Goal: Task Accomplishment & Management: Manage account settings

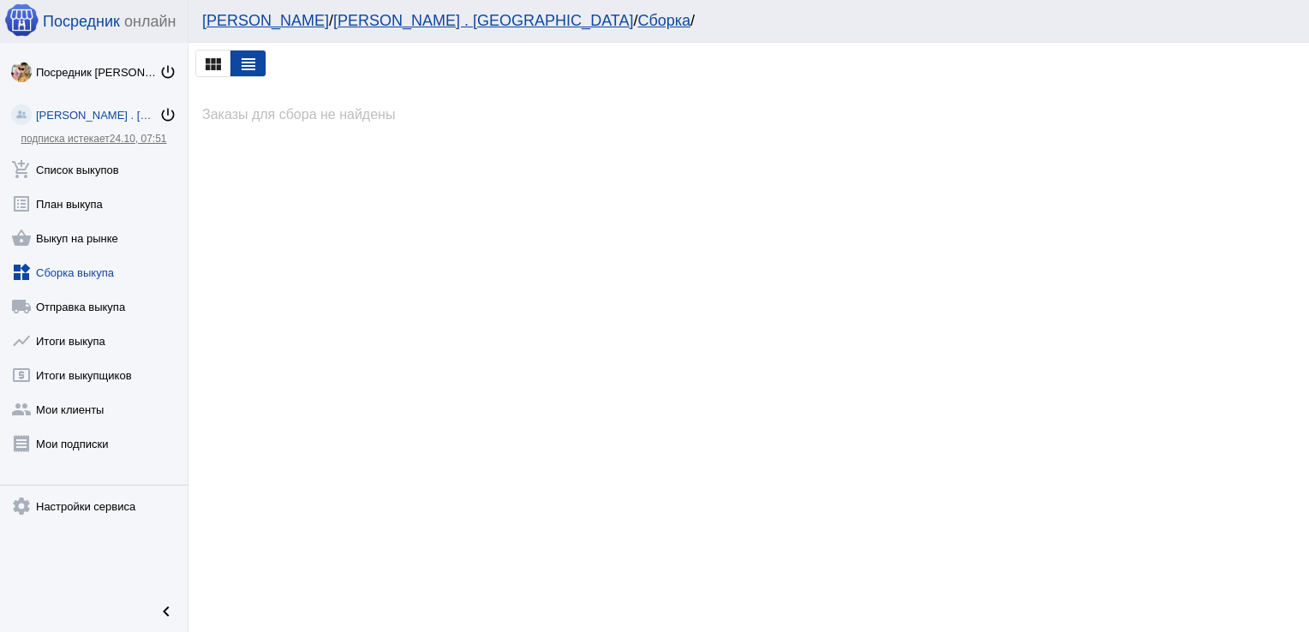
click at [112, 275] on link "widgets Сборка выкупа" at bounding box center [94, 269] width 188 height 34
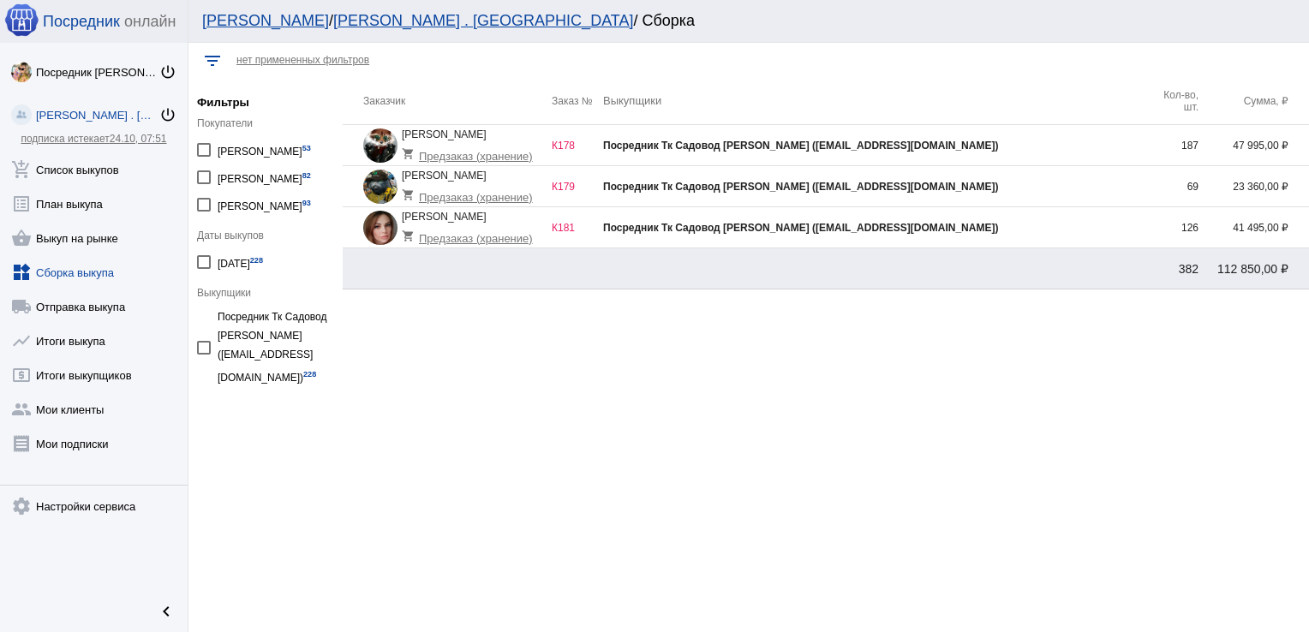
click at [1008, 186] on div "Посредник Тк Садовод [PERSON_NAME] ([EMAIL_ADDRESS][DOMAIN_NAME])" at bounding box center [875, 187] width 544 height 12
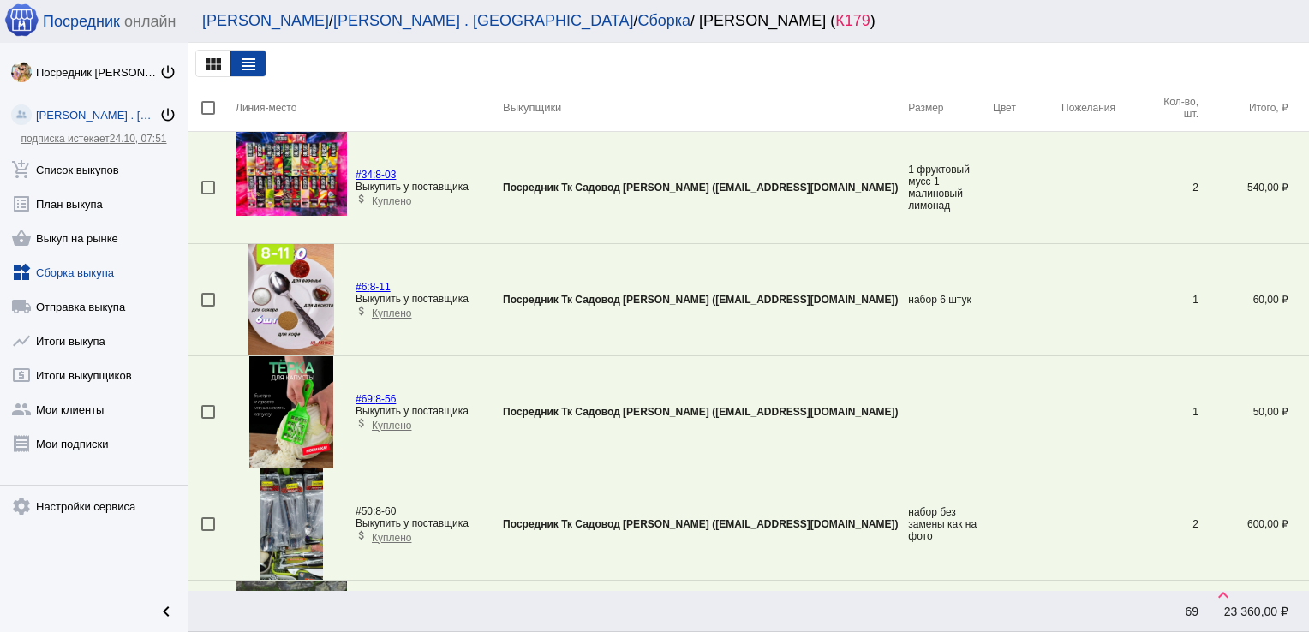
scroll to position [3869, 0]
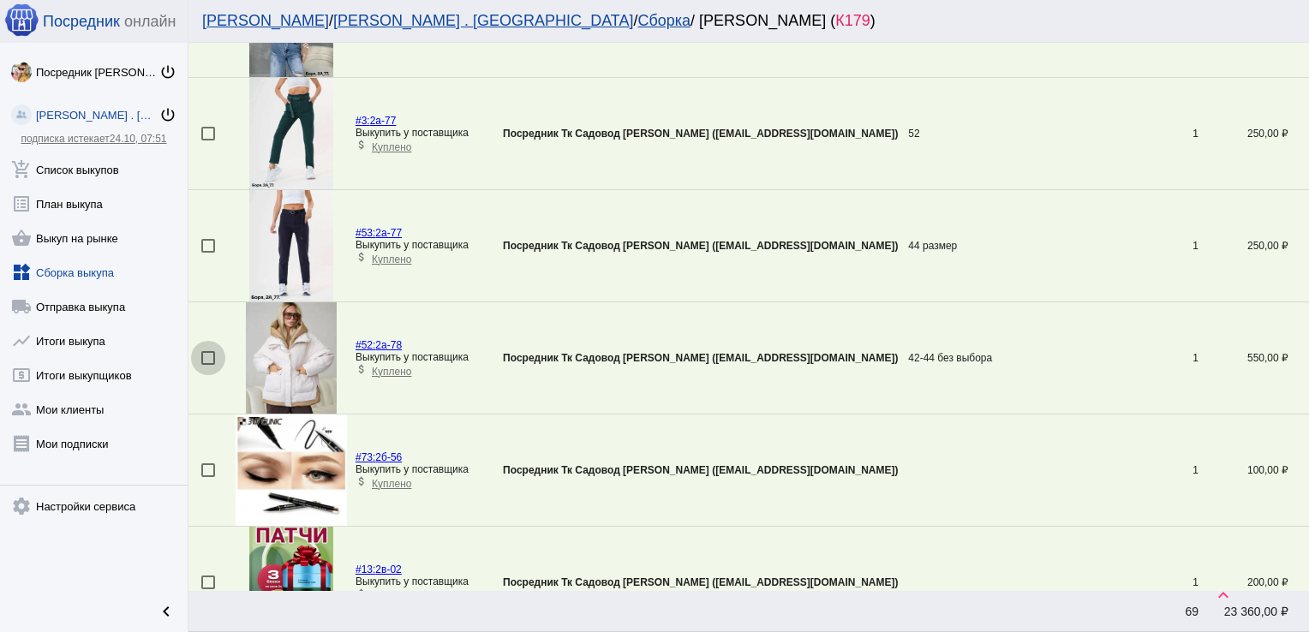
click at [211, 351] on div at bounding box center [208, 358] width 14 height 14
click at [208, 365] on input "checkbox" at bounding box center [207, 365] width 1 height 1
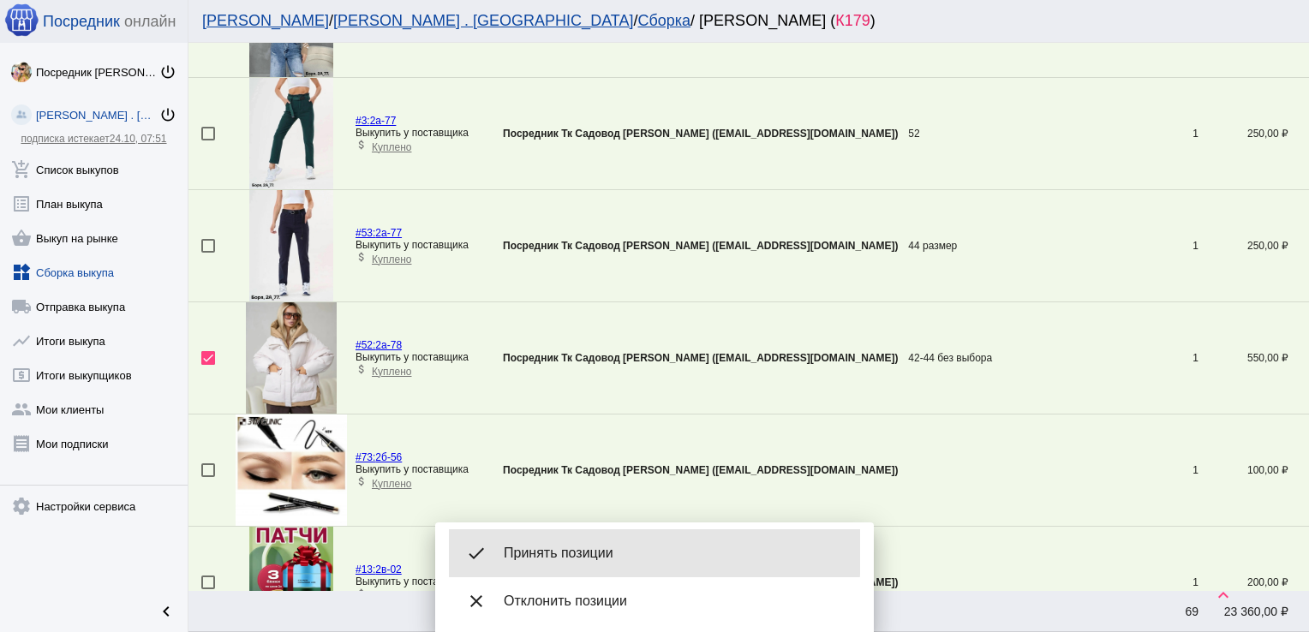
click at [554, 552] on span "Принять позиции" at bounding box center [675, 553] width 343 height 17
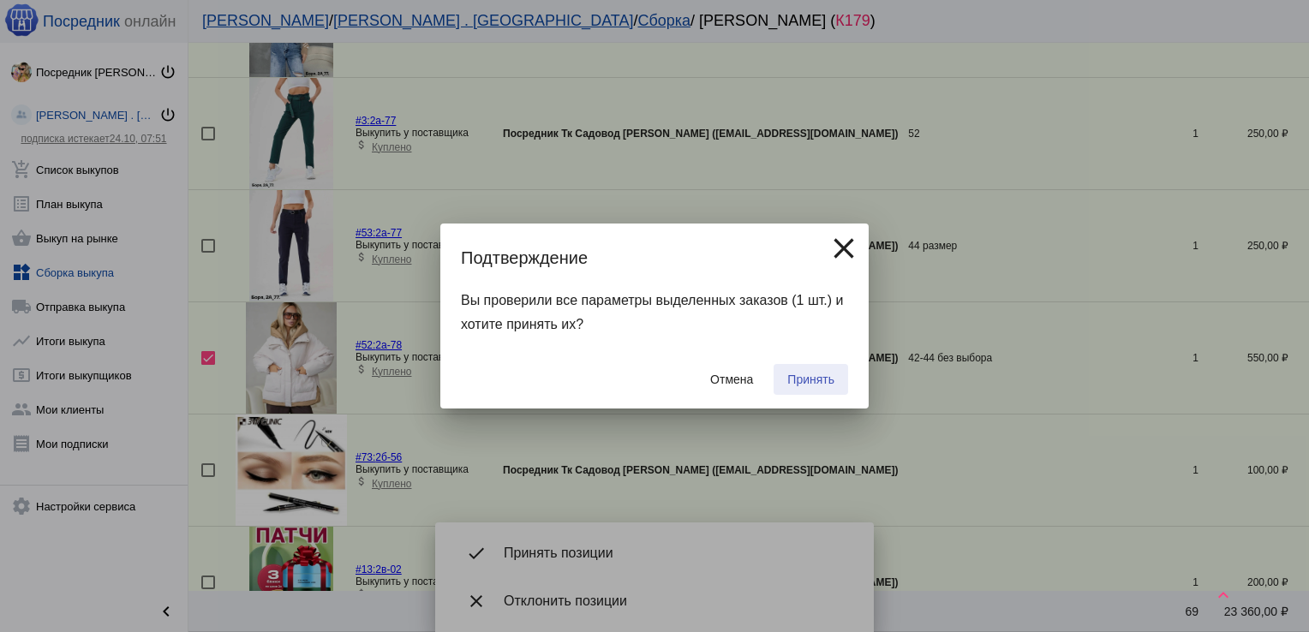
click at [803, 382] on span "Принять" at bounding box center [810, 380] width 47 height 14
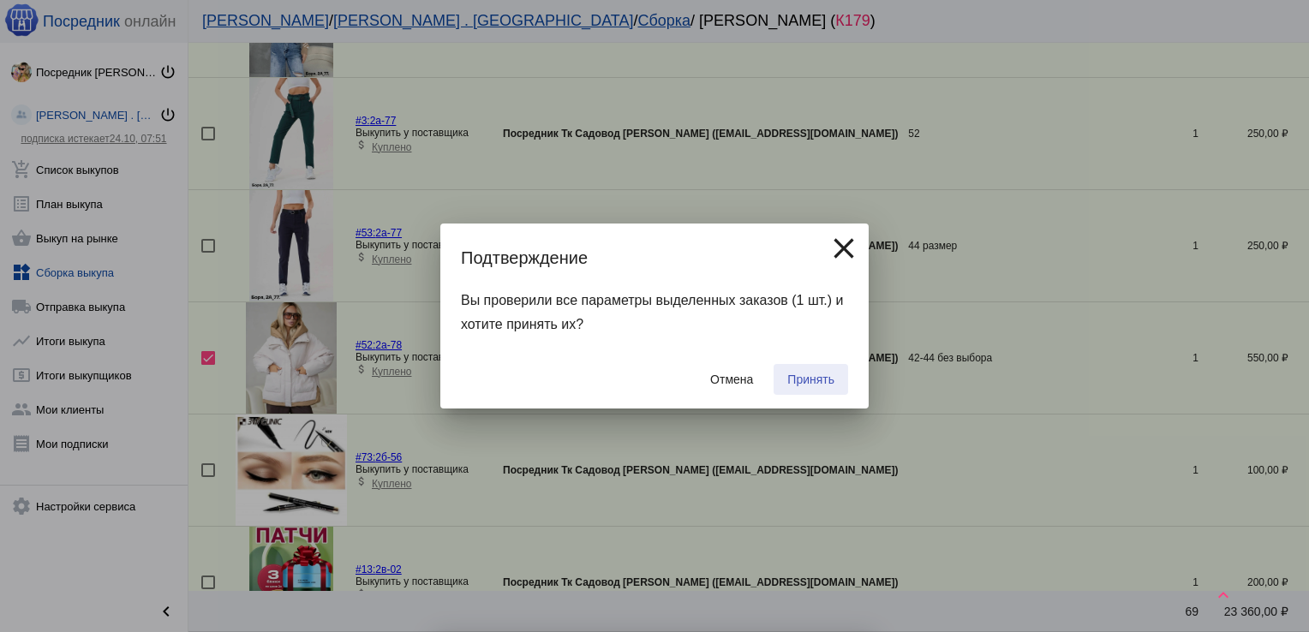
checkbox input "false"
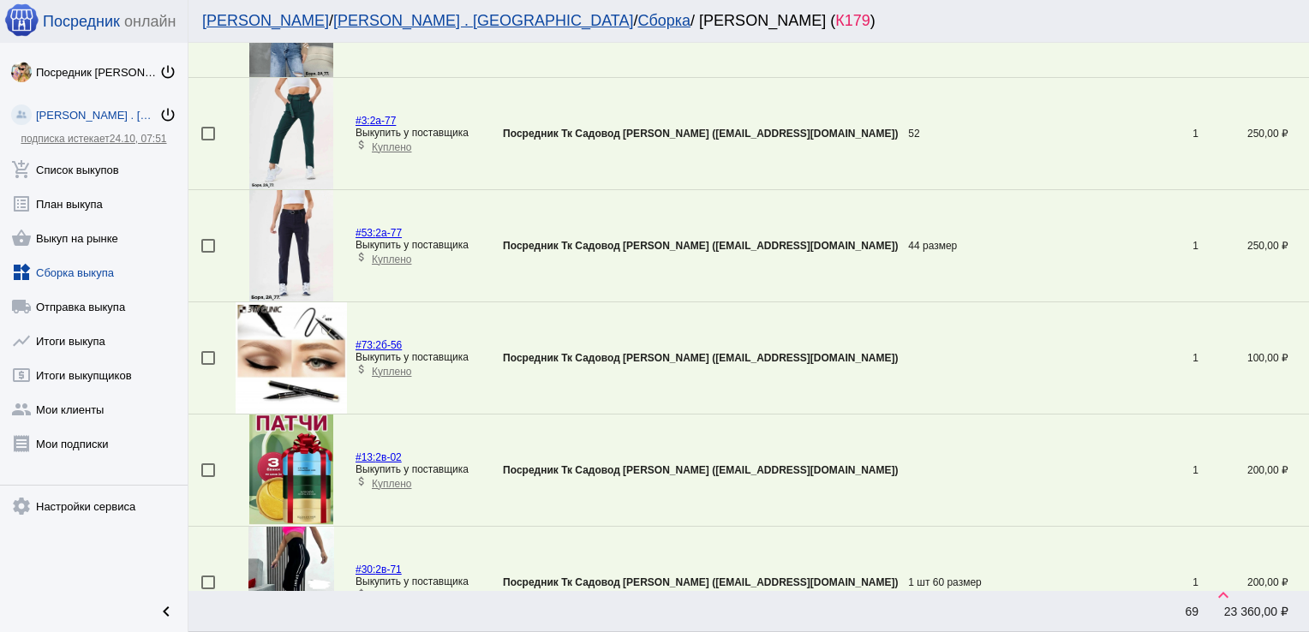
scroll to position [1628, 0]
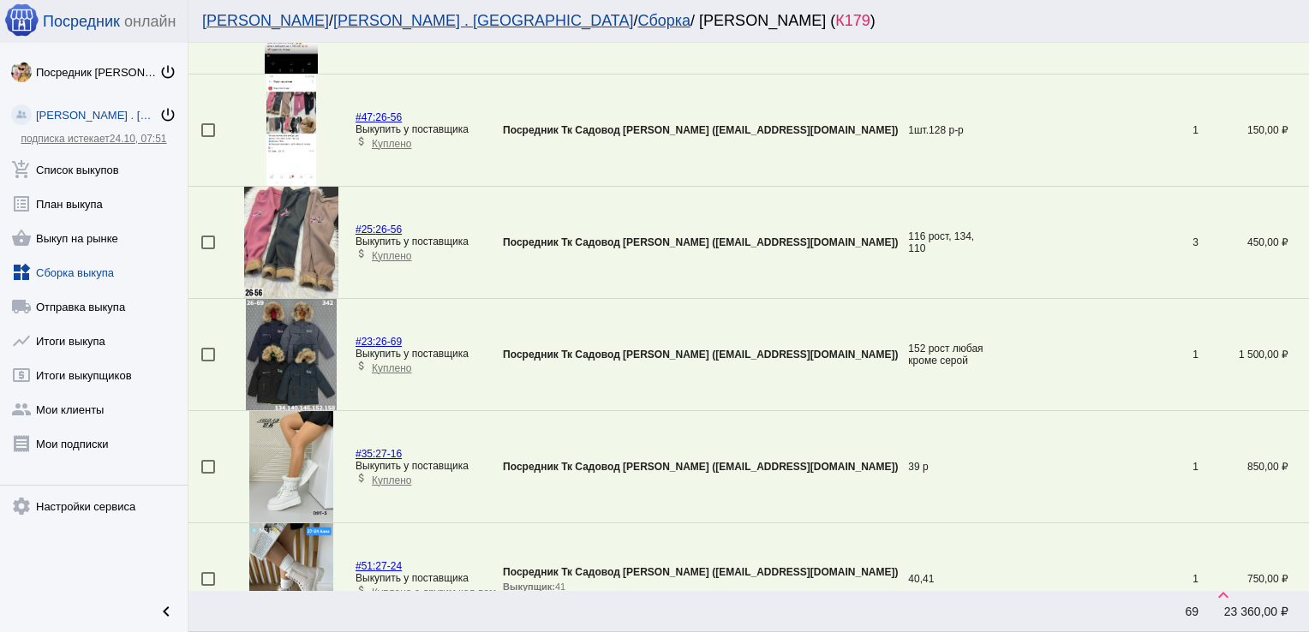
click at [209, 350] on div at bounding box center [208, 355] width 14 height 14
click at [208, 361] on input "checkbox" at bounding box center [207, 361] width 1 height 1
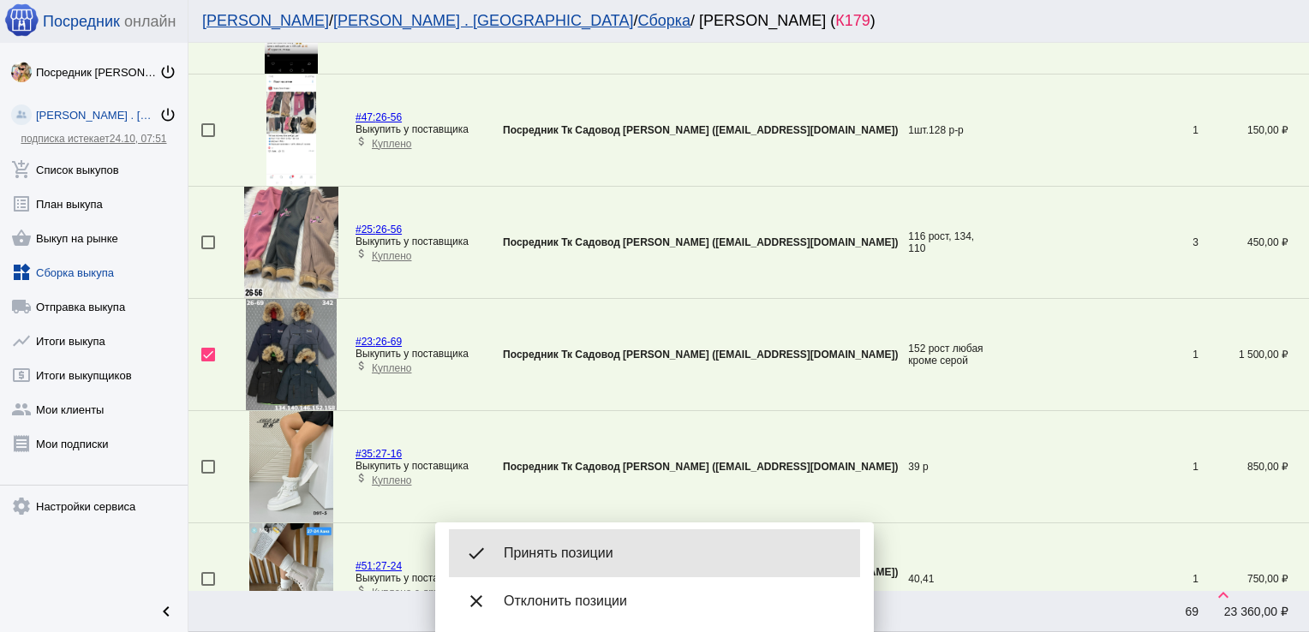
click at [600, 560] on span "Принять позиции" at bounding box center [675, 553] width 343 height 17
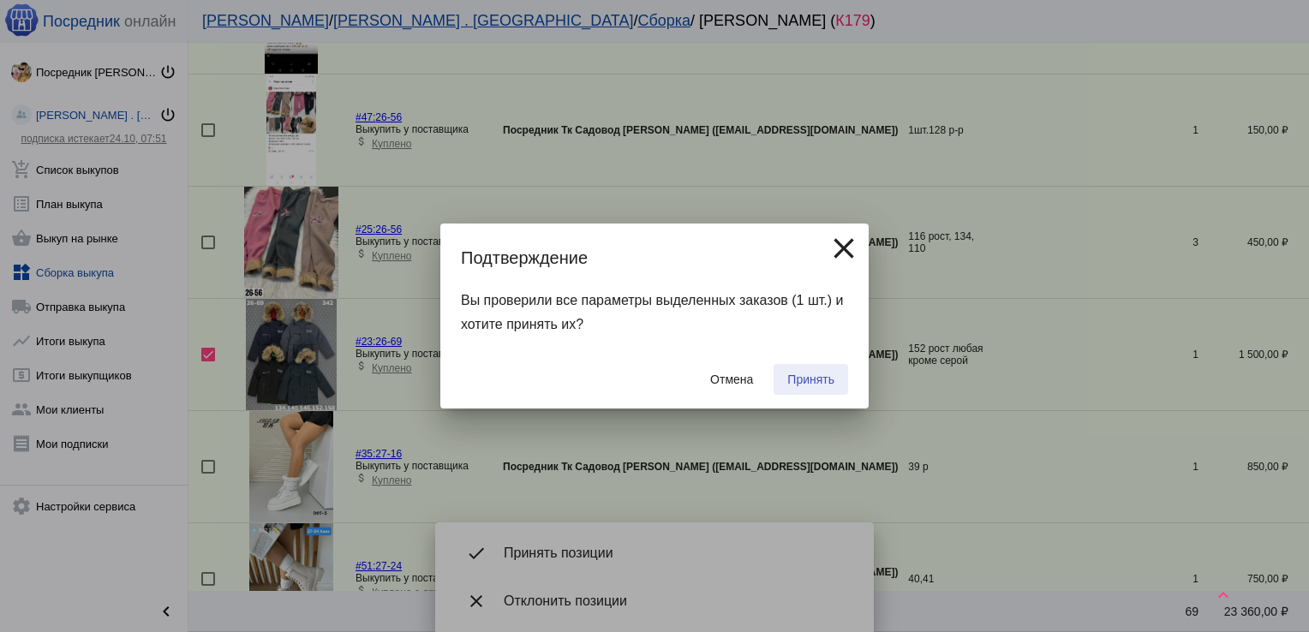
click at [817, 383] on span "Принять" at bounding box center [810, 380] width 47 height 14
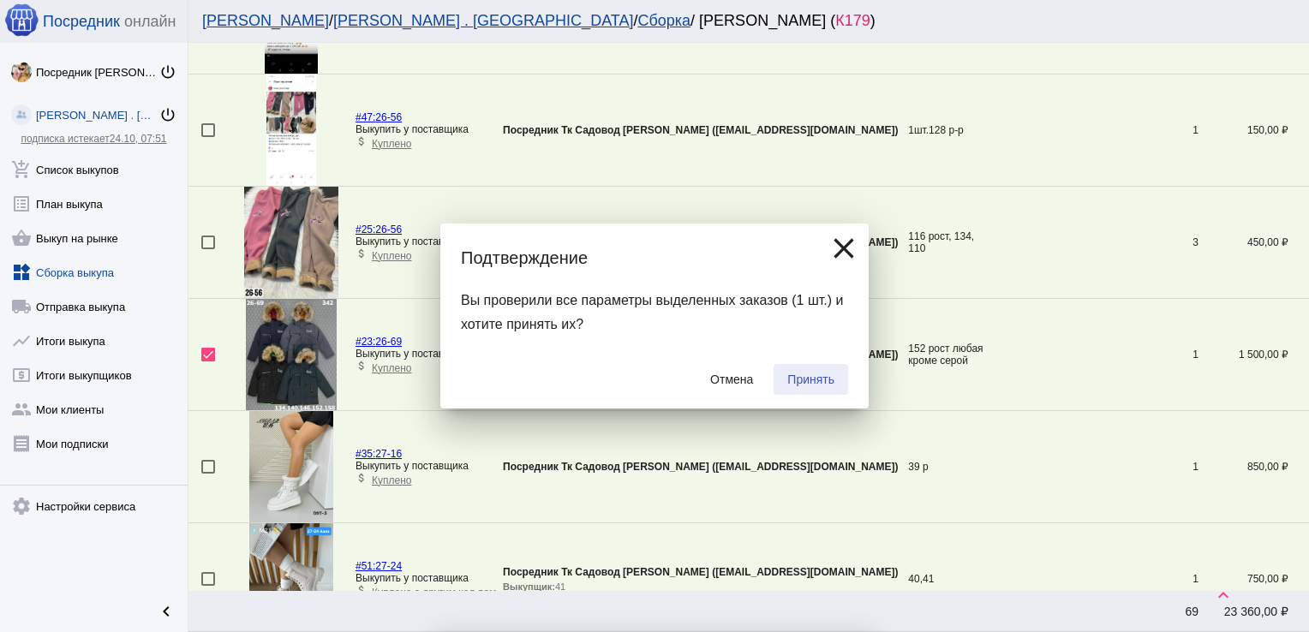
checkbox input "false"
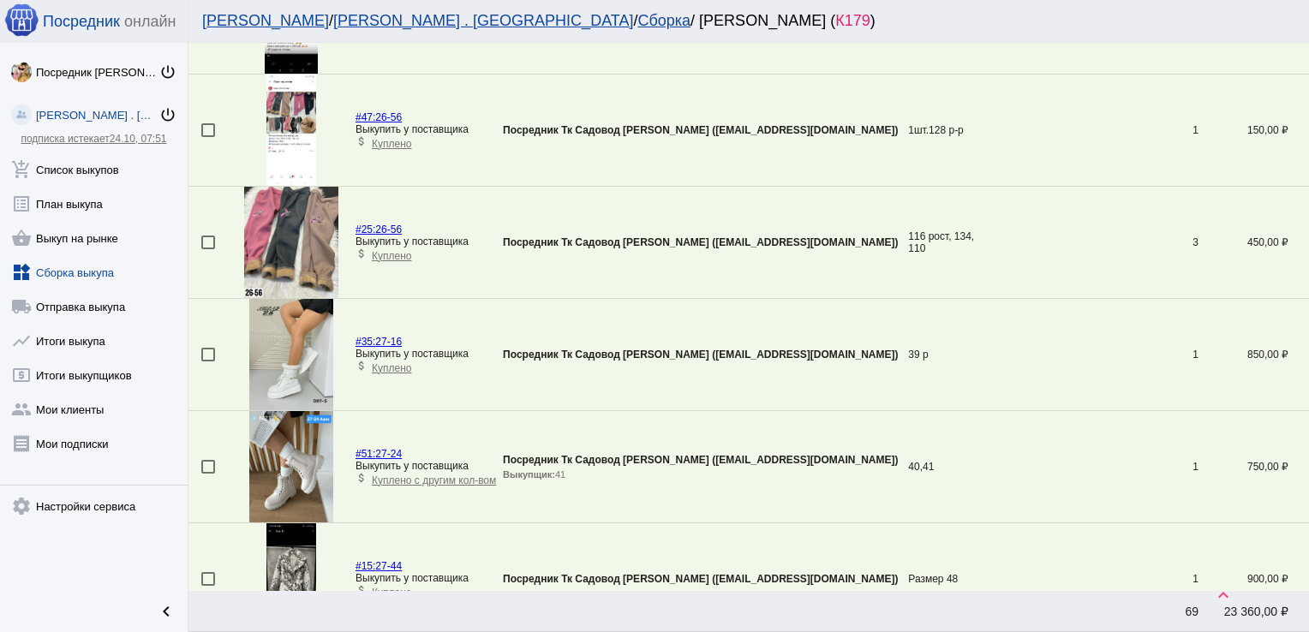
scroll to position [2973, 0]
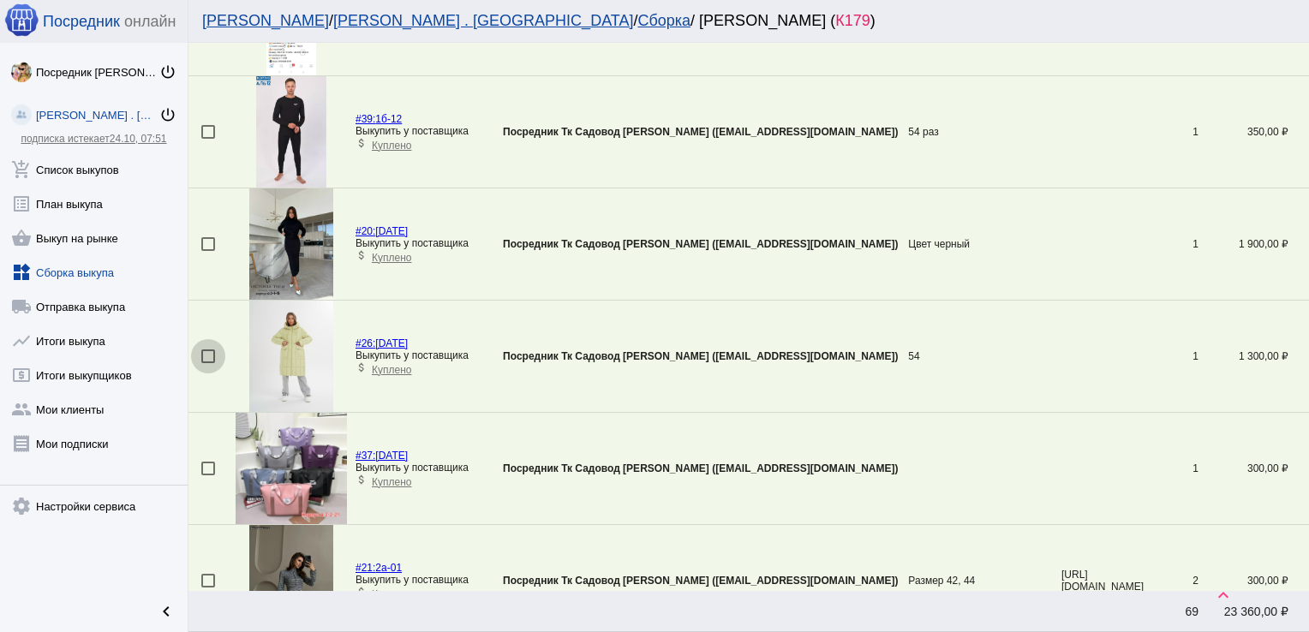
click at [208, 351] on div at bounding box center [208, 357] width 14 height 14
click at [208, 363] on input "checkbox" at bounding box center [207, 363] width 1 height 1
checkbox input "true"
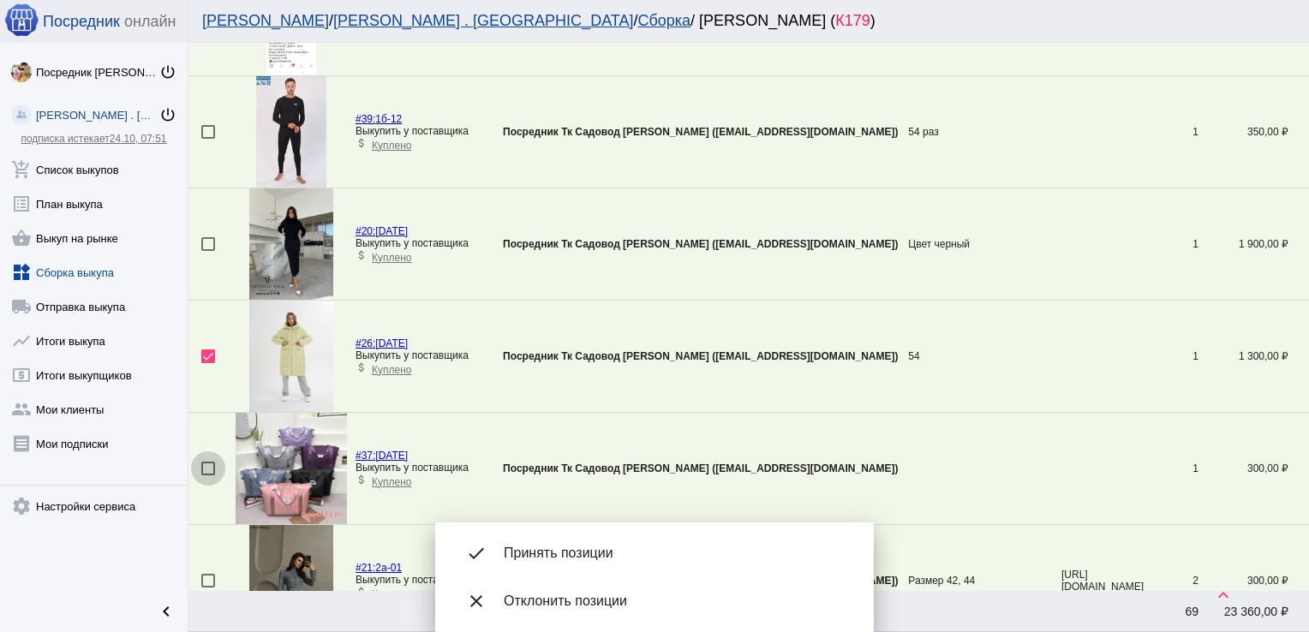
click at [209, 462] on div at bounding box center [208, 469] width 14 height 14
click at [208, 475] on input "checkbox" at bounding box center [207, 475] width 1 height 1
checkbox input "true"
click at [613, 555] on span "Принять позиции" at bounding box center [675, 553] width 343 height 17
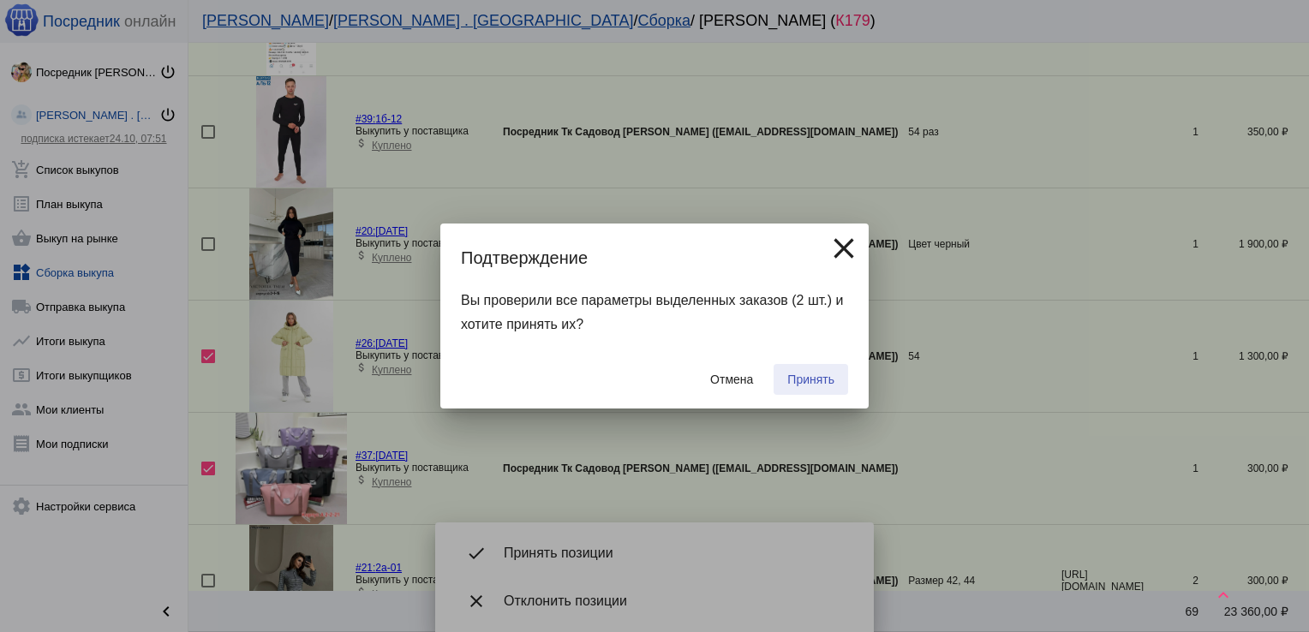
click at [836, 378] on button "Принять" at bounding box center [811, 379] width 75 height 31
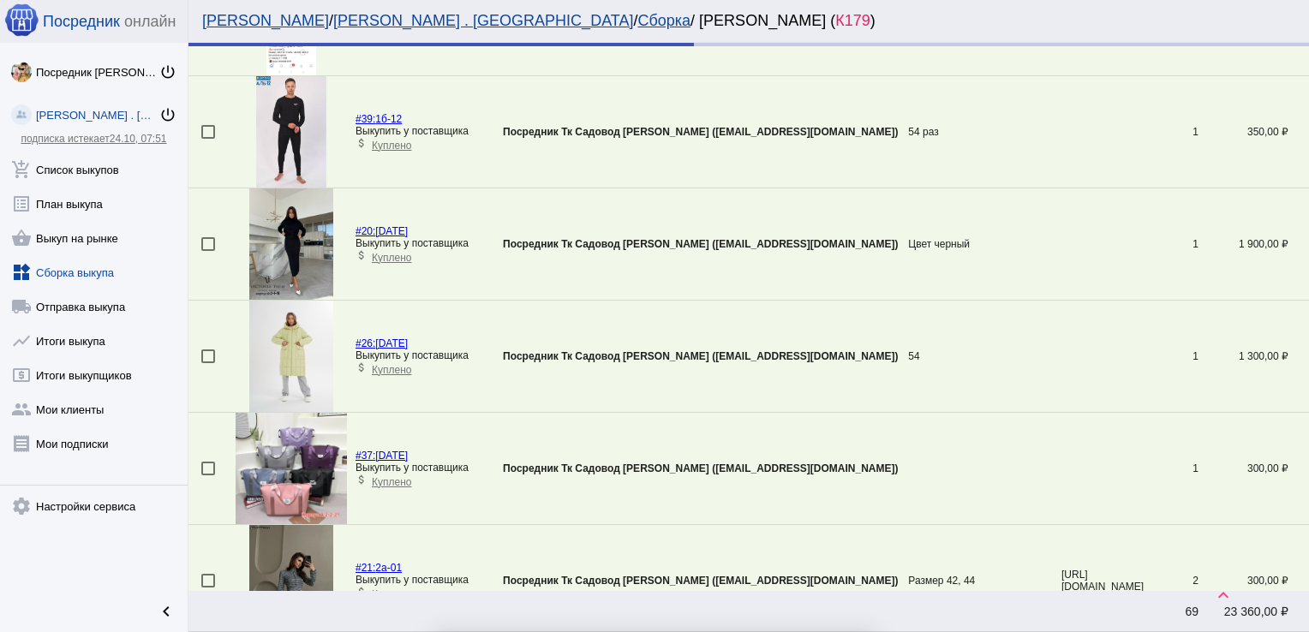
checkbox input "false"
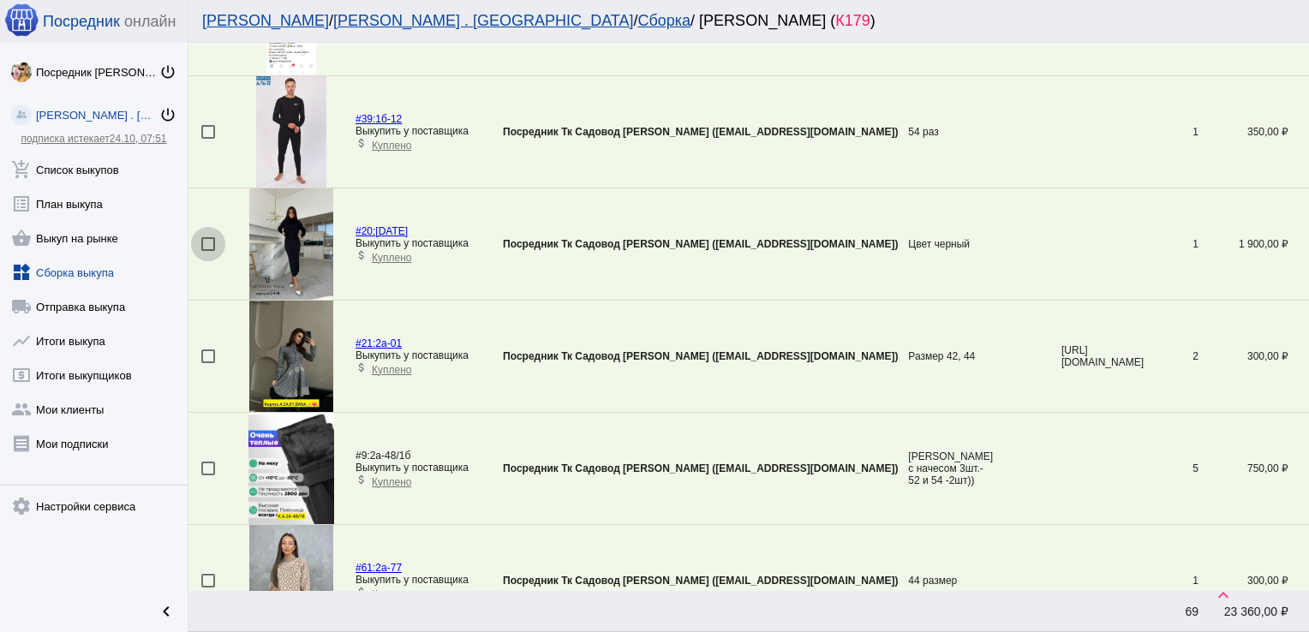
click at [206, 238] on div at bounding box center [208, 244] width 14 height 14
click at [207, 251] on input "checkbox" at bounding box center [207, 251] width 1 height 1
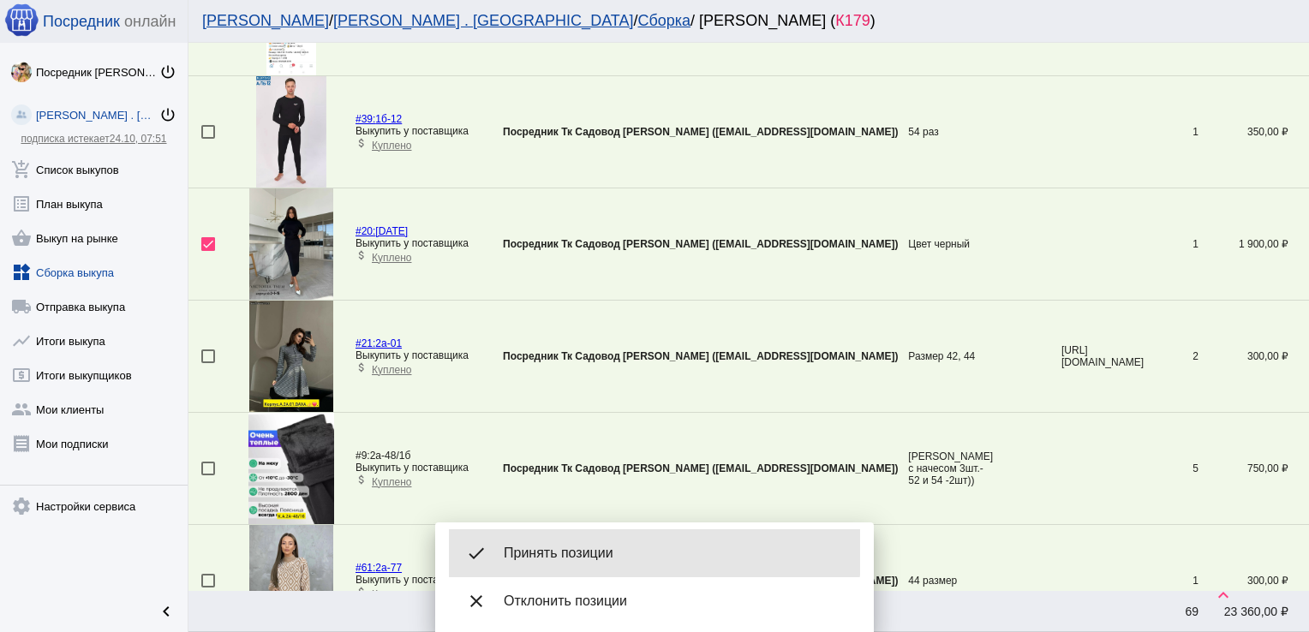
click at [612, 546] on span "Принять позиции" at bounding box center [675, 553] width 343 height 17
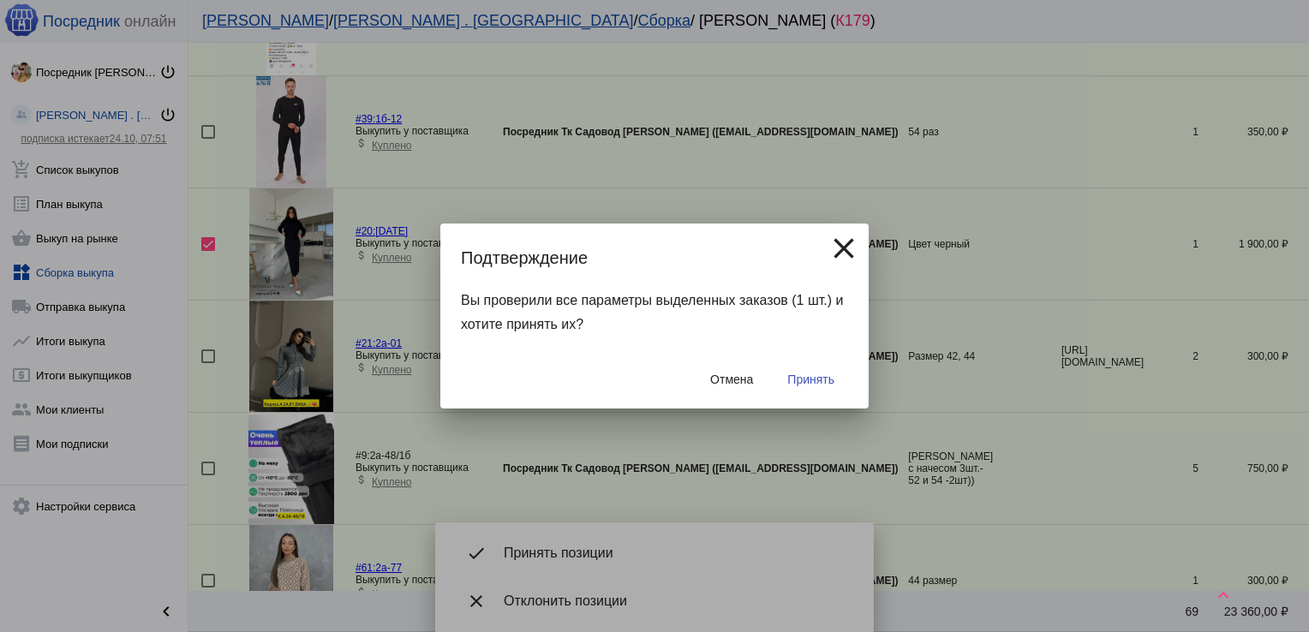
click at [820, 375] on span "Принять" at bounding box center [810, 380] width 47 height 14
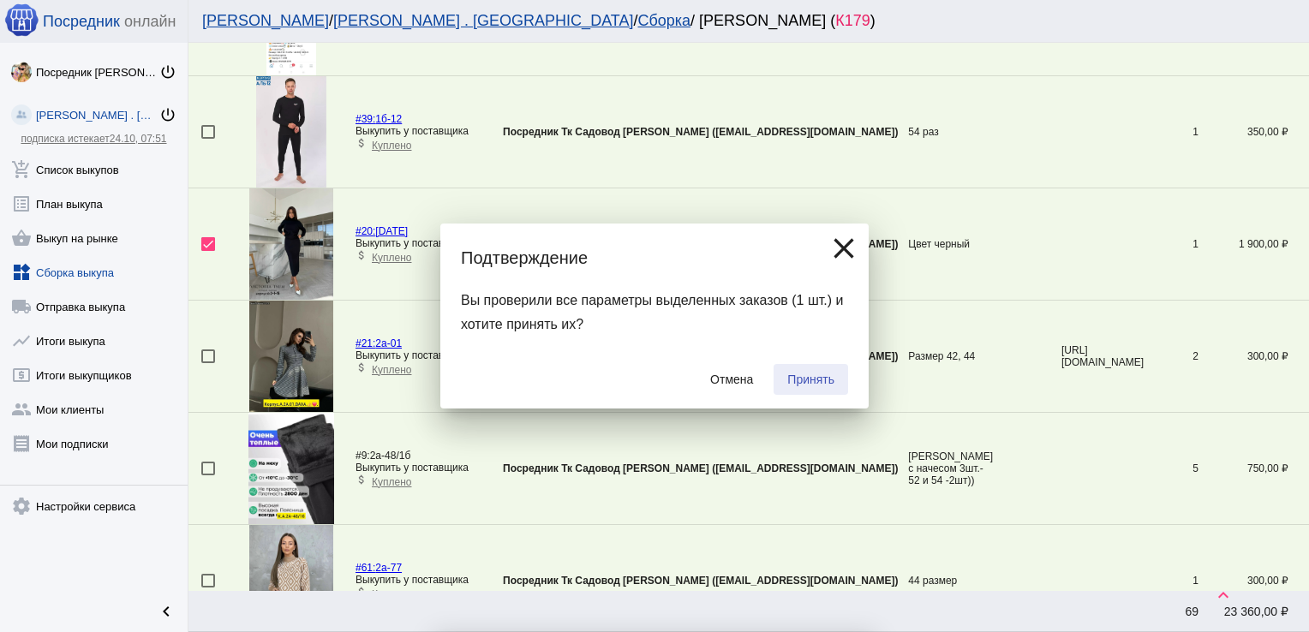
checkbox input "false"
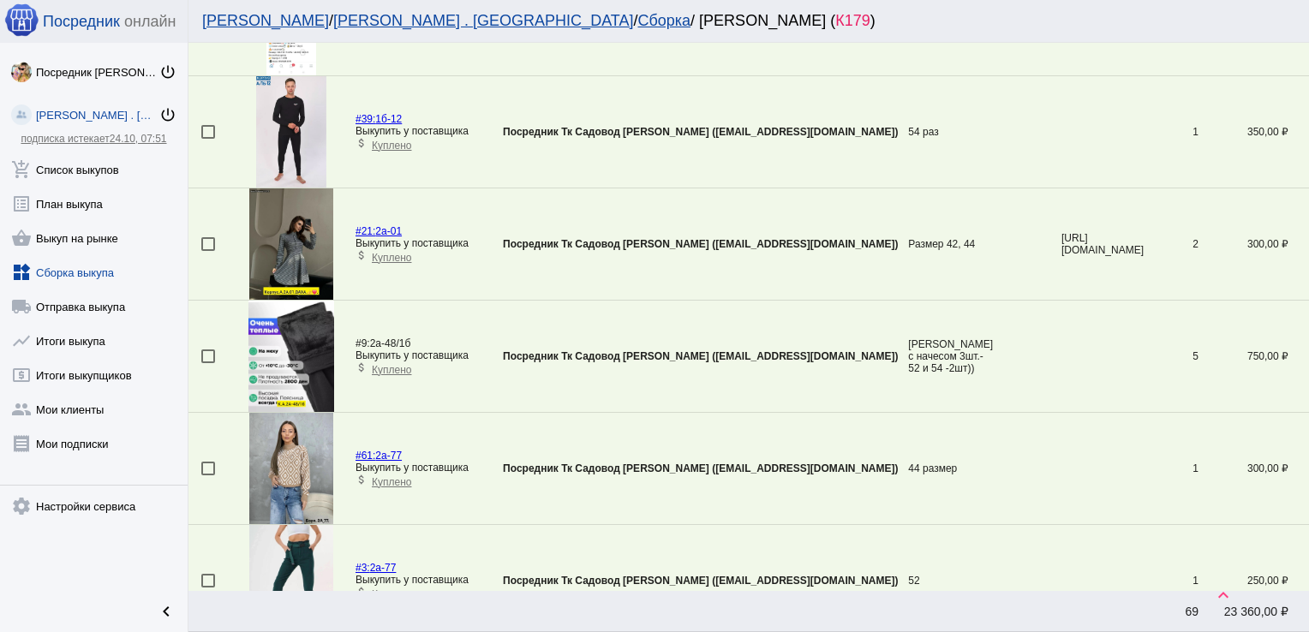
scroll to position [1517, 0]
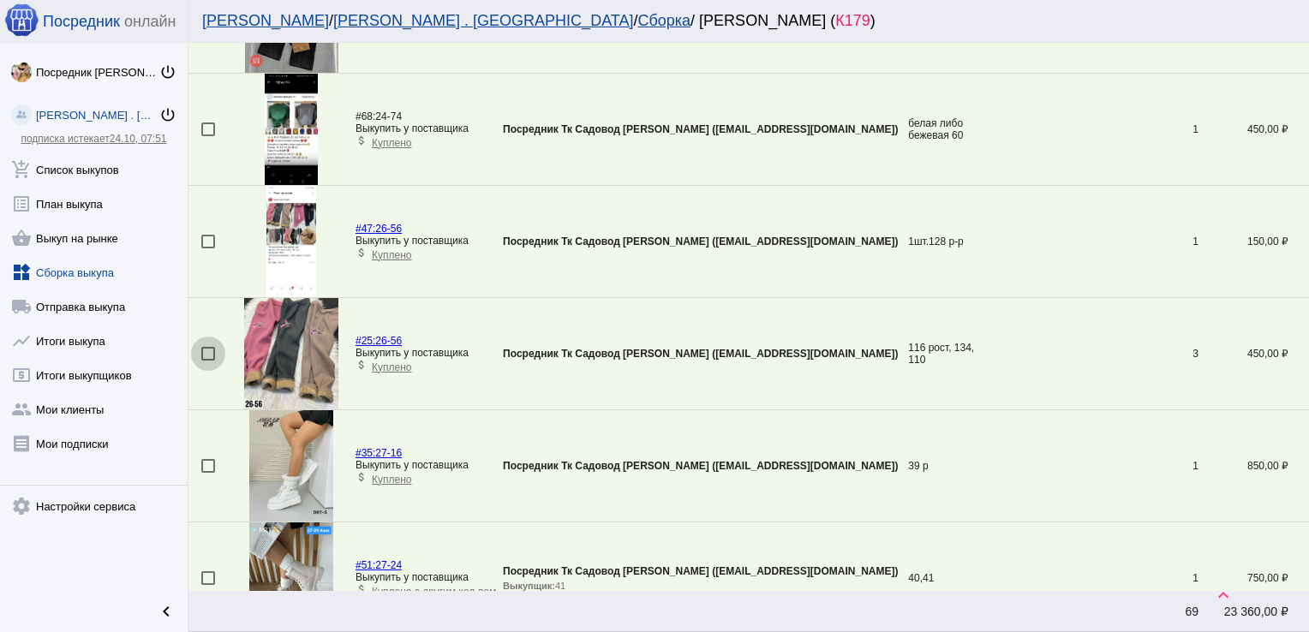
click at [211, 350] on div at bounding box center [208, 354] width 14 height 14
click at [208, 361] on input "checkbox" at bounding box center [207, 361] width 1 height 1
checkbox input "true"
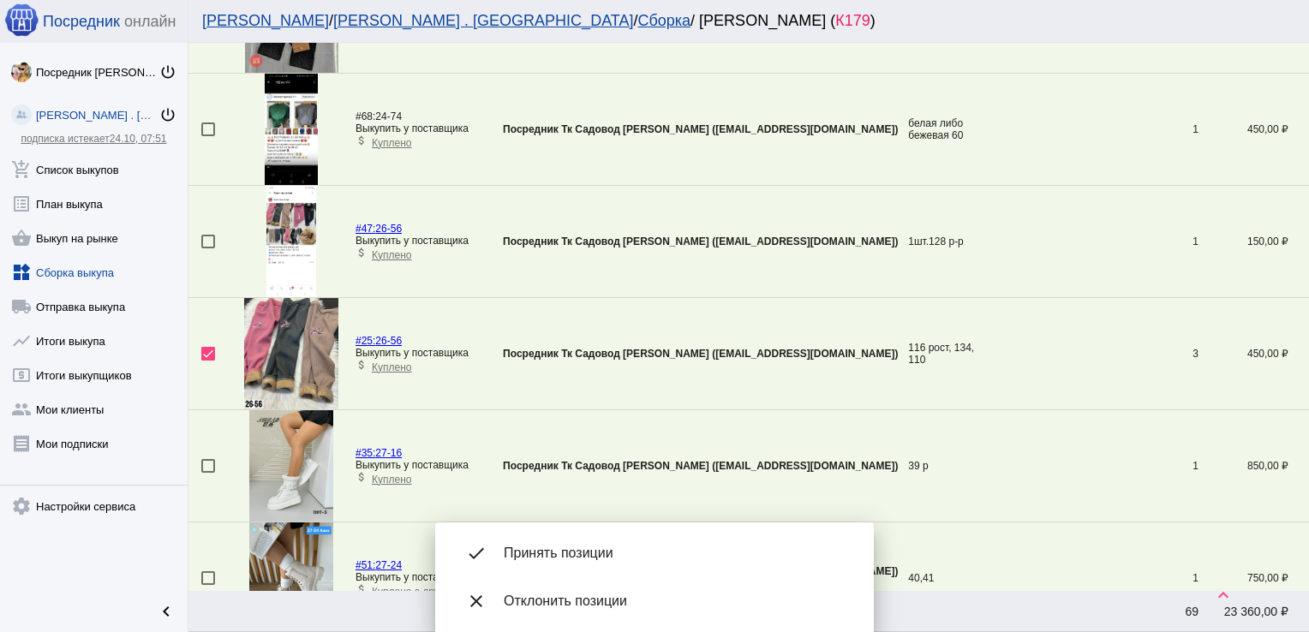
click at [210, 250] on td at bounding box center [211, 242] width 47 height 112
click at [212, 237] on div at bounding box center [208, 242] width 14 height 14
click at [208, 248] on input "checkbox" at bounding box center [207, 248] width 1 height 1
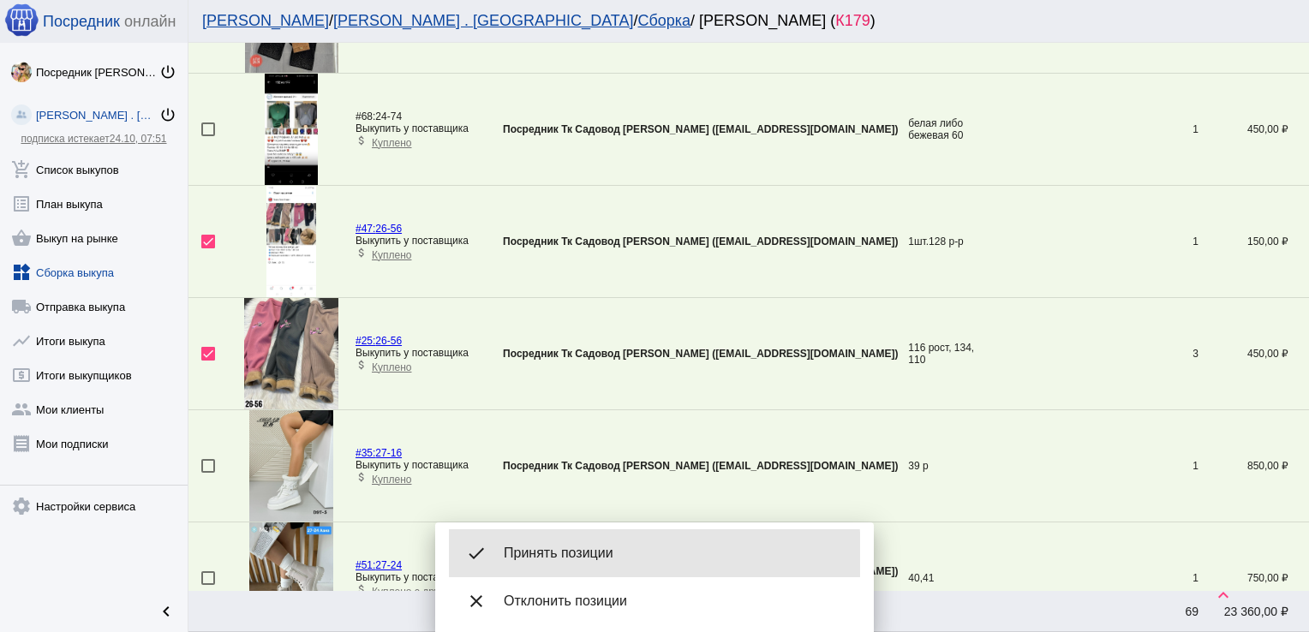
click at [580, 555] on span "Принять позиции" at bounding box center [675, 553] width 343 height 17
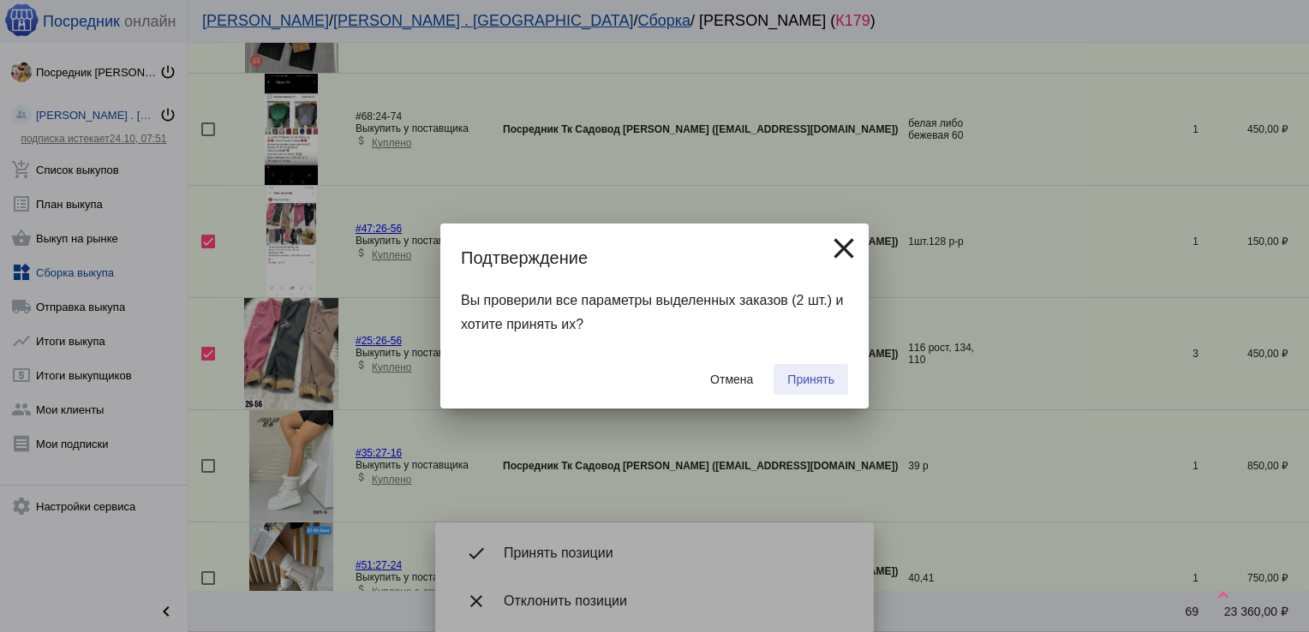
click at [812, 373] on span "Принять" at bounding box center [810, 380] width 47 height 14
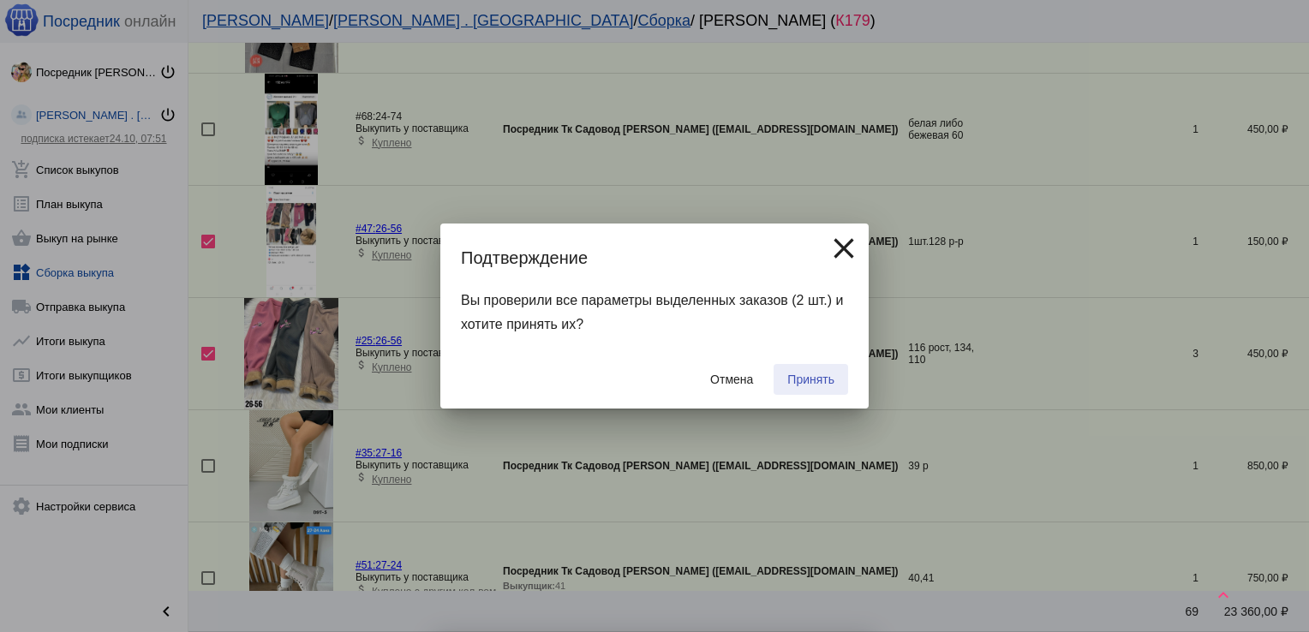
checkbox input "false"
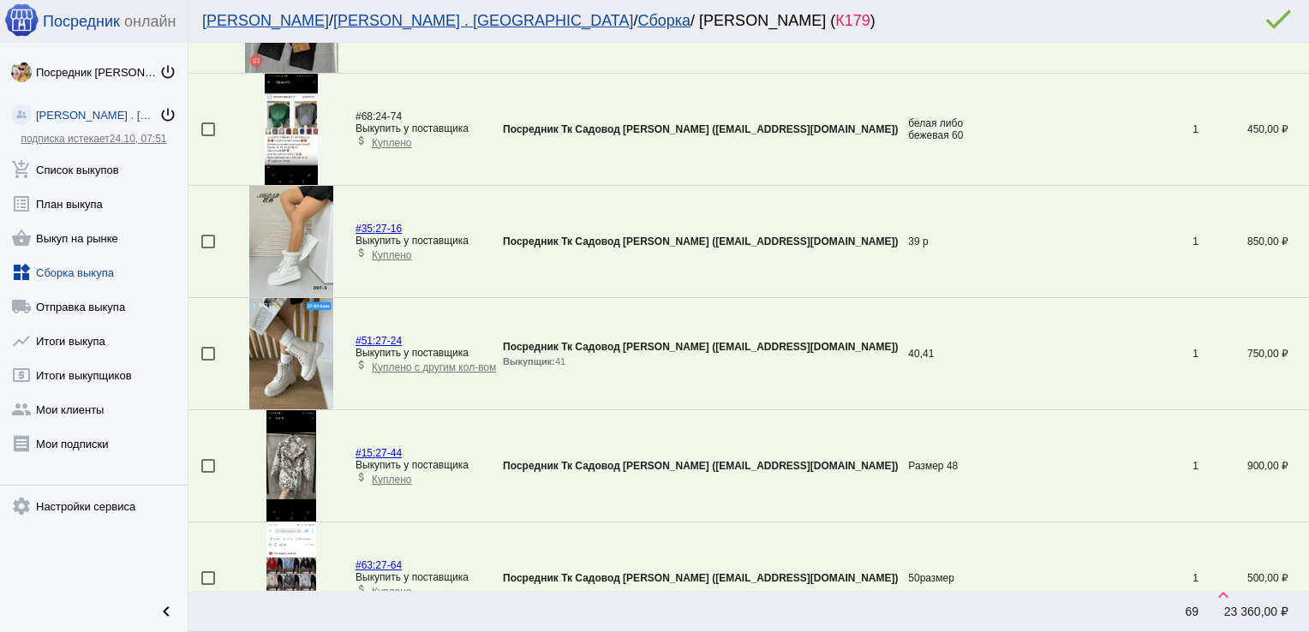
scroll to position [4317, 0]
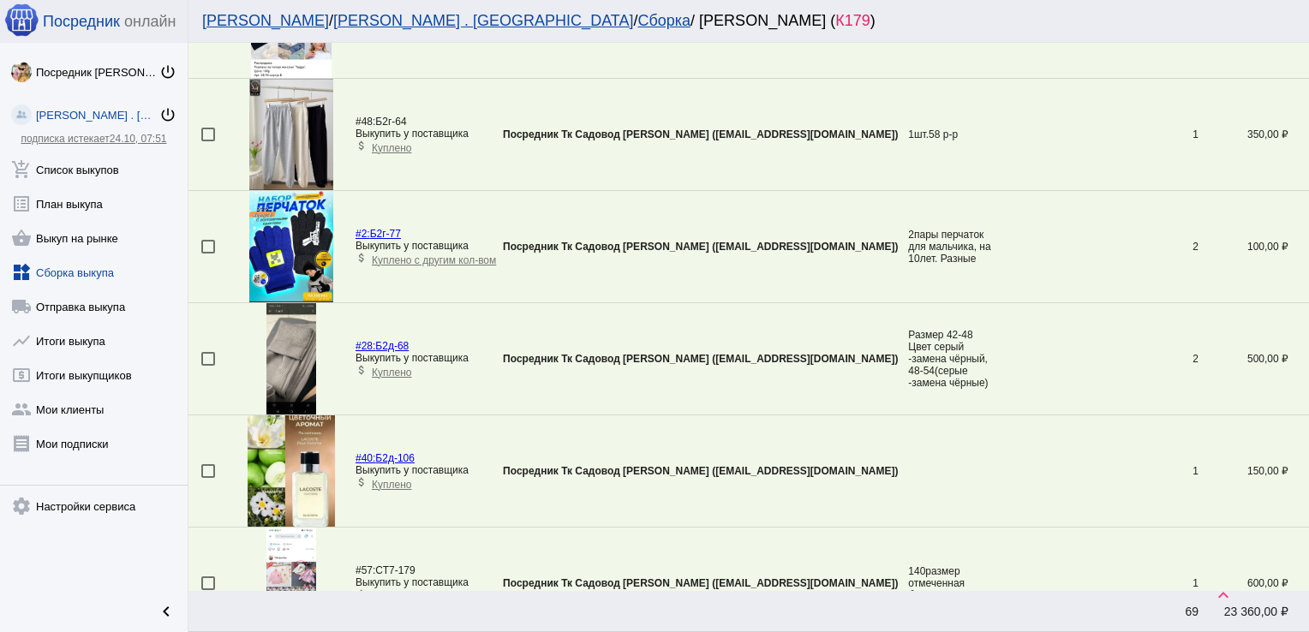
click at [209, 352] on div at bounding box center [208, 359] width 14 height 14
click at [208, 366] on input "checkbox" at bounding box center [207, 366] width 1 height 1
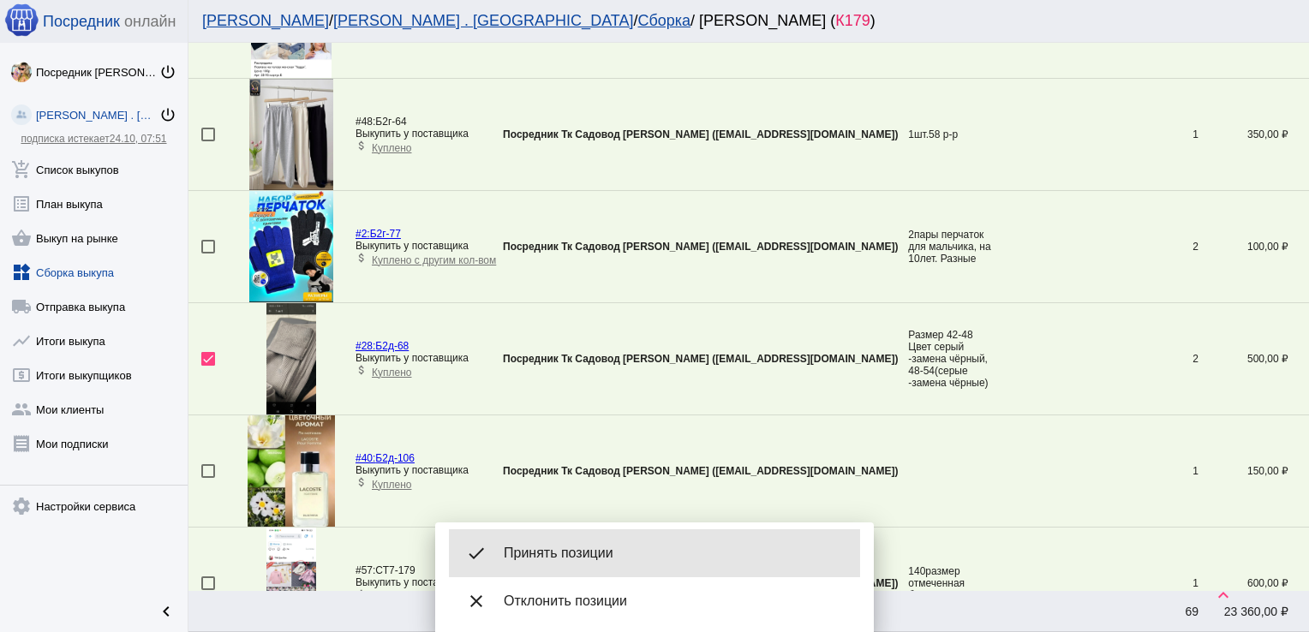
click at [563, 532] on div "done Принять позиции" at bounding box center [654, 553] width 411 height 48
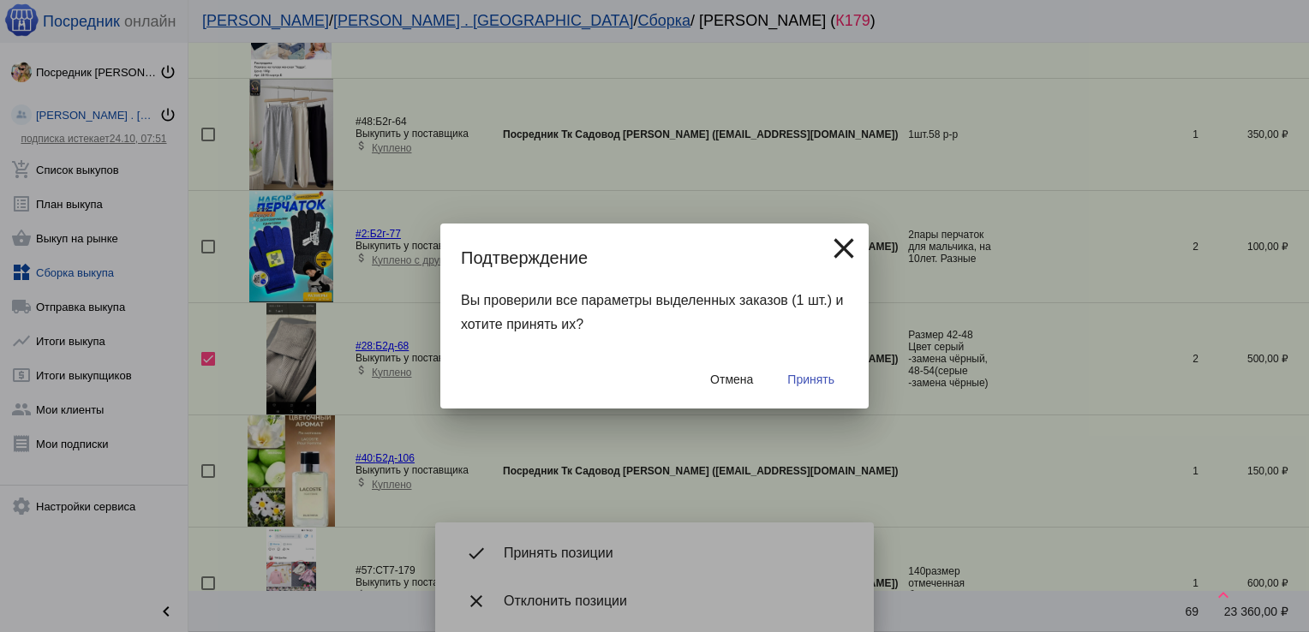
click at [810, 385] on span "Принять" at bounding box center [810, 380] width 47 height 14
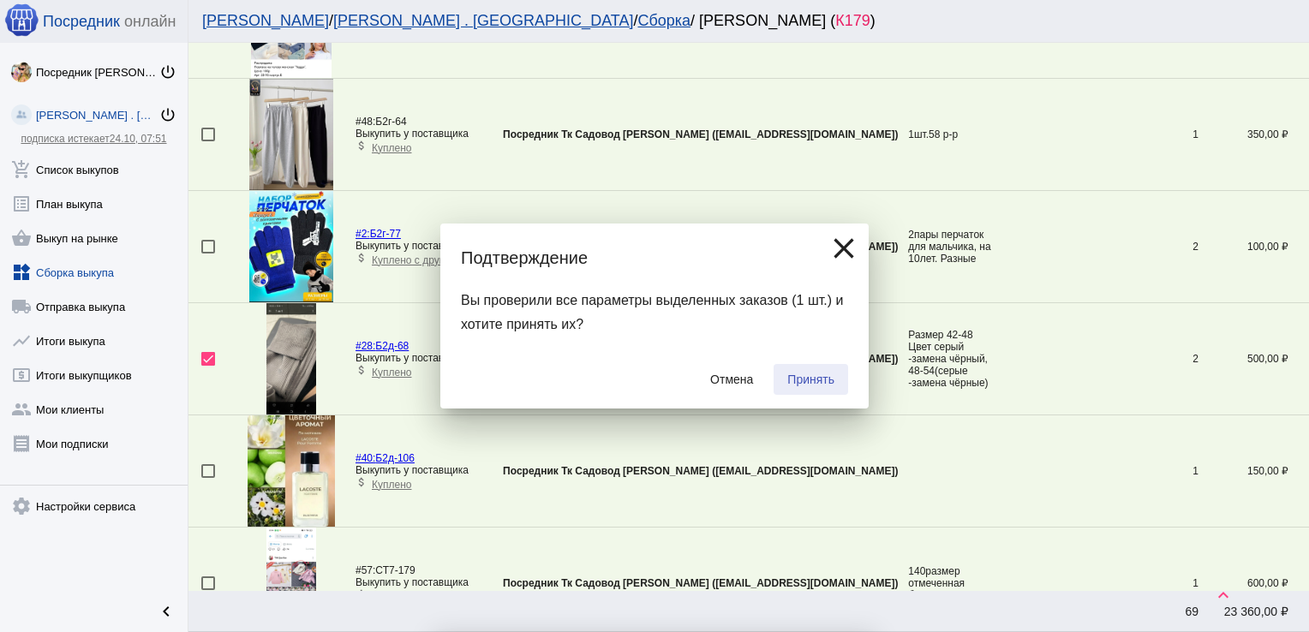
checkbox input "false"
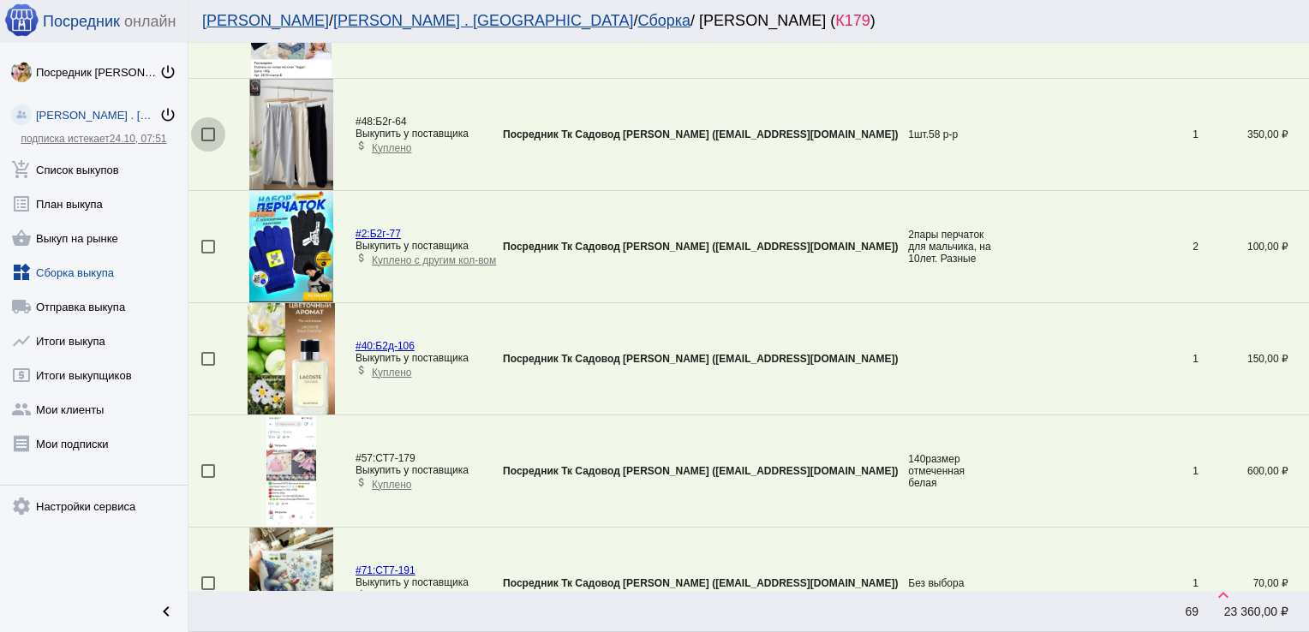
click at [204, 128] on div at bounding box center [208, 135] width 14 height 14
click at [207, 141] on input "checkbox" at bounding box center [207, 141] width 1 height 1
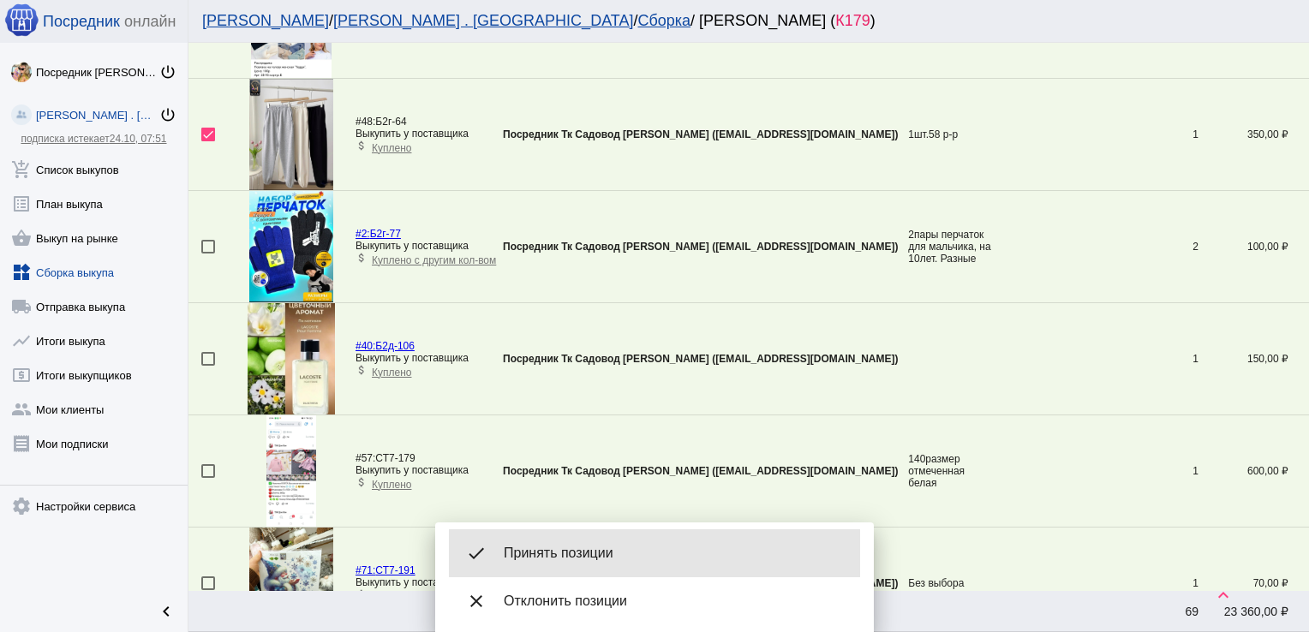
click at [579, 547] on span "Принять позиции" at bounding box center [675, 553] width 343 height 17
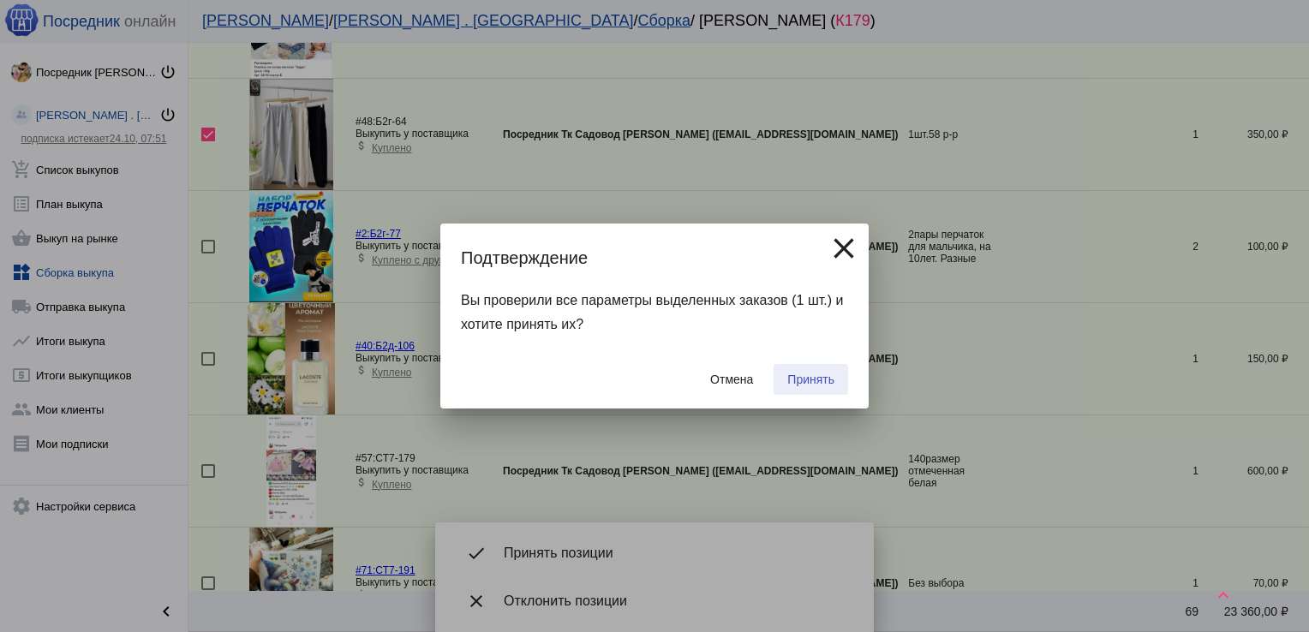
click at [806, 385] on span "Принять" at bounding box center [810, 380] width 47 height 14
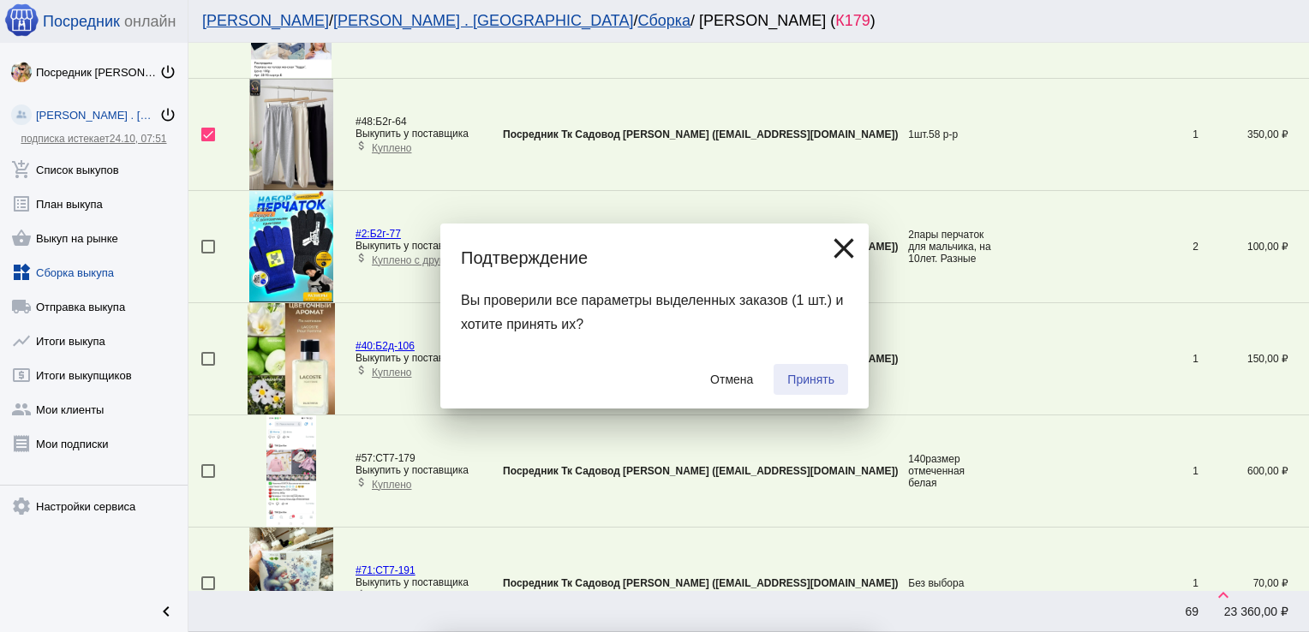
checkbox input "false"
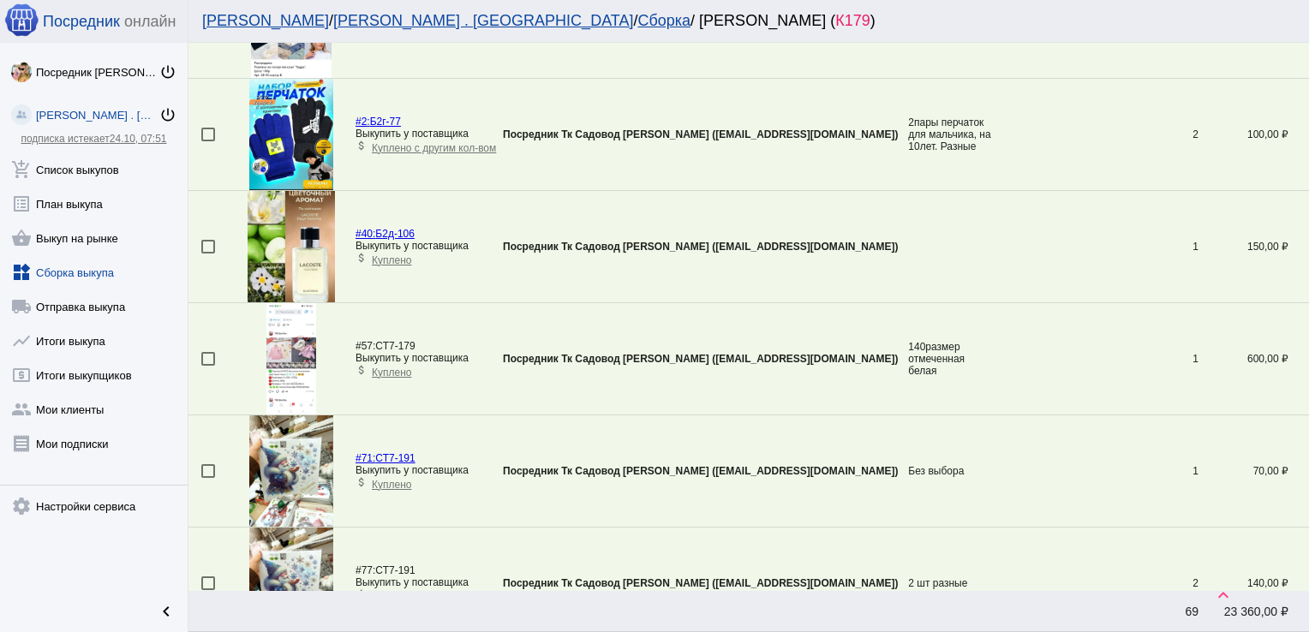
scroll to position [1293, 0]
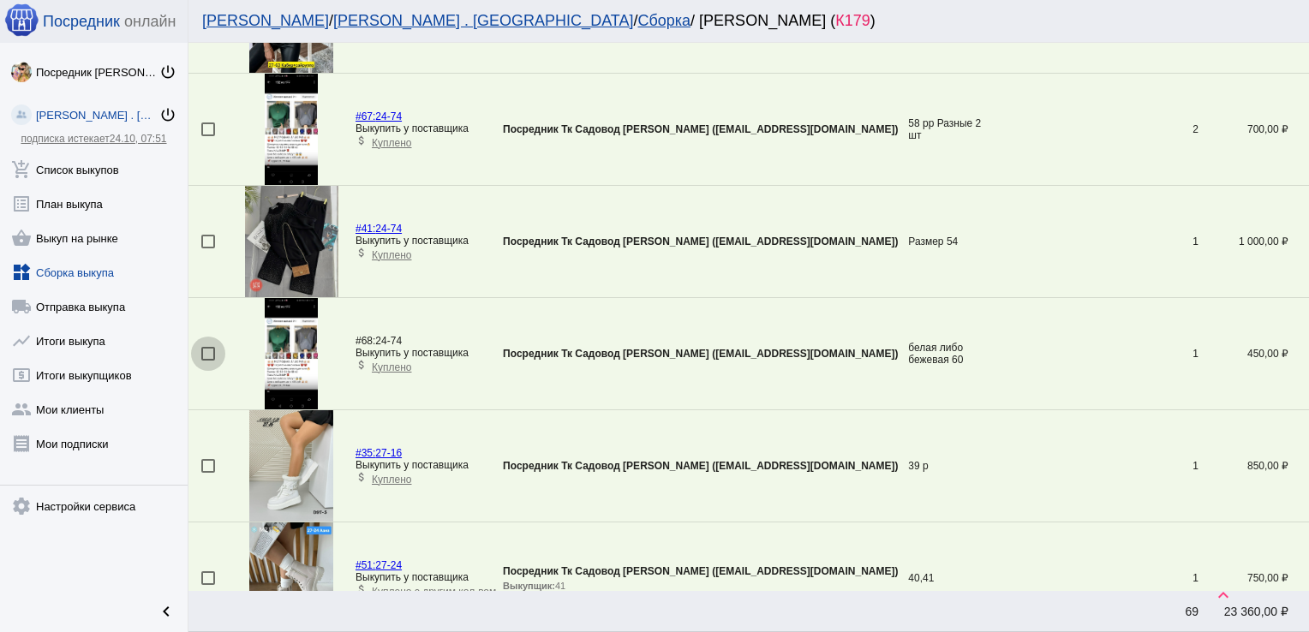
click at [207, 348] on div at bounding box center [208, 354] width 14 height 14
click at [207, 361] on input "checkbox" at bounding box center [207, 361] width 1 height 1
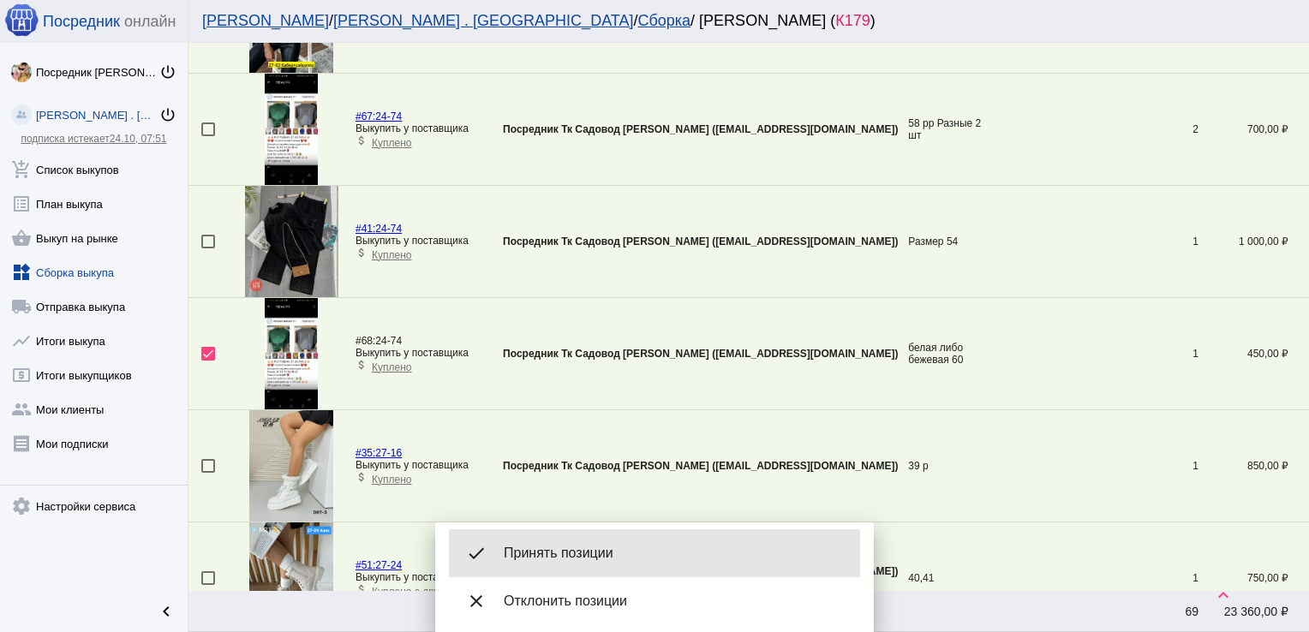
click at [576, 559] on span "Принять позиции" at bounding box center [675, 553] width 343 height 17
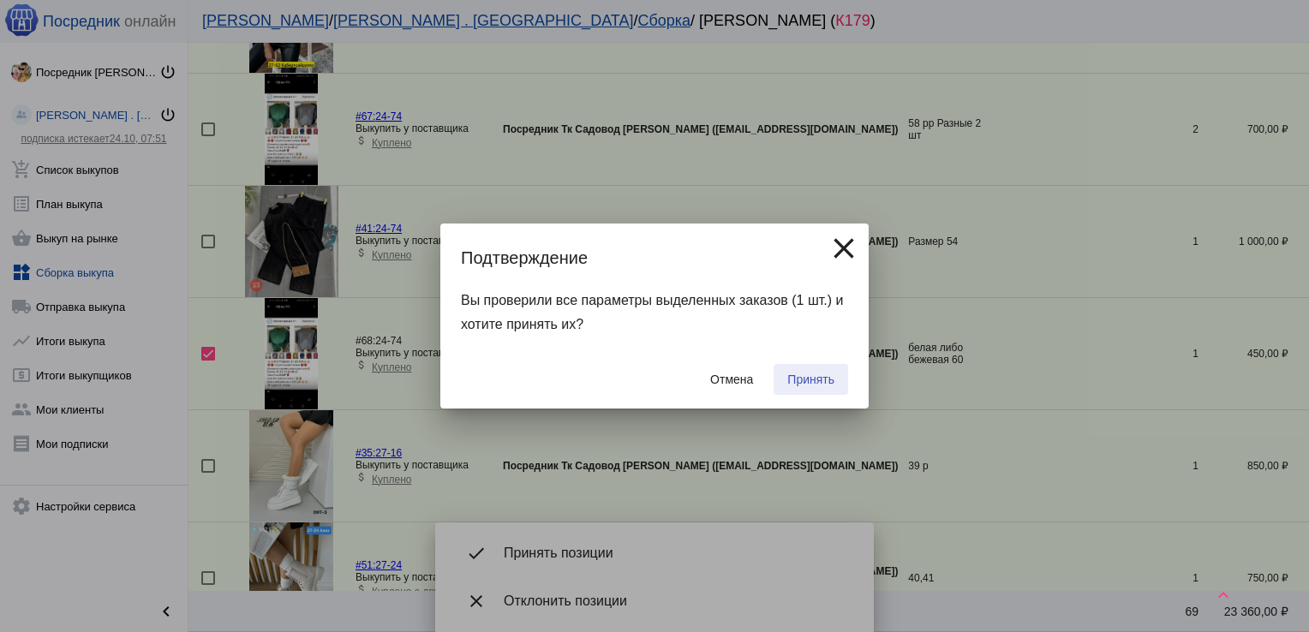
click at [816, 377] on span "Принять" at bounding box center [810, 380] width 47 height 14
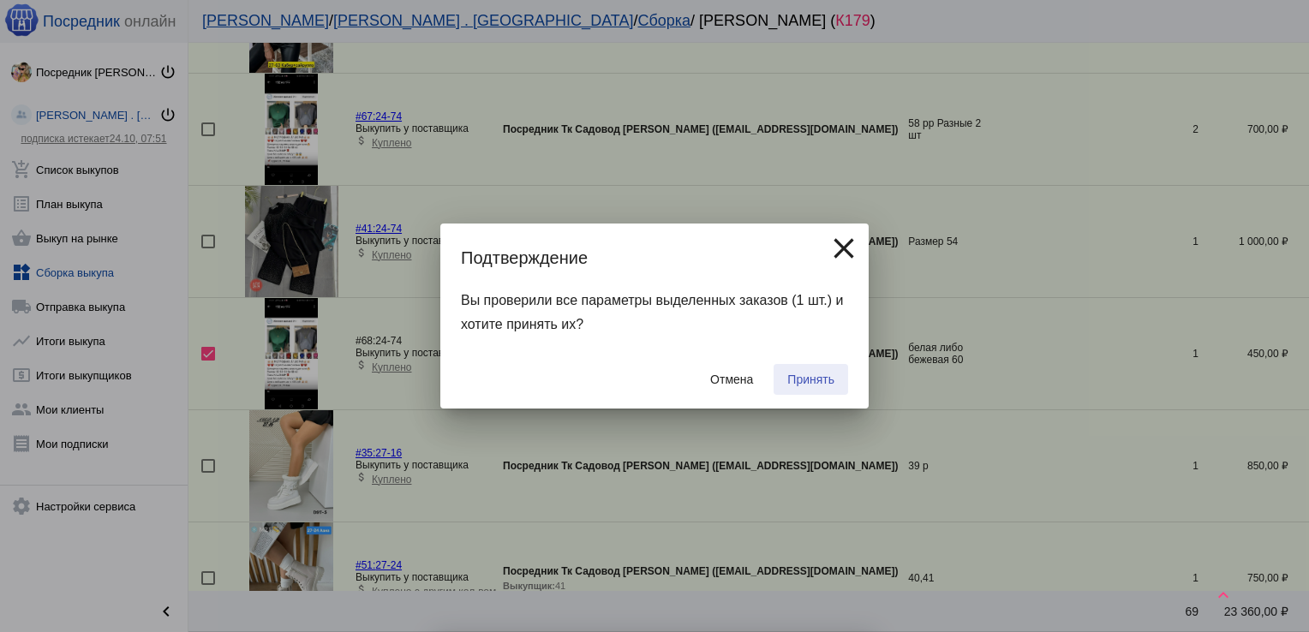
checkbox input "false"
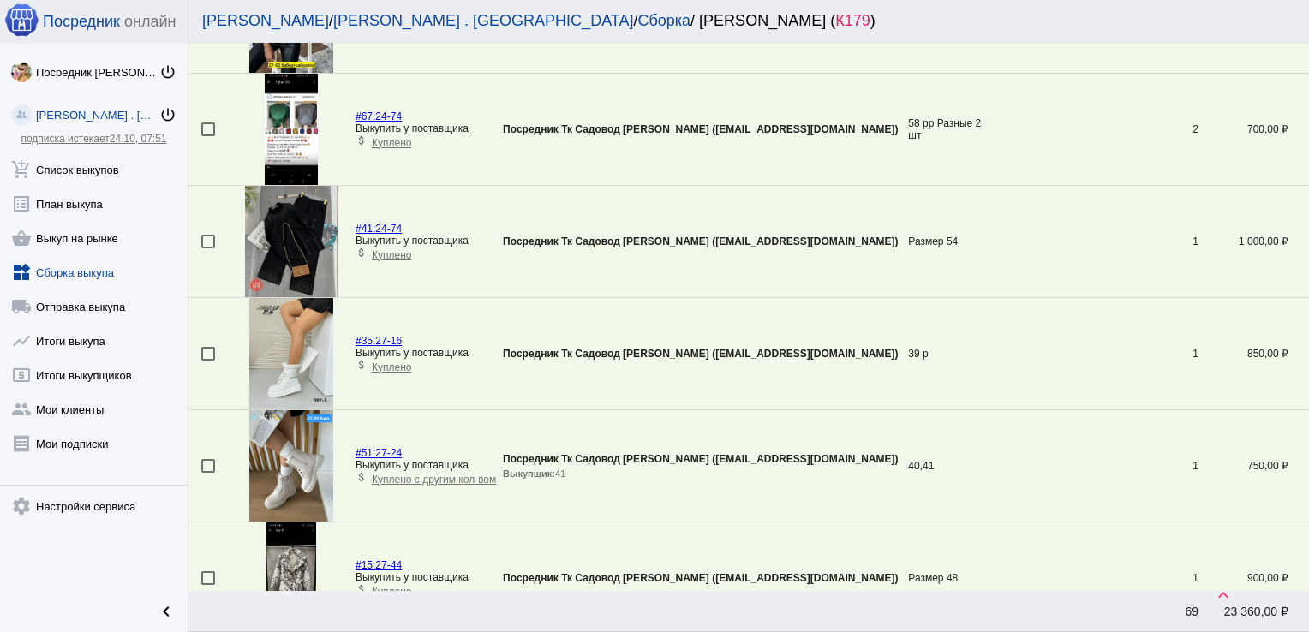
click at [203, 238] on div at bounding box center [208, 242] width 14 height 14
click at [207, 248] on input "checkbox" at bounding box center [207, 248] width 1 height 1
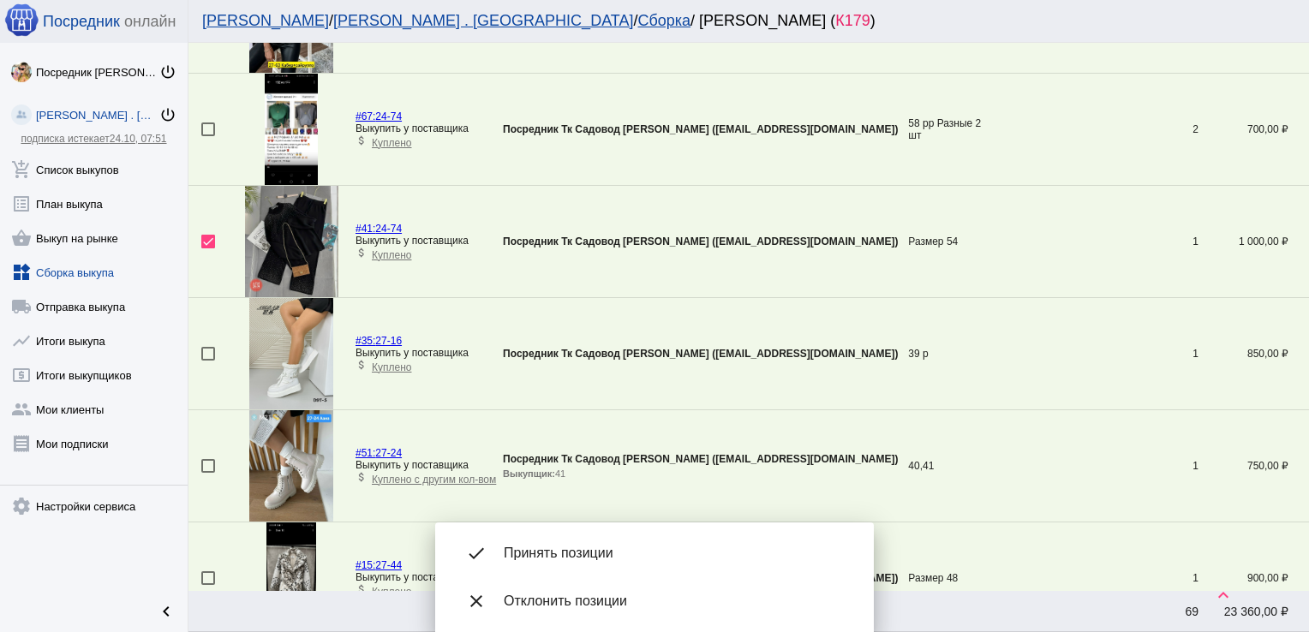
click at [574, 550] on span "Принять позиции" at bounding box center [675, 553] width 343 height 17
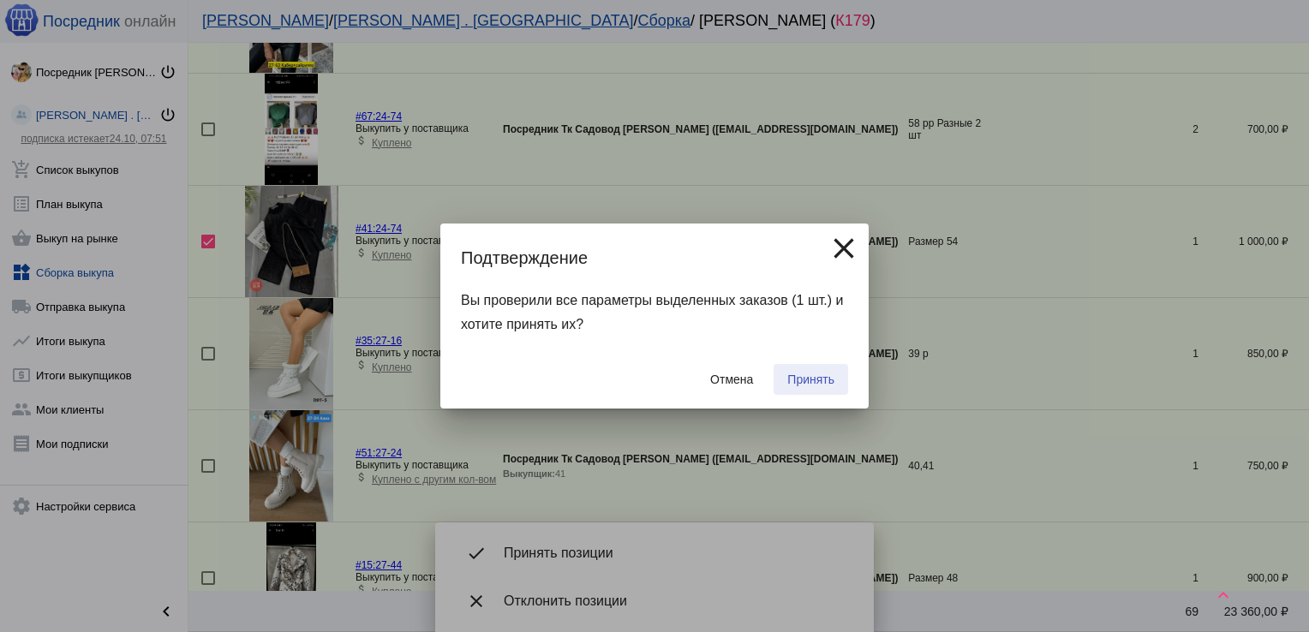
click at [806, 379] on span "Принять" at bounding box center [810, 380] width 47 height 14
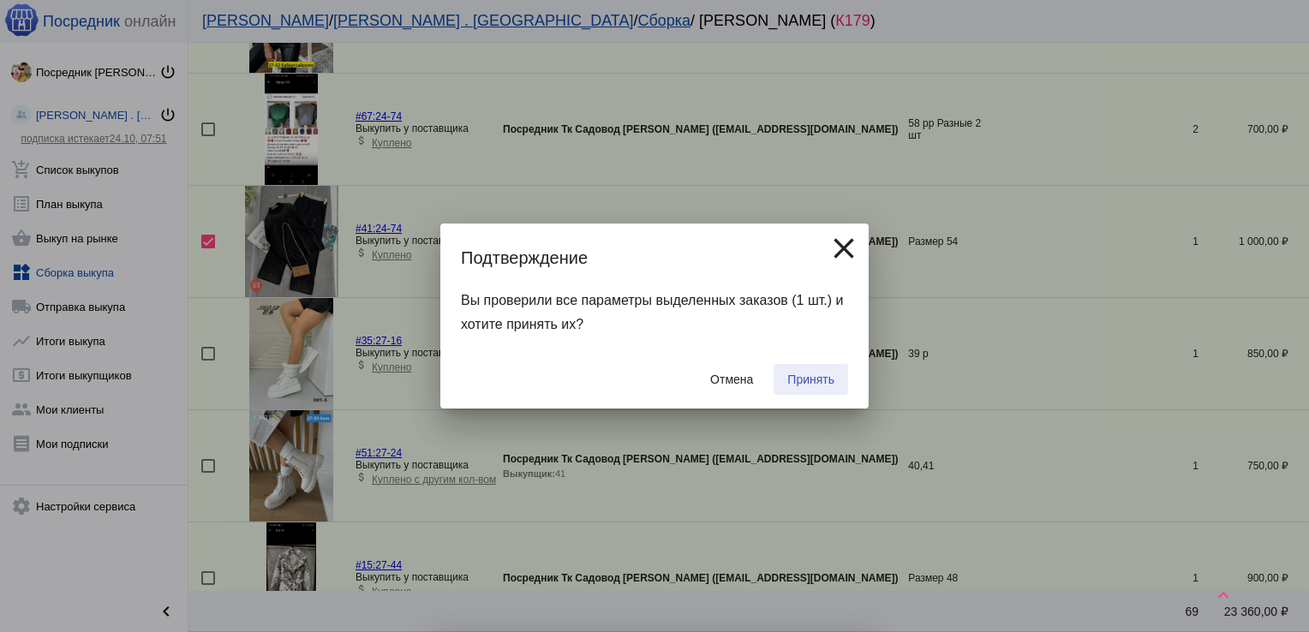
checkbox input "false"
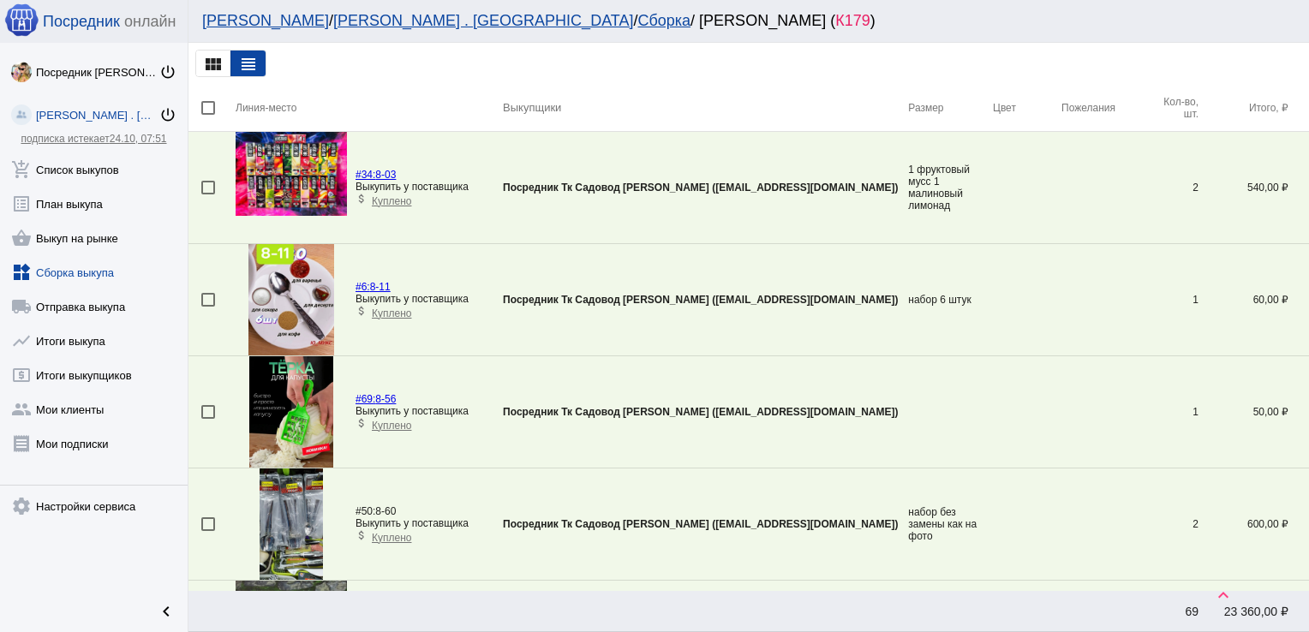
scroll to position [2301, 0]
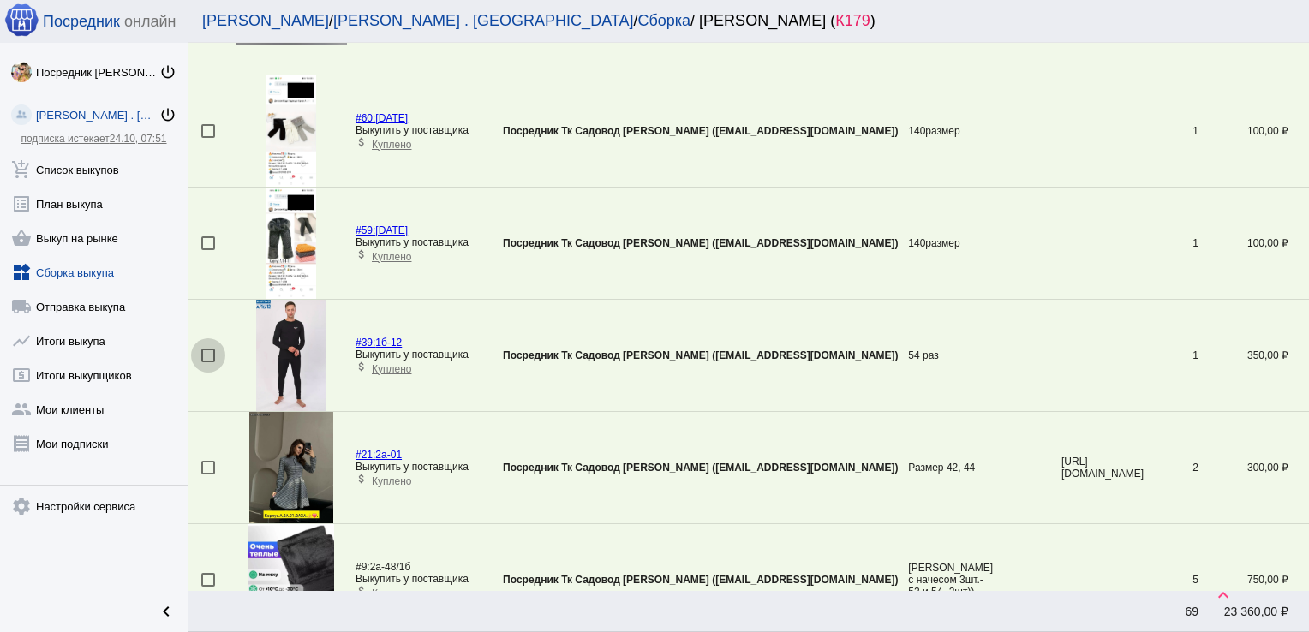
click at [206, 349] on div at bounding box center [208, 356] width 14 height 14
click at [207, 362] on input "checkbox" at bounding box center [207, 362] width 1 height 1
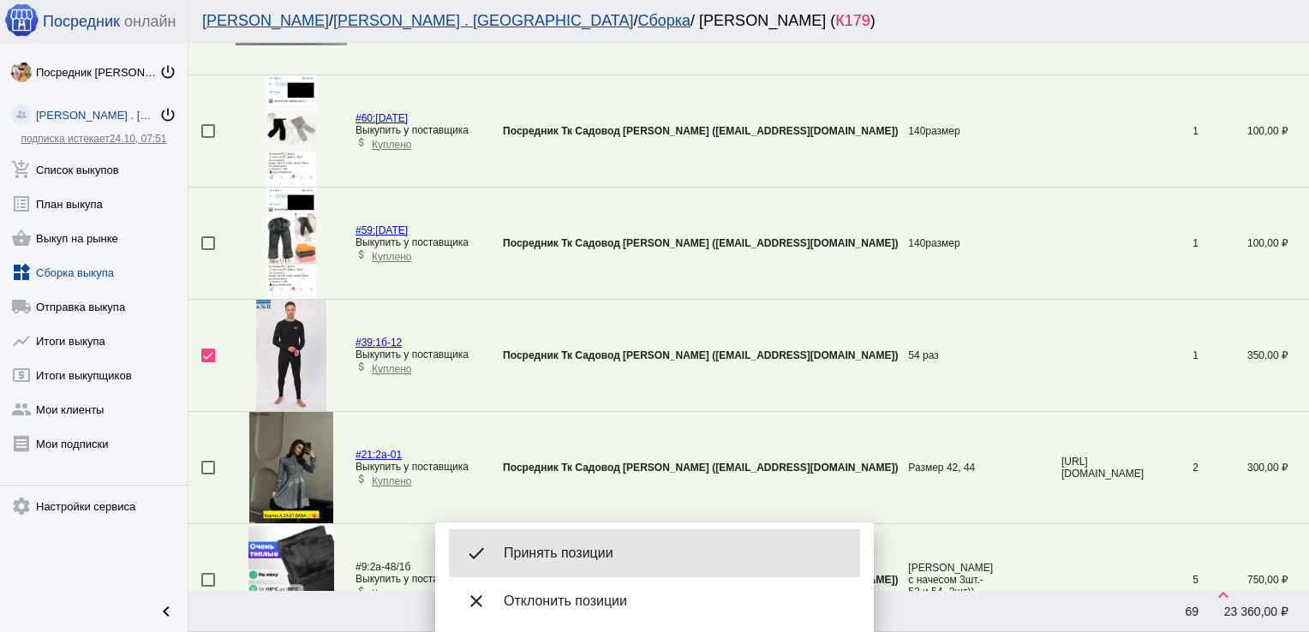
click at [574, 559] on span "Принять позиции" at bounding box center [675, 553] width 343 height 17
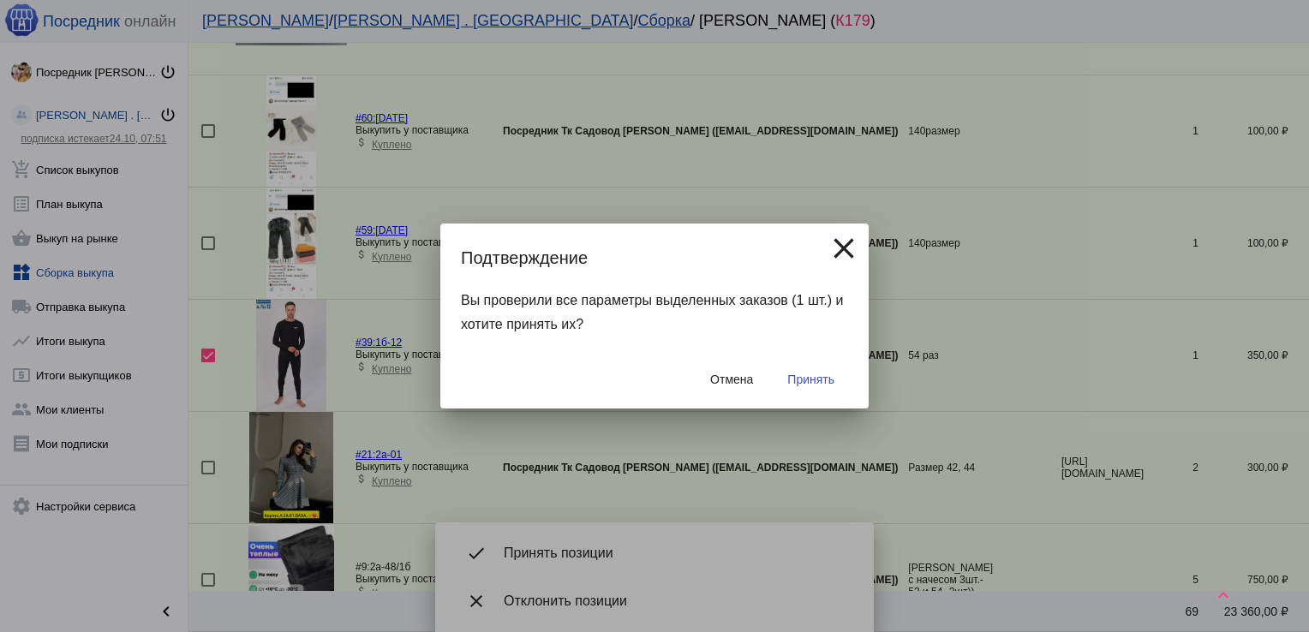
click at [805, 373] on span "Принять" at bounding box center [810, 380] width 47 height 14
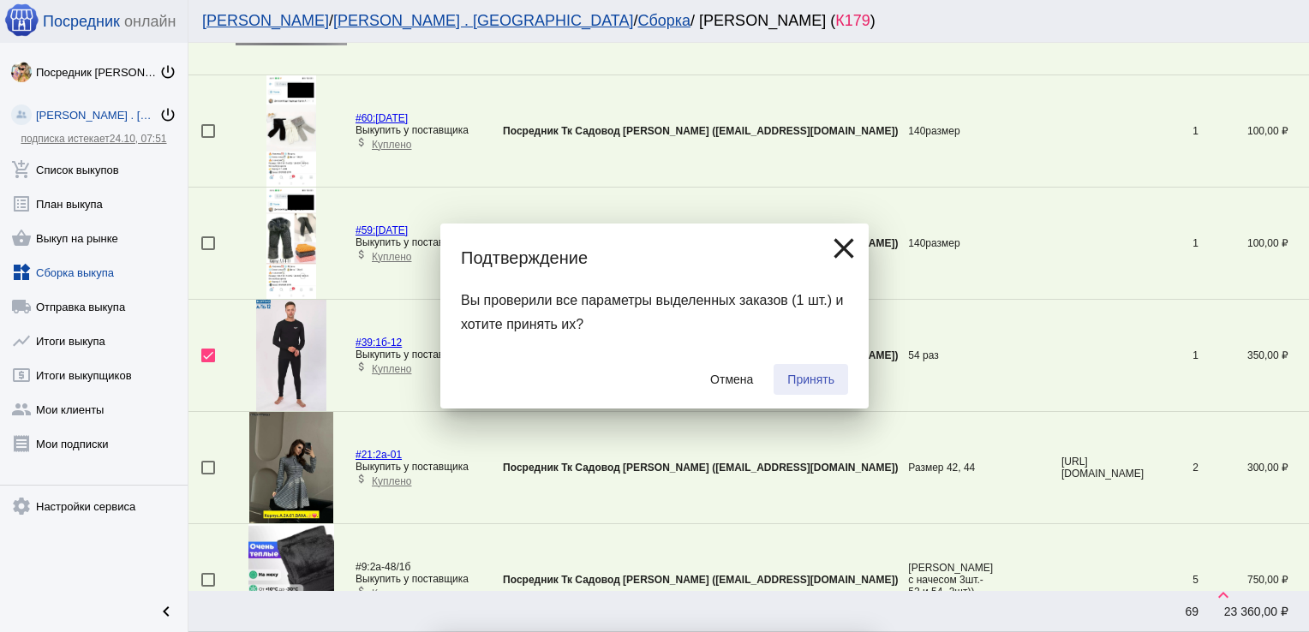
checkbox input "false"
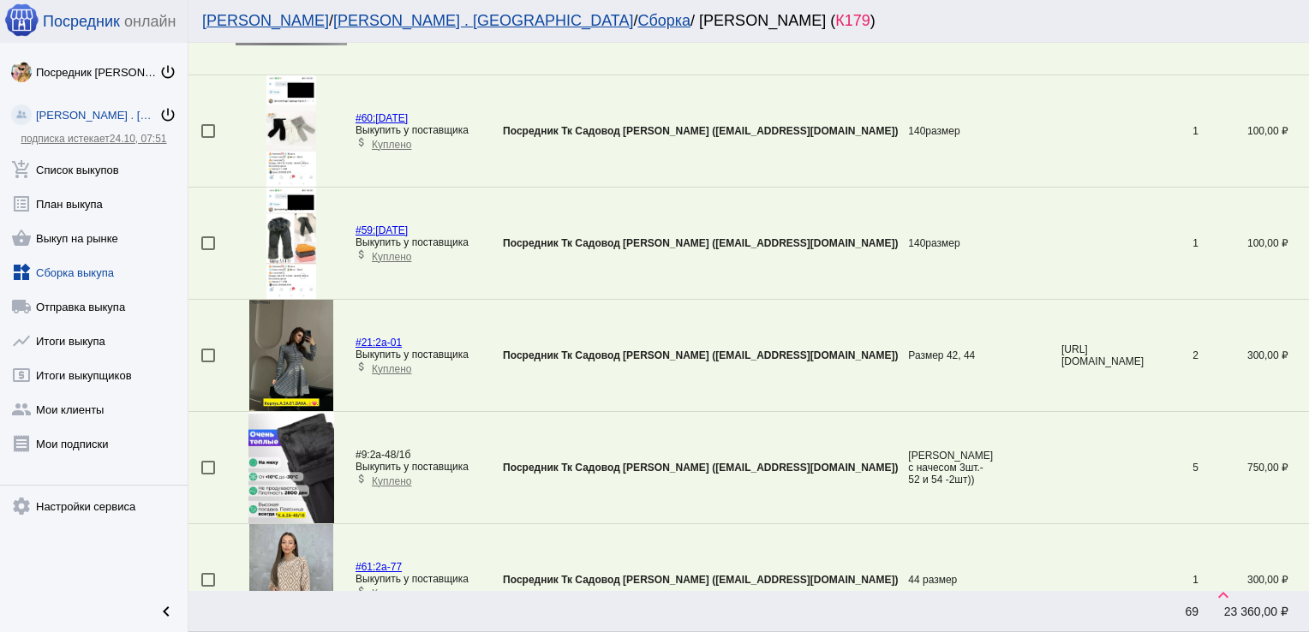
scroll to position [956, 0]
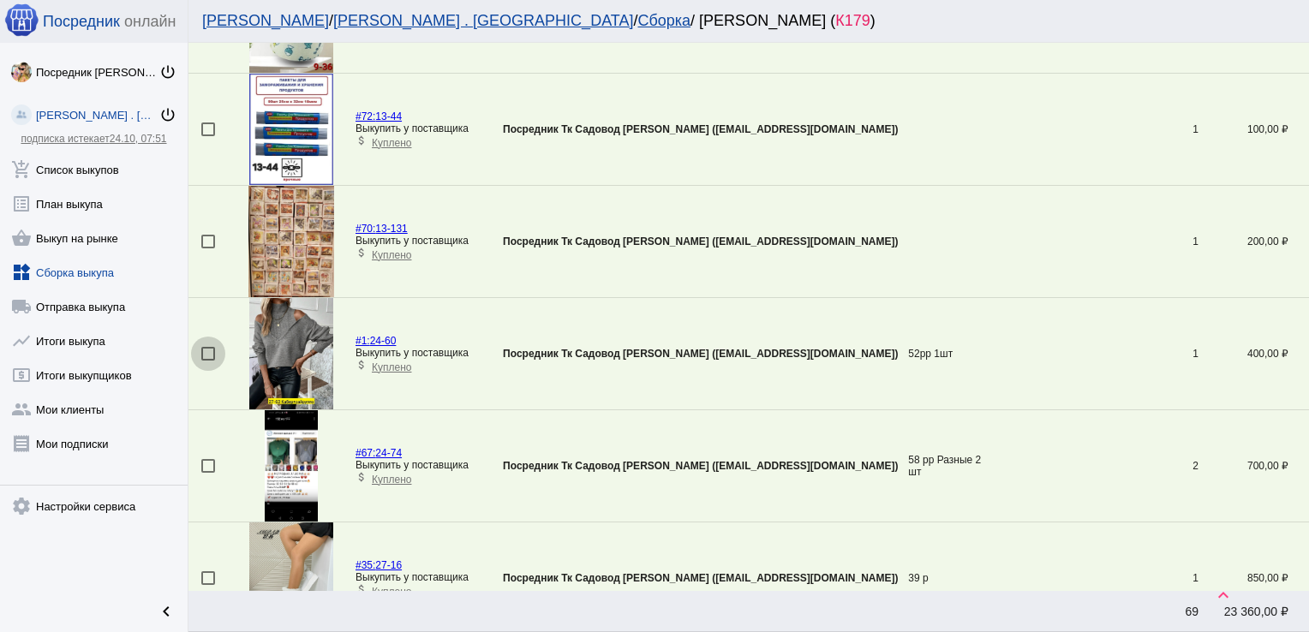
click at [206, 351] on div at bounding box center [208, 354] width 14 height 14
click at [207, 361] on input "checkbox" at bounding box center [207, 361] width 1 height 1
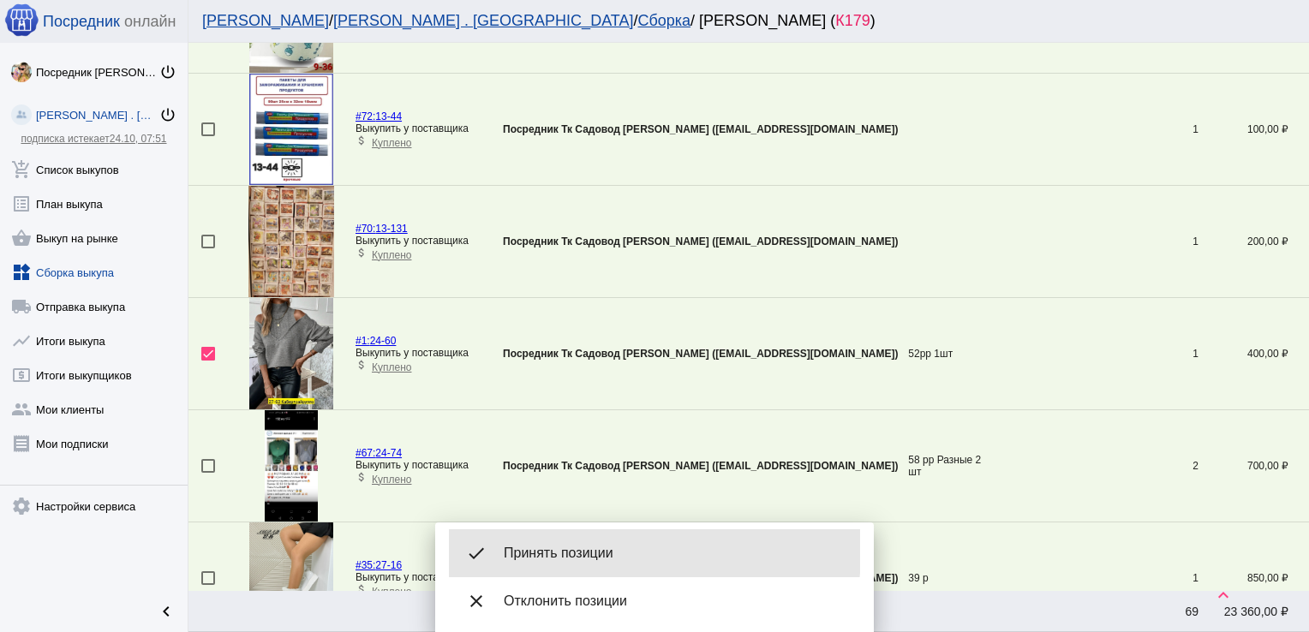
click at [553, 550] on span "Принять позиции" at bounding box center [675, 553] width 343 height 17
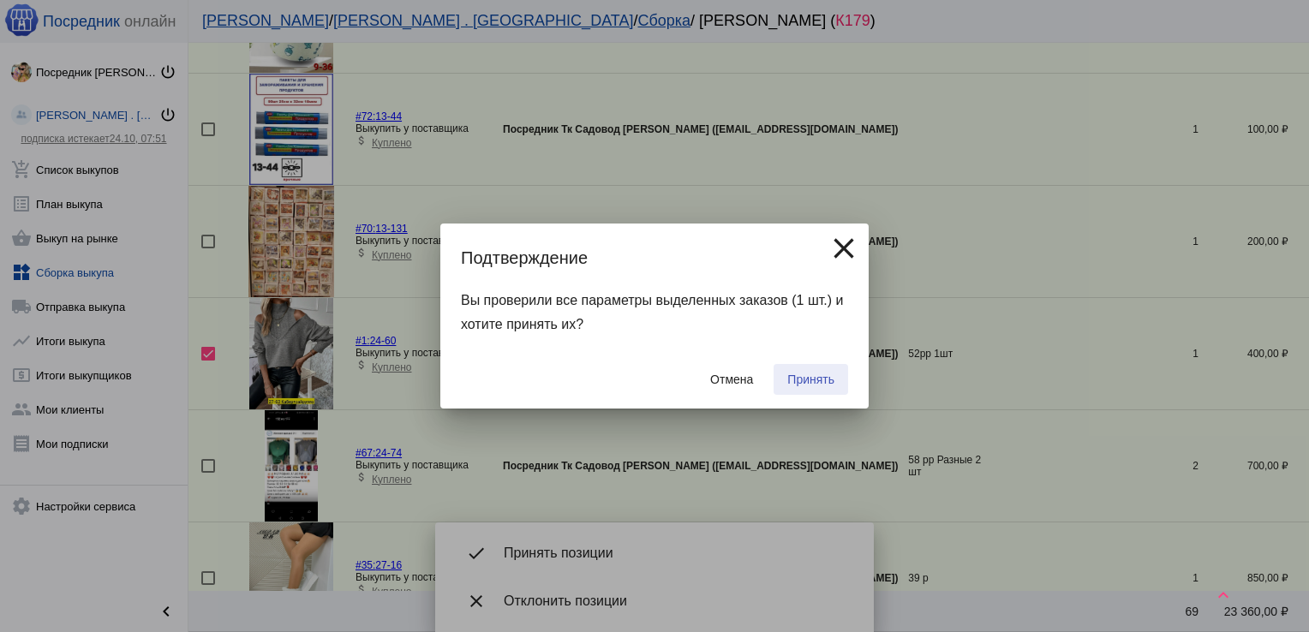
click at [802, 381] on span "Принять" at bounding box center [810, 380] width 47 height 14
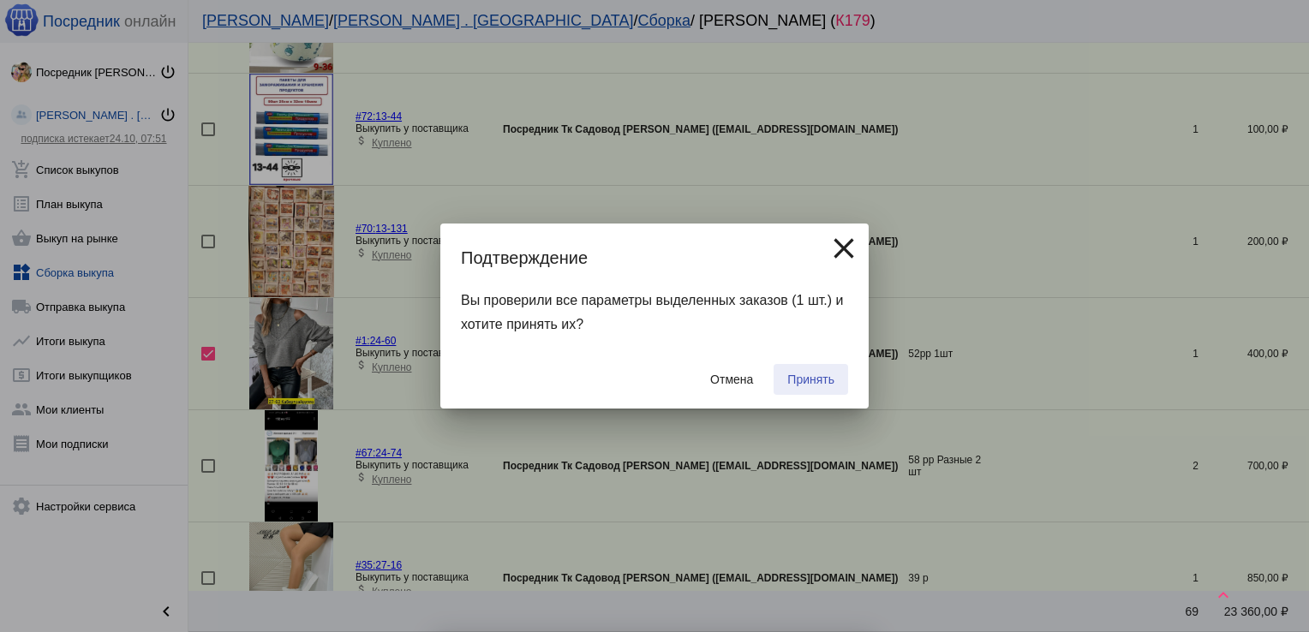
checkbox input "false"
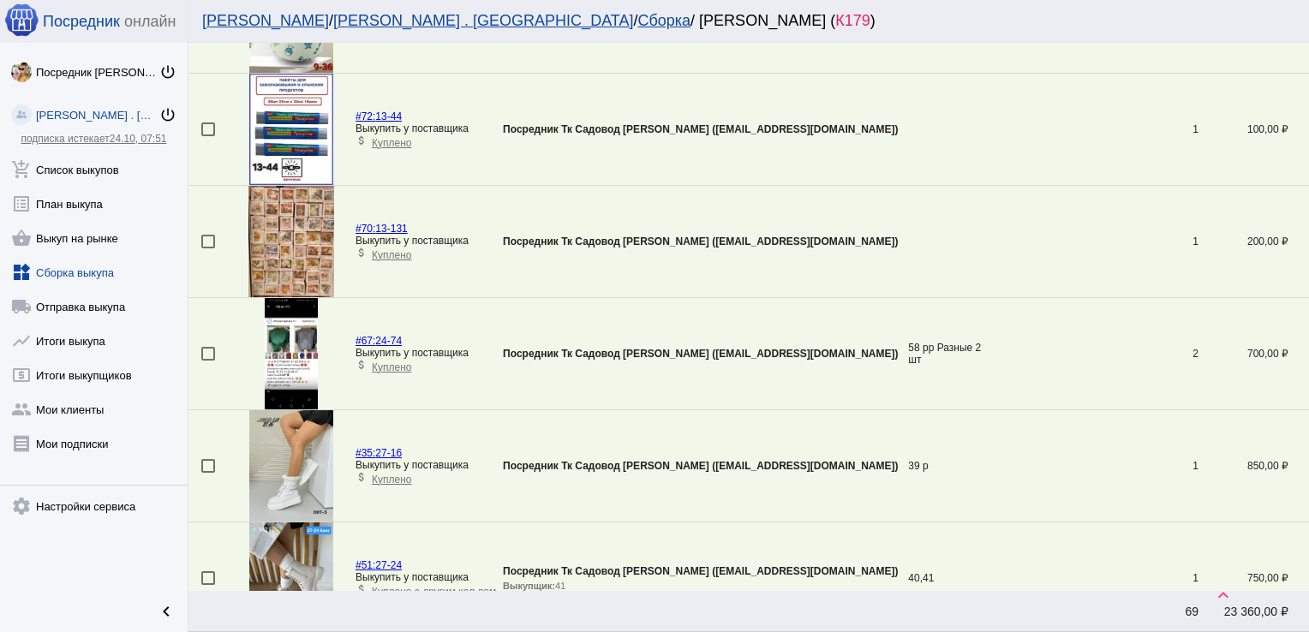
scroll to position [3869, 0]
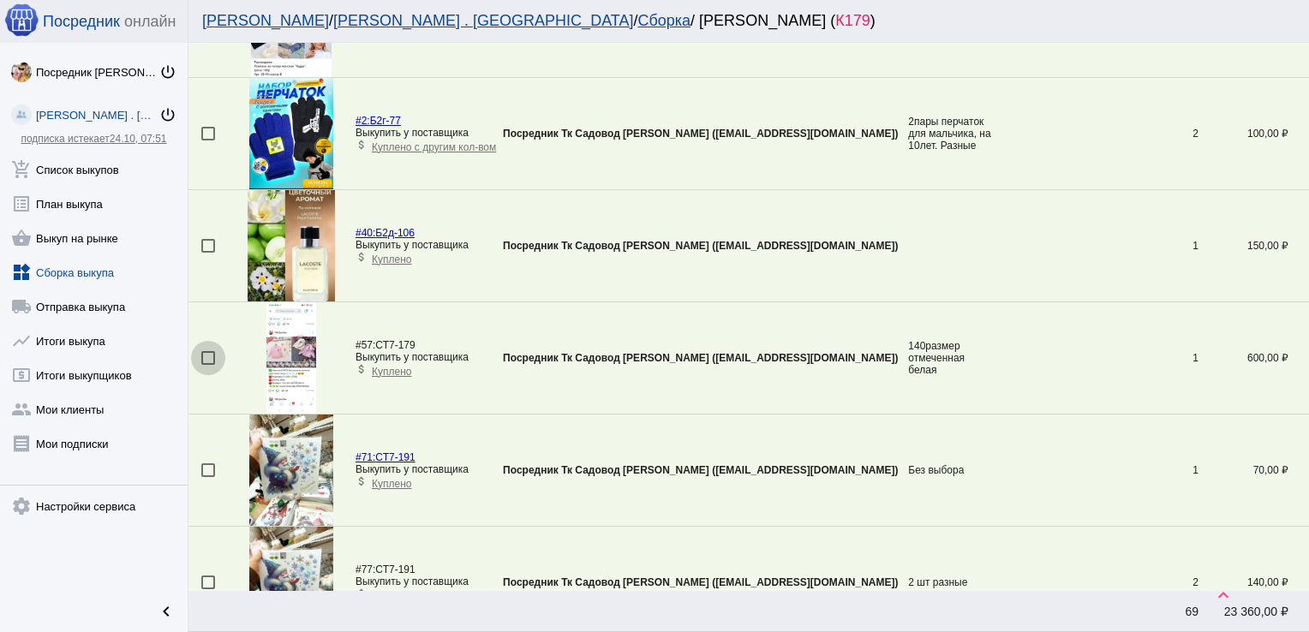
click at [207, 351] on div at bounding box center [208, 358] width 14 height 14
click at [207, 365] on input "checkbox" at bounding box center [207, 365] width 1 height 1
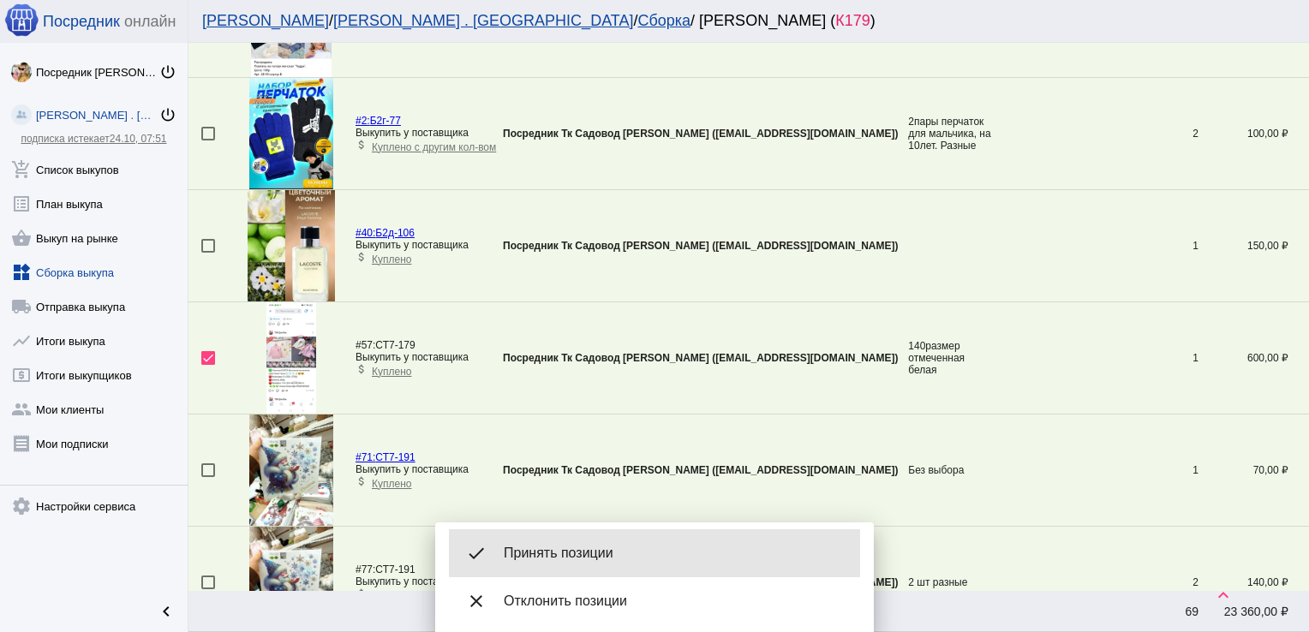
click at [600, 551] on span "Принять позиции" at bounding box center [675, 553] width 343 height 17
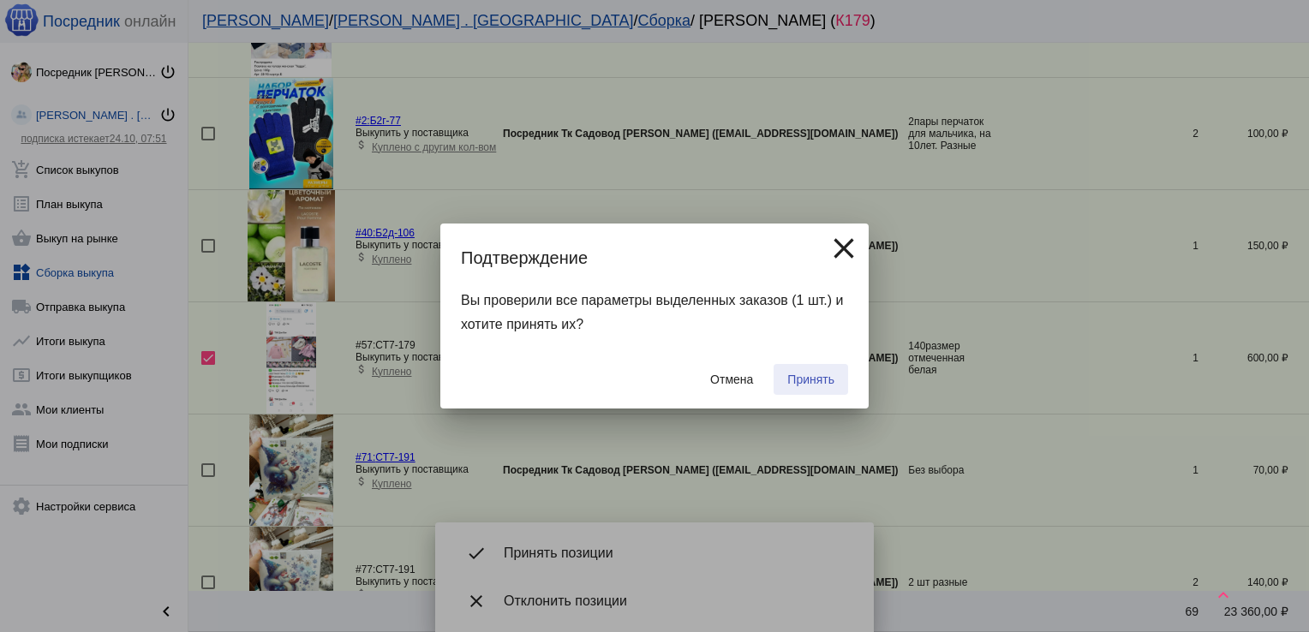
click at [801, 374] on span "Принять" at bounding box center [810, 380] width 47 height 14
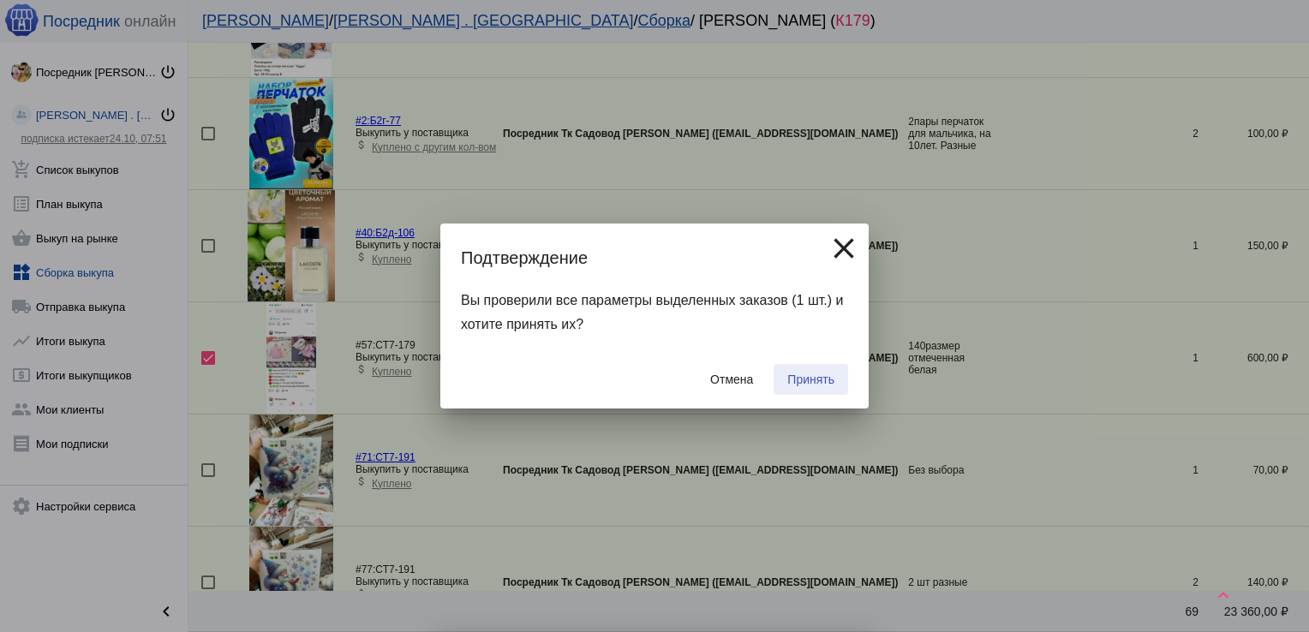
checkbox input "false"
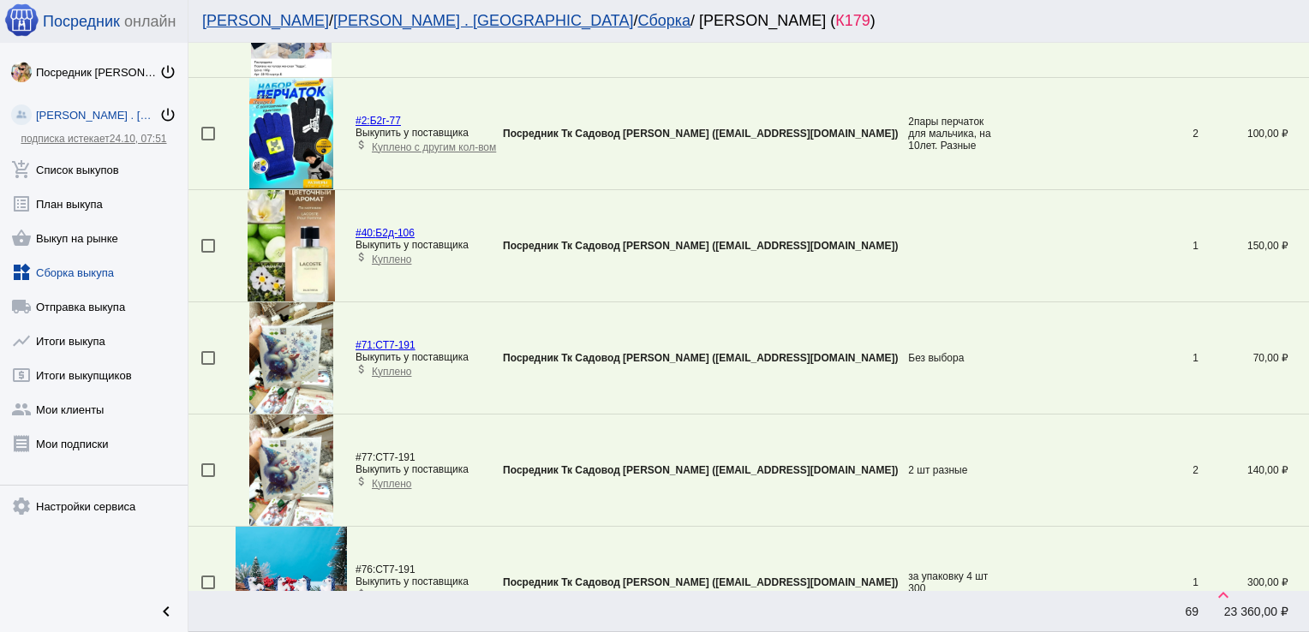
scroll to position [1517, 0]
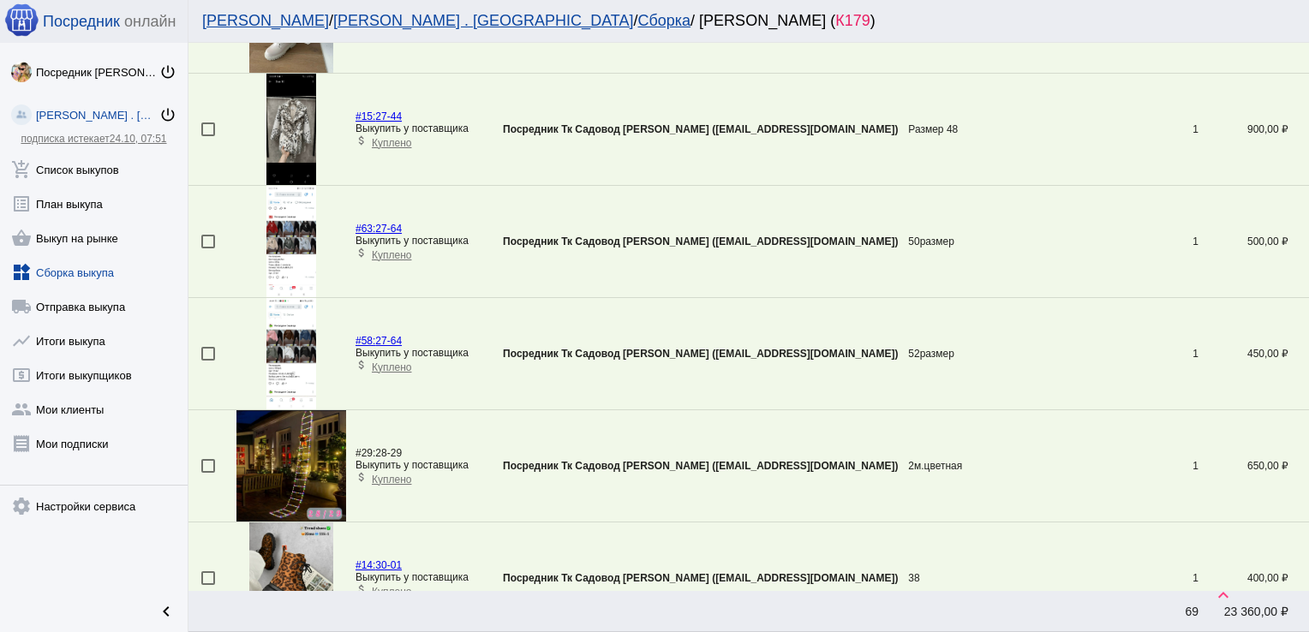
click at [212, 353] on div at bounding box center [208, 354] width 14 height 14
click at [208, 361] on input "checkbox" at bounding box center [207, 361] width 1 height 1
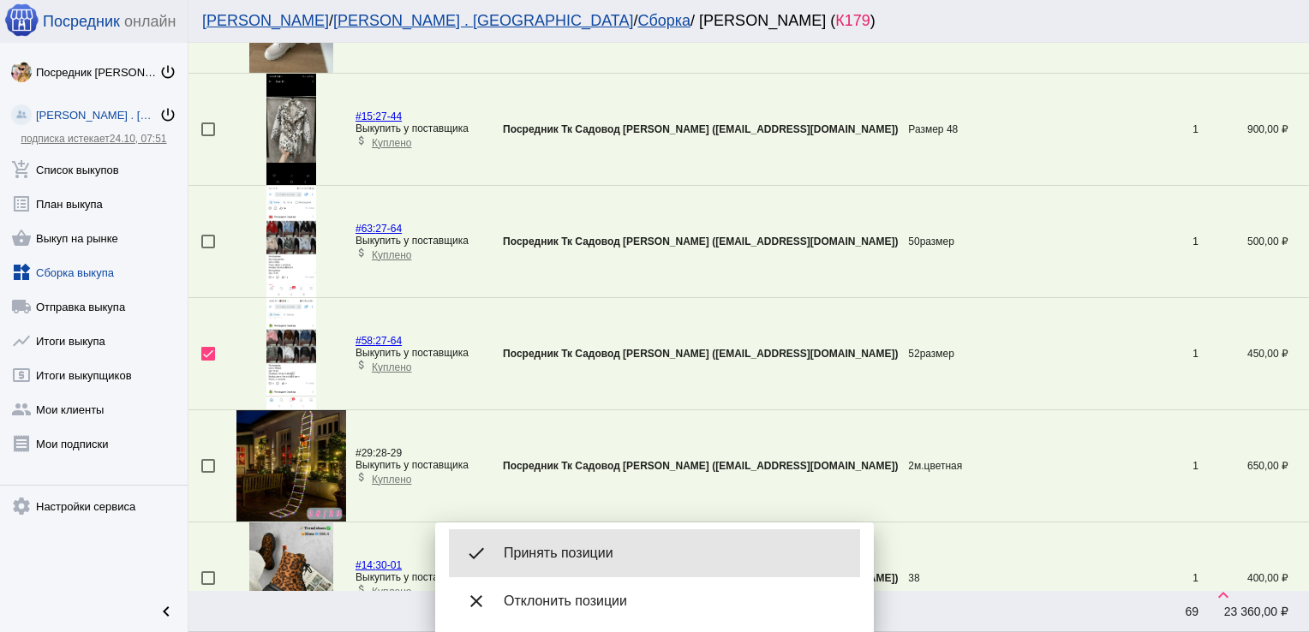
click at [573, 549] on span "Принять позиции" at bounding box center [675, 553] width 343 height 17
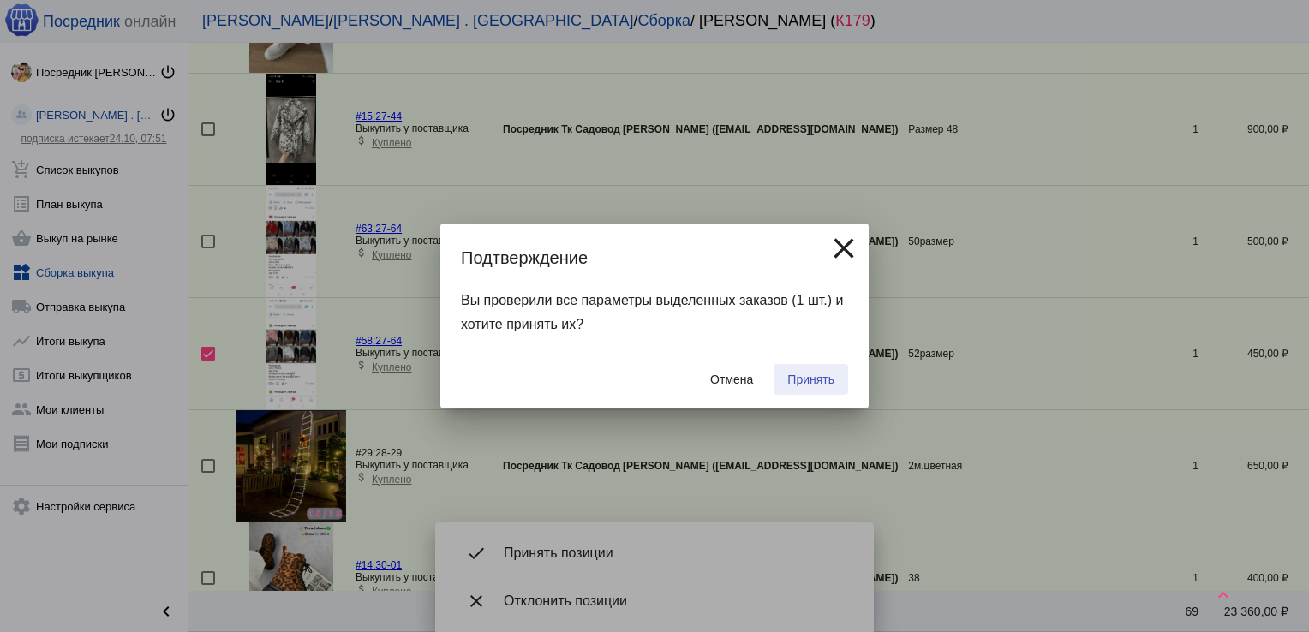
click at [808, 381] on span "Принять" at bounding box center [810, 380] width 47 height 14
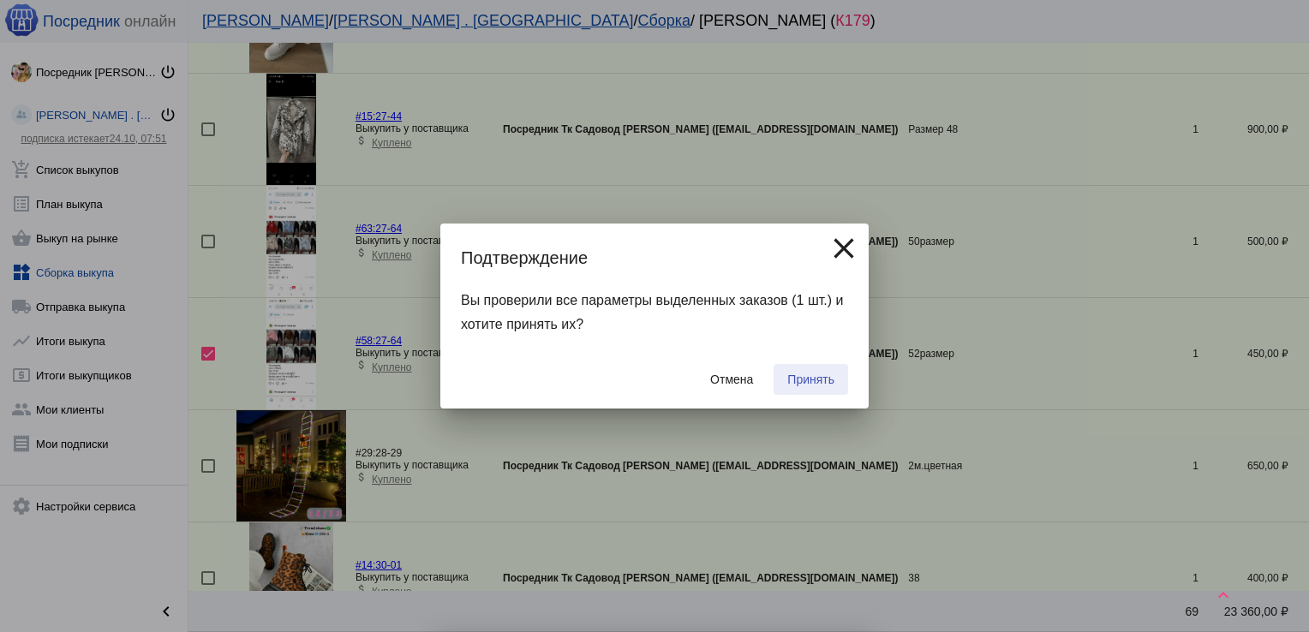
checkbox input "false"
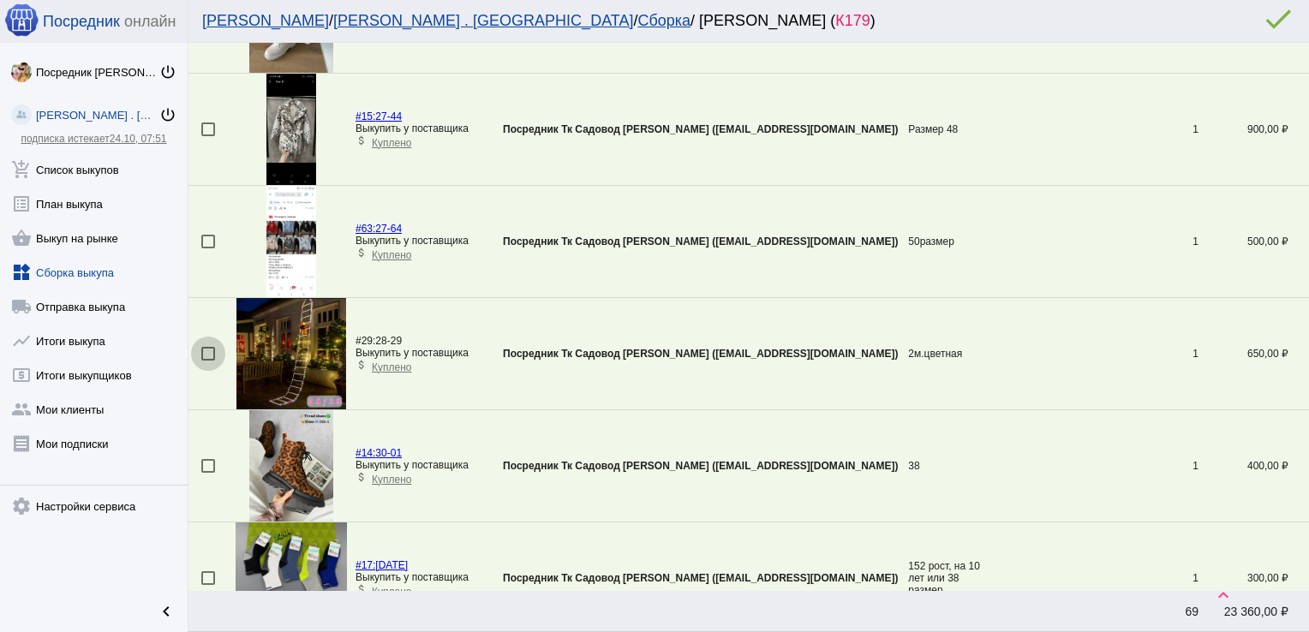
click at [207, 350] on div at bounding box center [208, 354] width 14 height 14
click at [207, 361] on input "checkbox" at bounding box center [207, 361] width 1 height 1
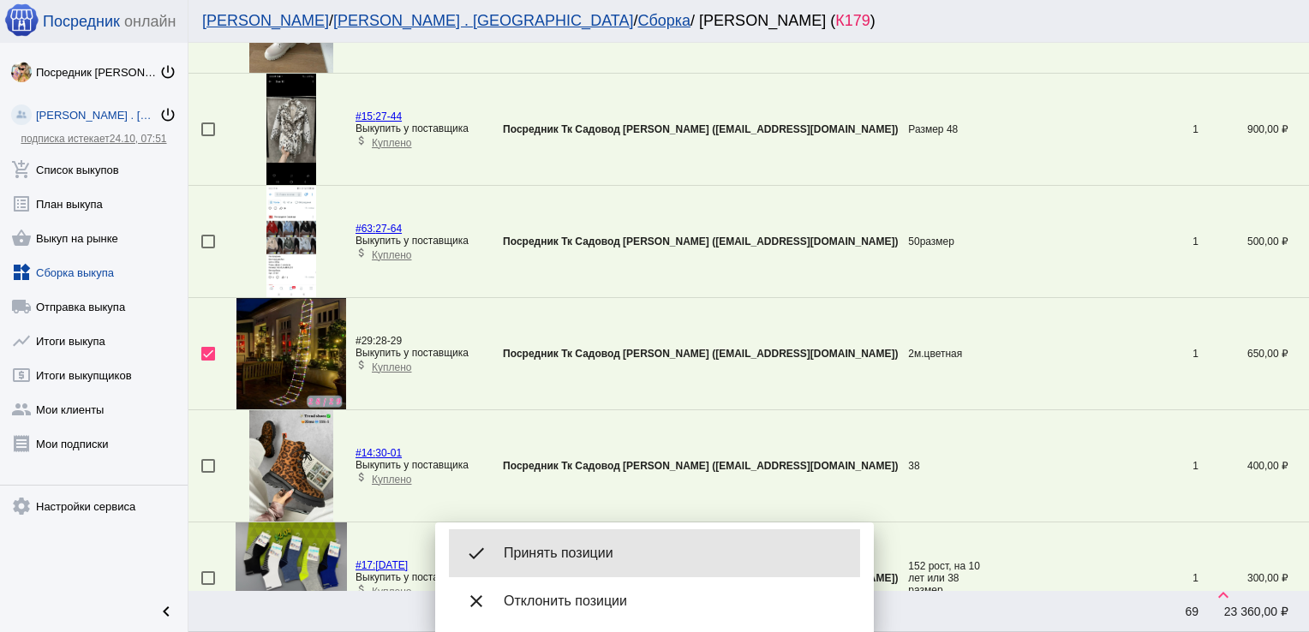
click at [651, 550] on span "Принять позиции" at bounding box center [675, 553] width 343 height 17
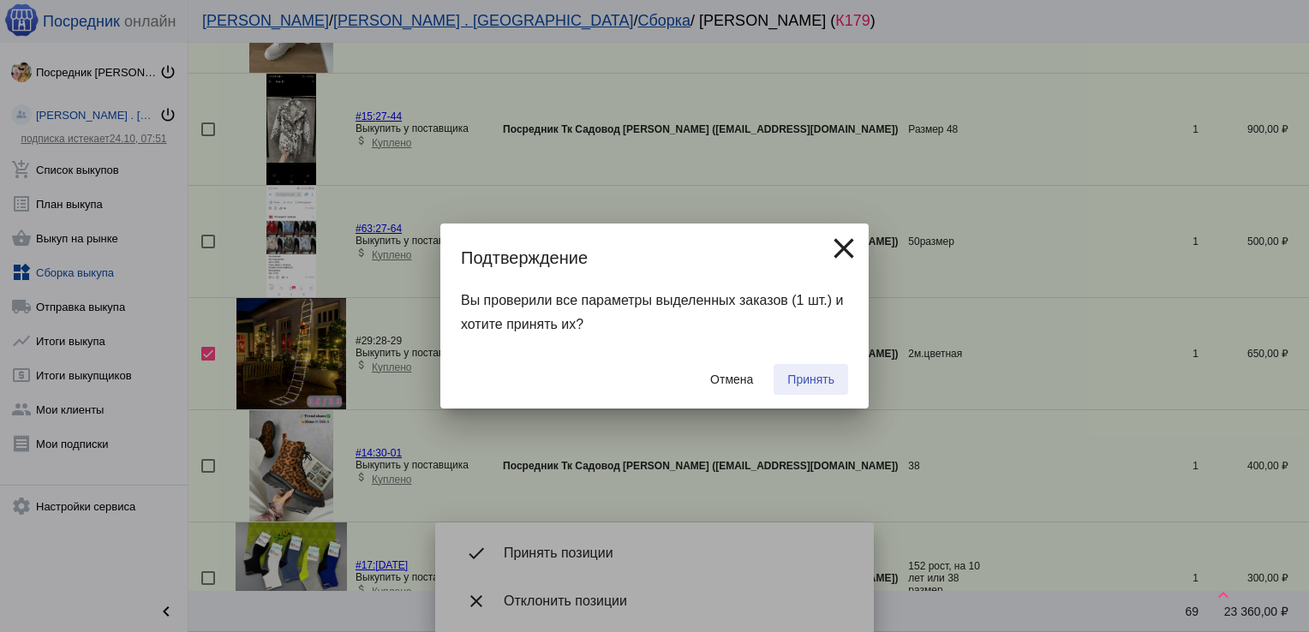
click at [816, 380] on span "Принять" at bounding box center [810, 380] width 47 height 14
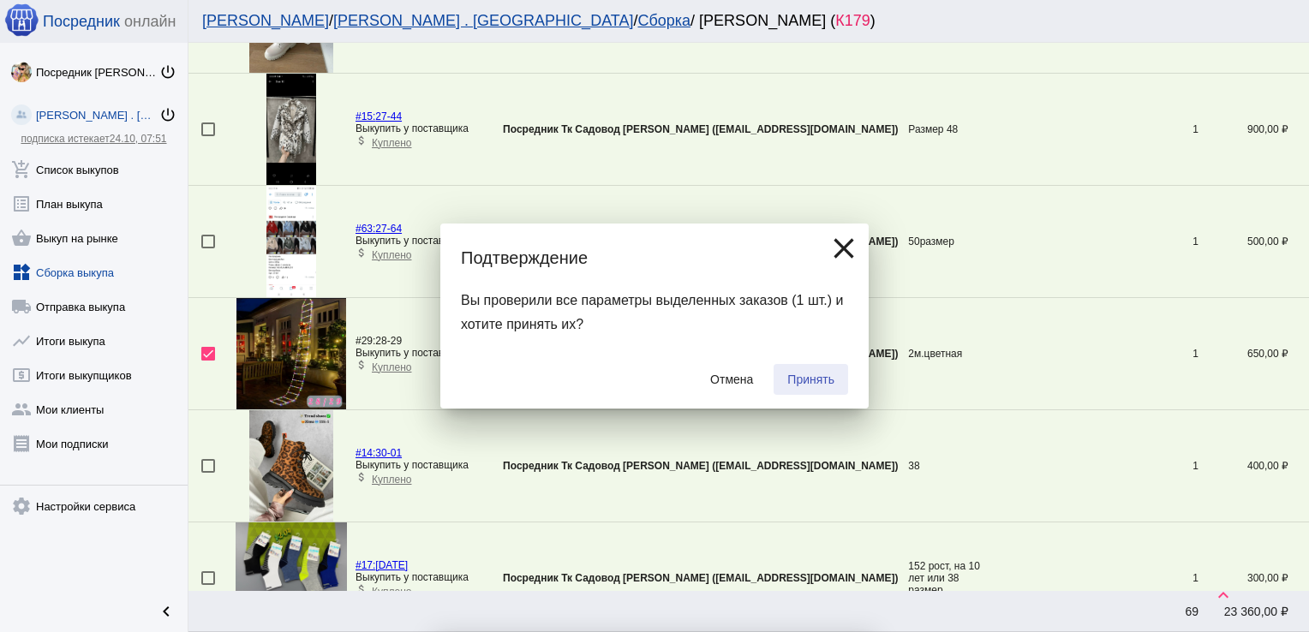
checkbox input "false"
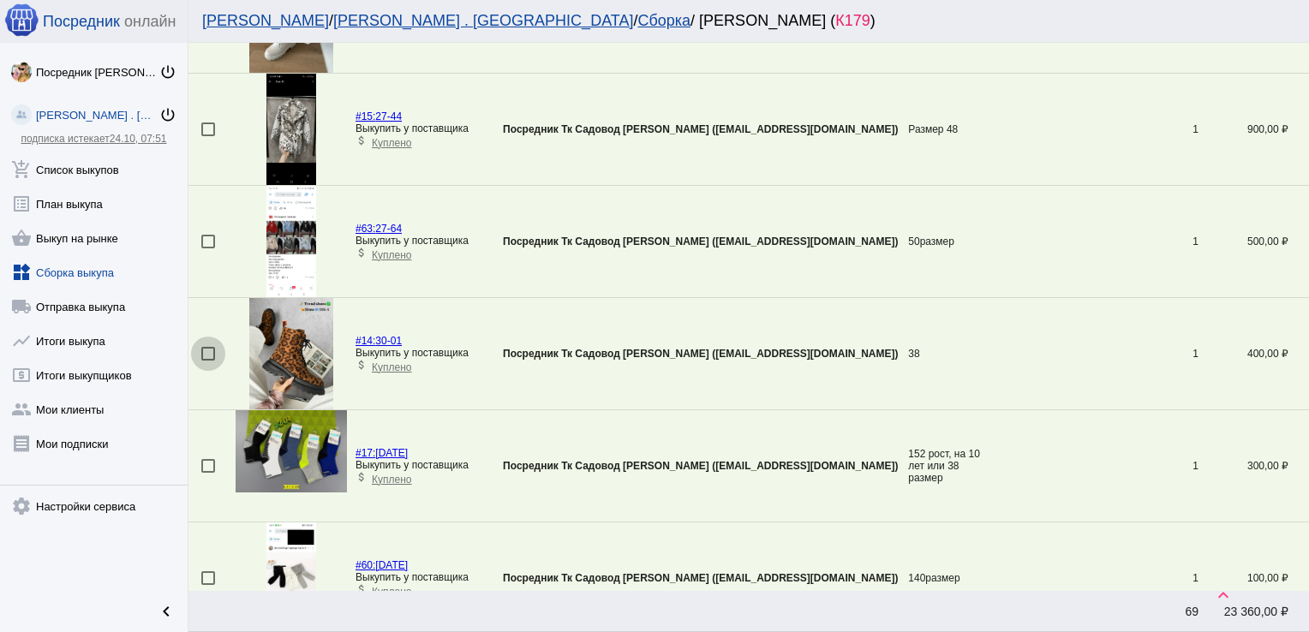
click at [205, 355] on div at bounding box center [208, 354] width 14 height 14
click at [207, 361] on input "checkbox" at bounding box center [207, 361] width 1 height 1
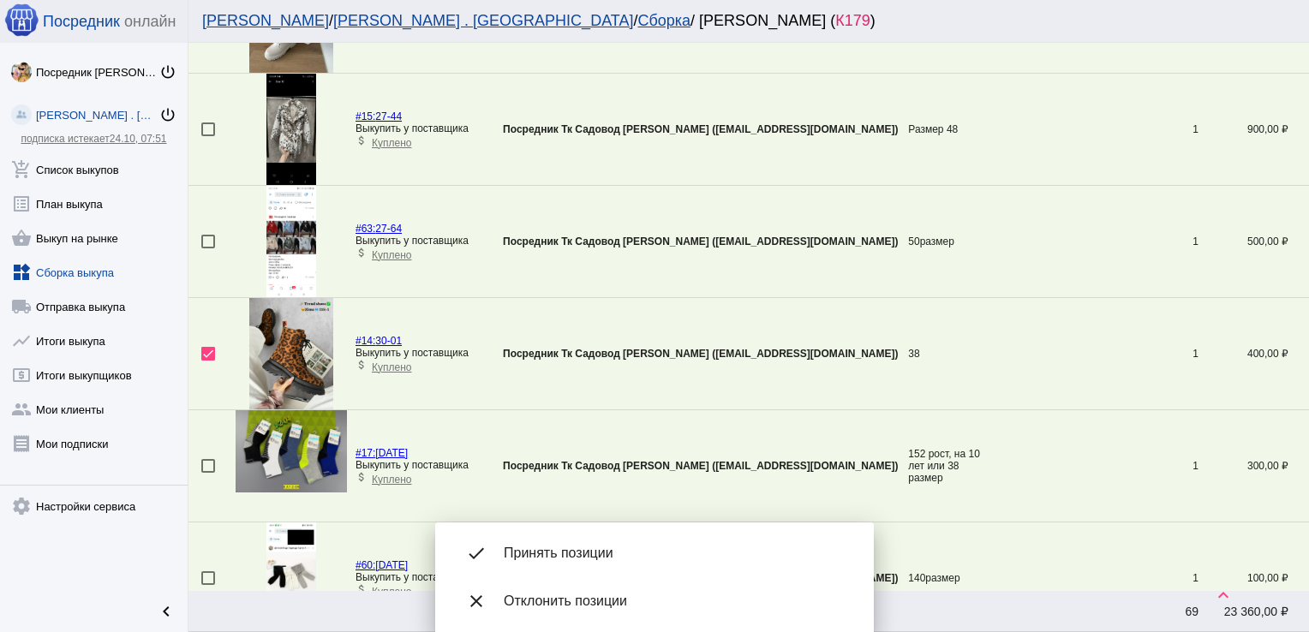
click at [572, 540] on div "done Принять позиции" at bounding box center [654, 553] width 411 height 48
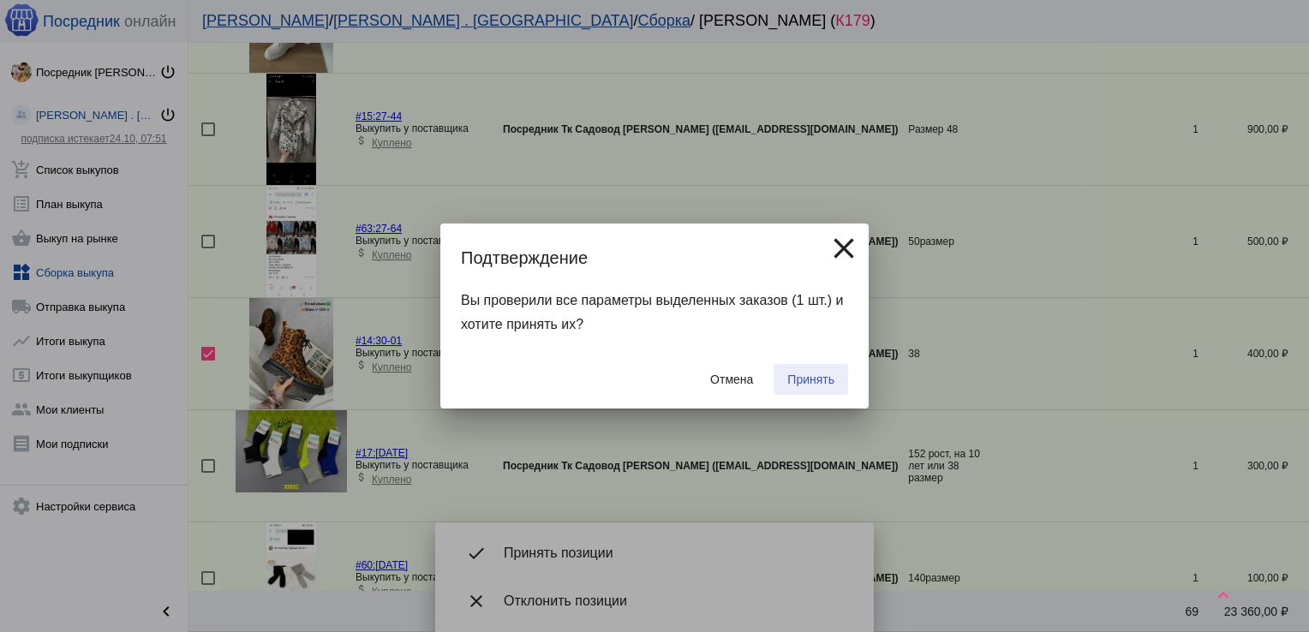
click at [833, 367] on button "Принять" at bounding box center [811, 379] width 75 height 31
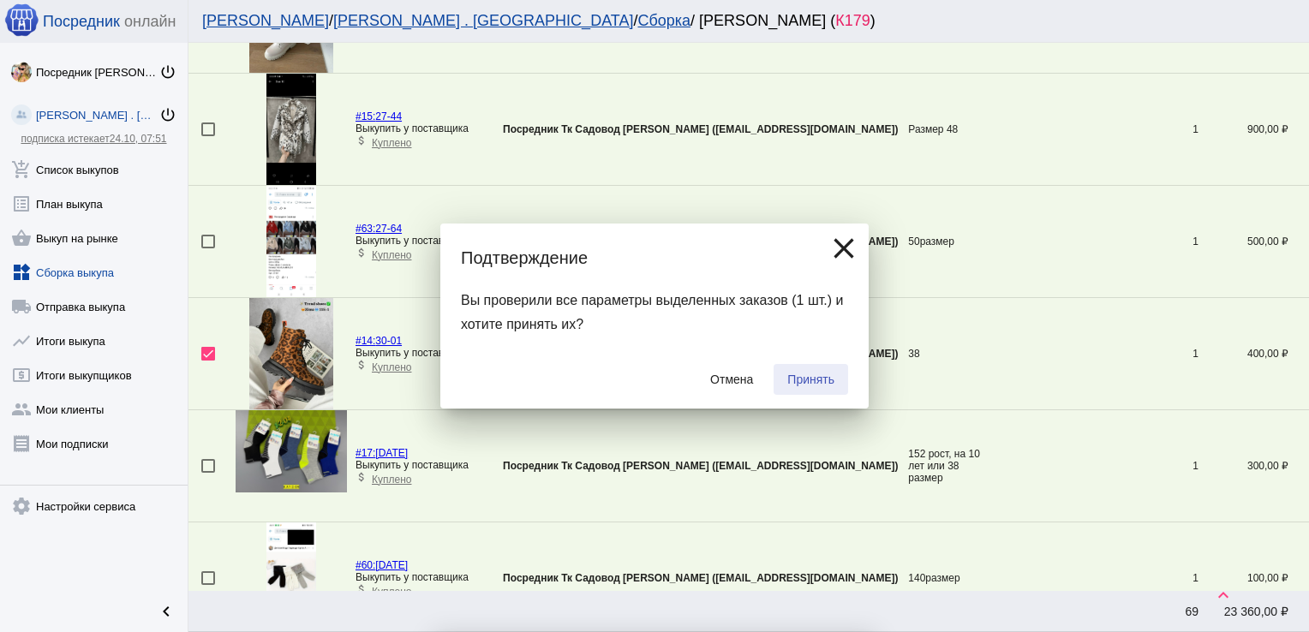
checkbox input "false"
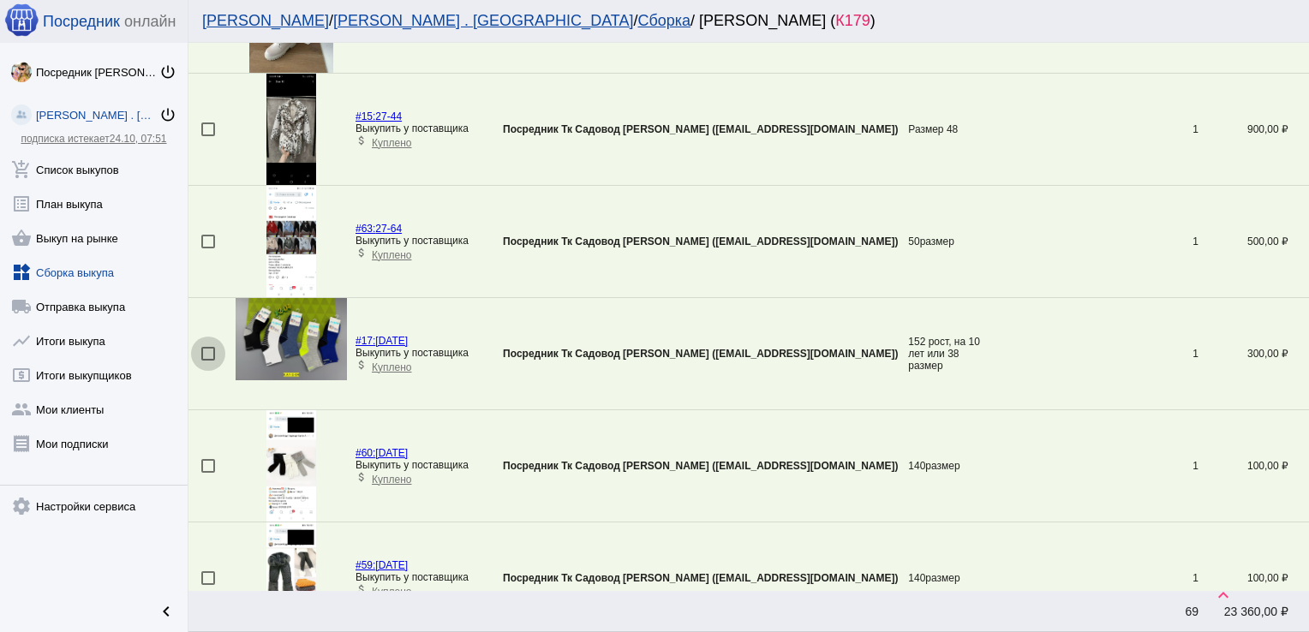
click at [206, 350] on div at bounding box center [208, 354] width 14 height 14
click at [207, 361] on input "checkbox" at bounding box center [207, 361] width 1 height 1
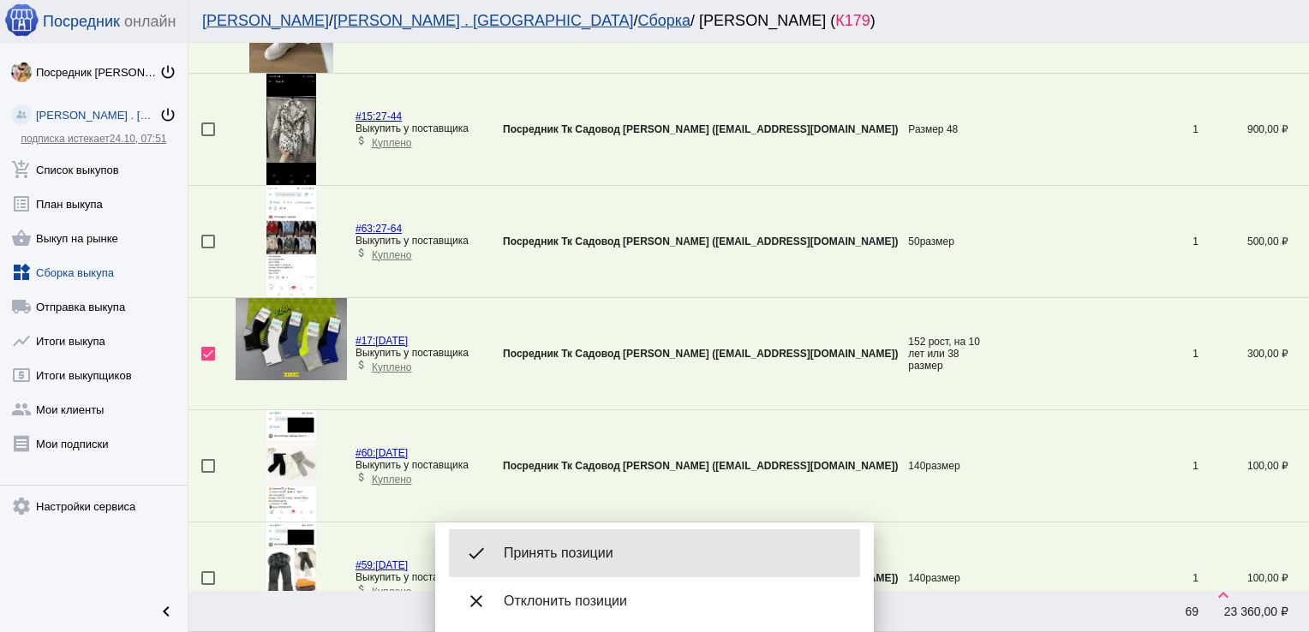
click at [549, 540] on div "done Принять позиции" at bounding box center [654, 553] width 411 height 48
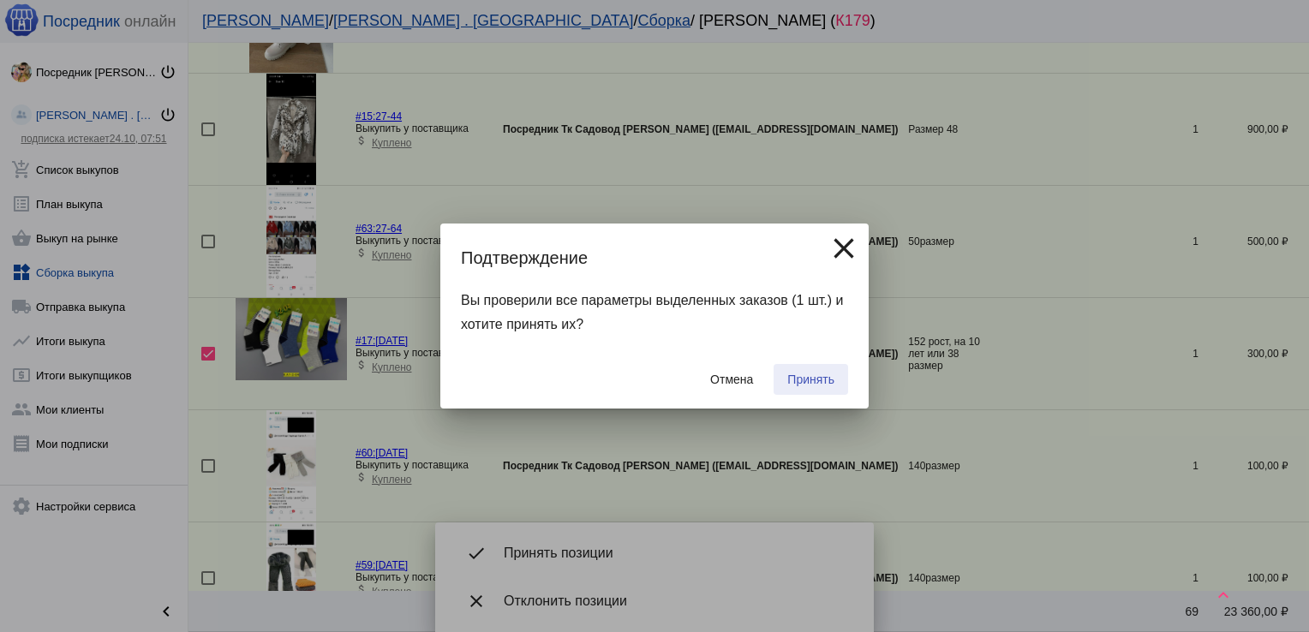
click at [812, 384] on span "Принять" at bounding box center [810, 380] width 47 height 14
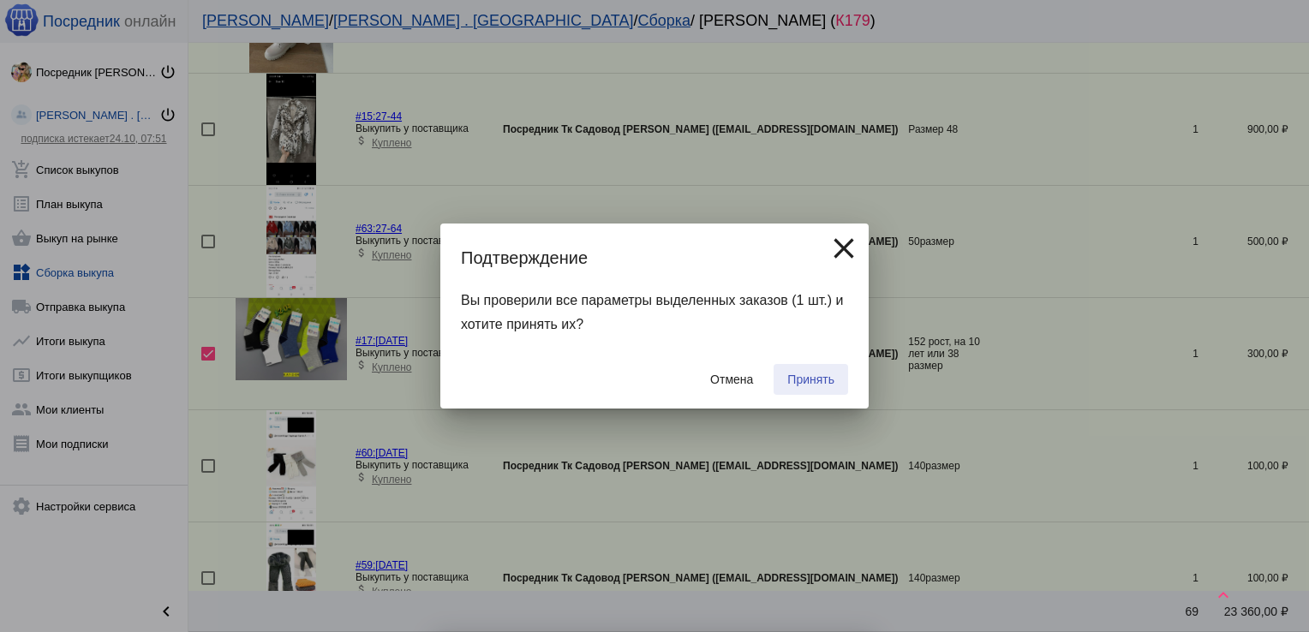
checkbox input "false"
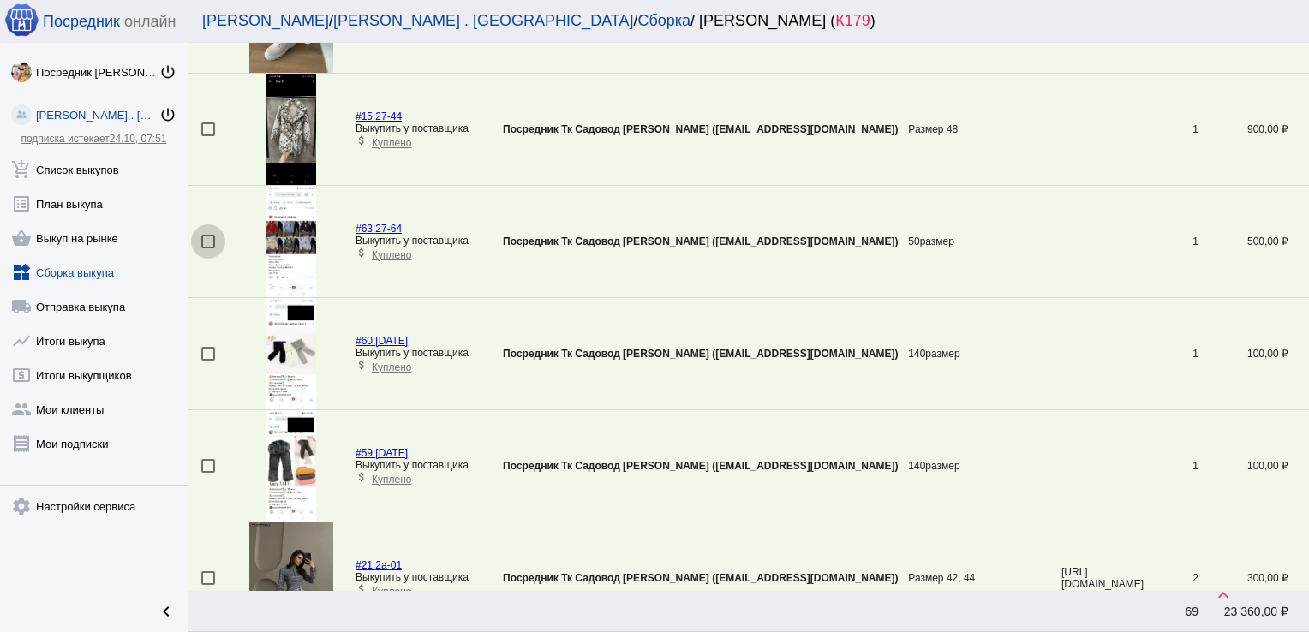
click at [207, 241] on div at bounding box center [208, 242] width 14 height 14
click at [207, 248] on input "checkbox" at bounding box center [207, 248] width 1 height 1
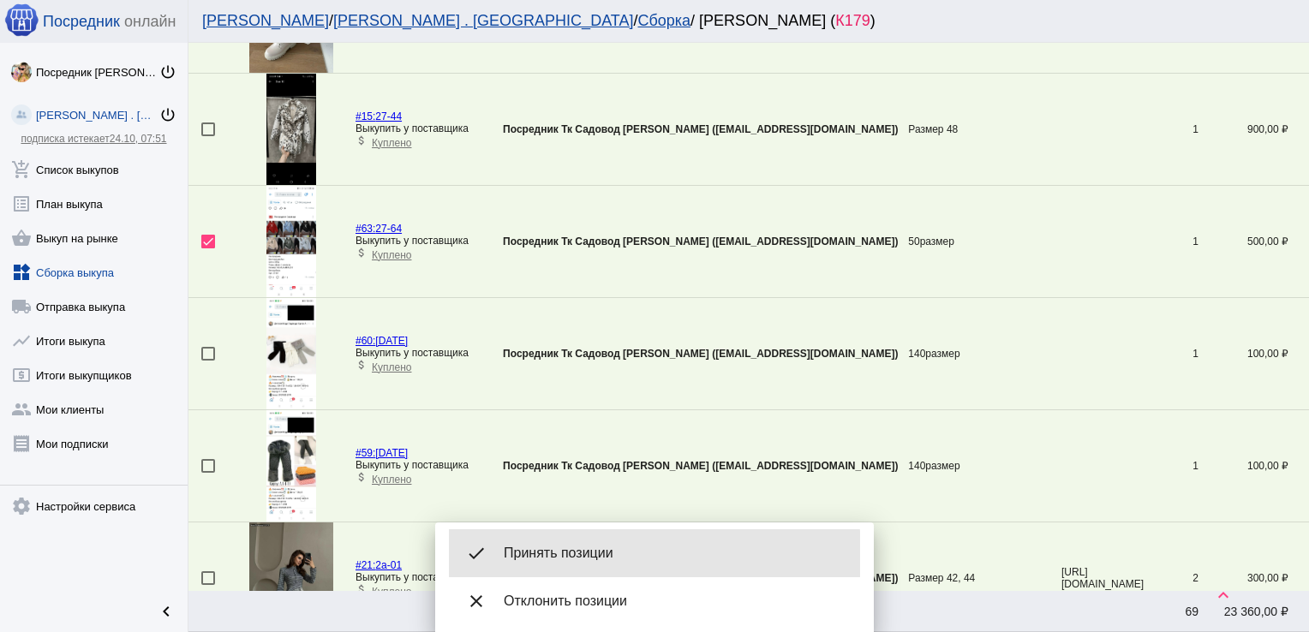
click at [600, 562] on div "done Принять позиции" at bounding box center [654, 553] width 411 height 48
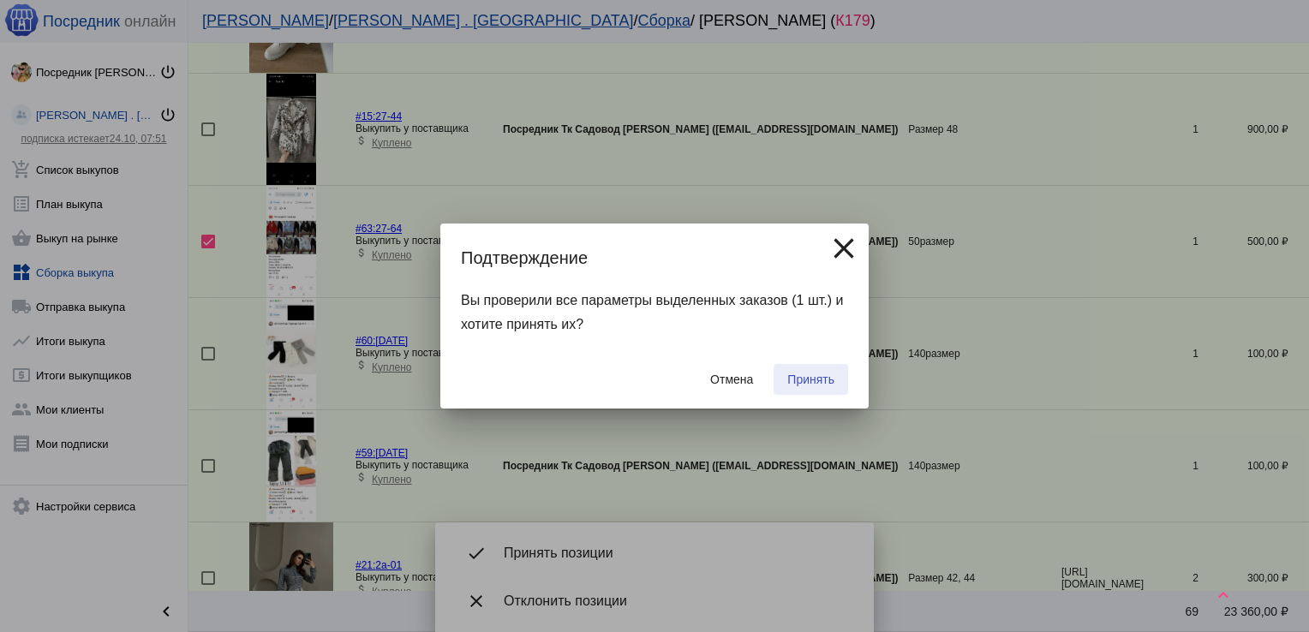
click at [825, 388] on button "Принять" at bounding box center [811, 379] width 75 height 31
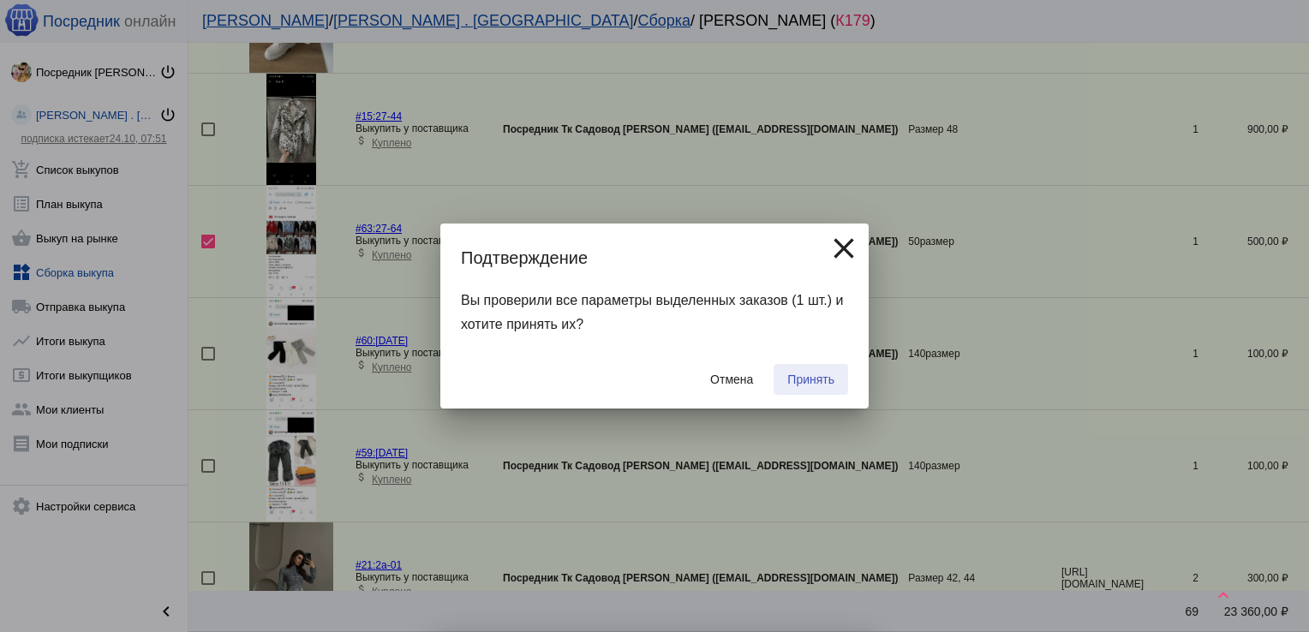
checkbox input "false"
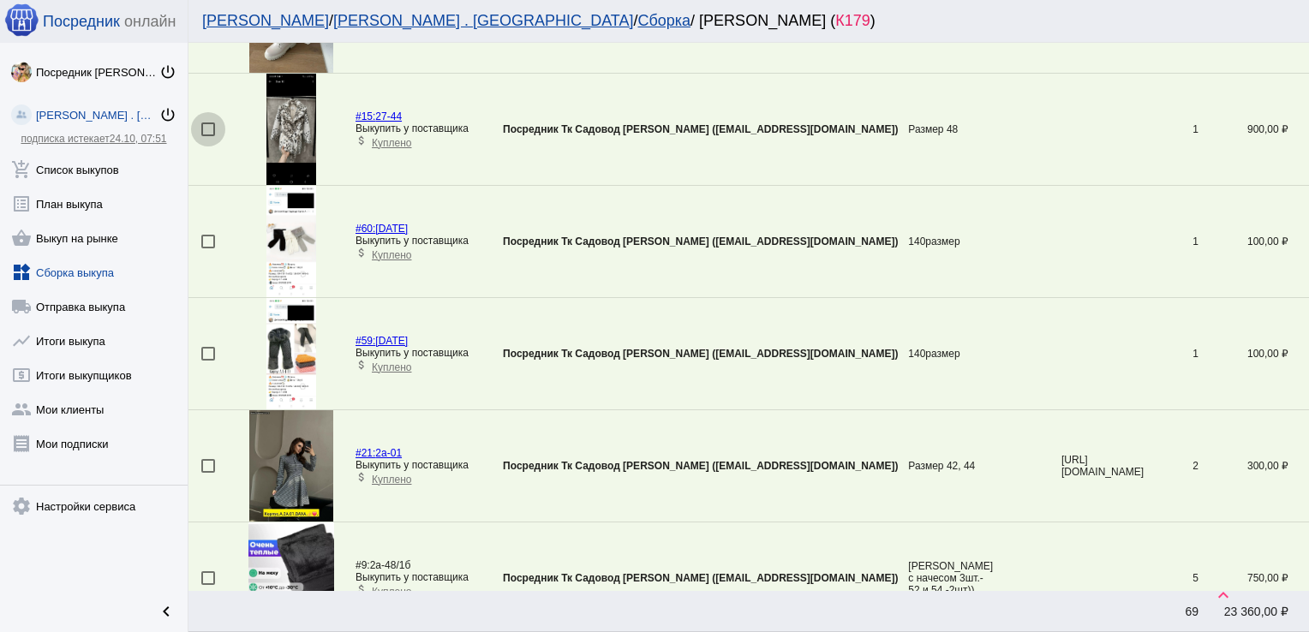
click at [209, 127] on div at bounding box center [208, 129] width 14 height 14
click at [208, 136] on input "checkbox" at bounding box center [207, 136] width 1 height 1
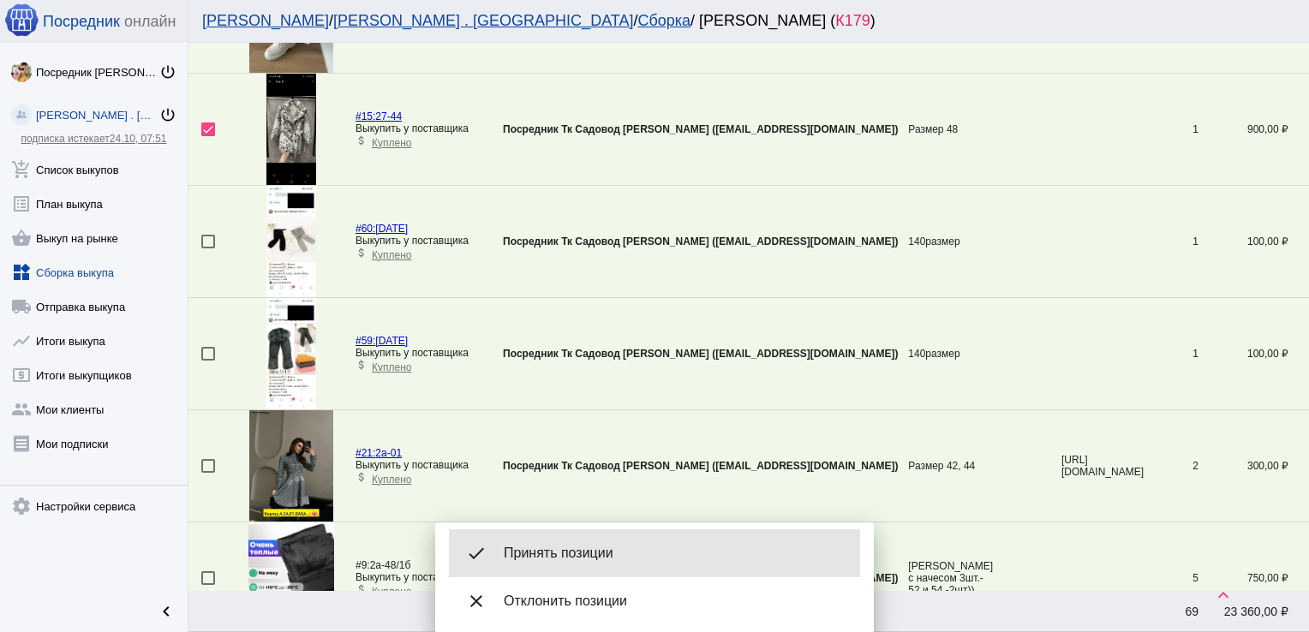
click at [599, 536] on div "done Принять позиции" at bounding box center [654, 553] width 411 height 48
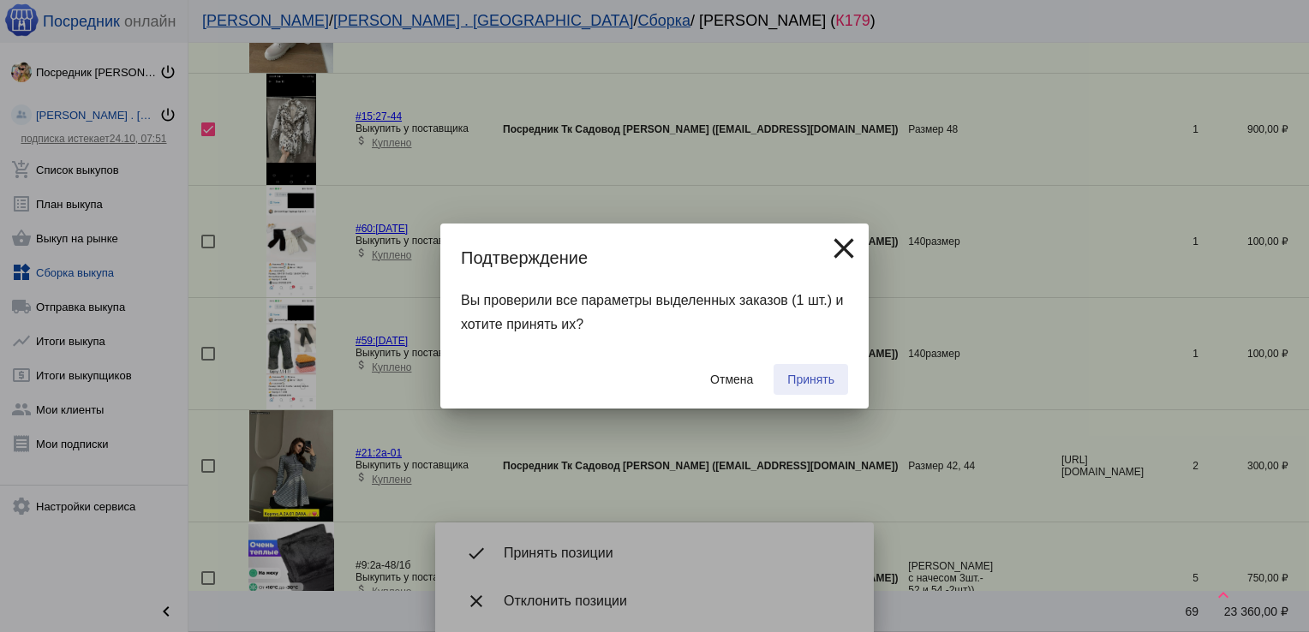
click at [827, 383] on span "Принять" at bounding box center [810, 380] width 47 height 14
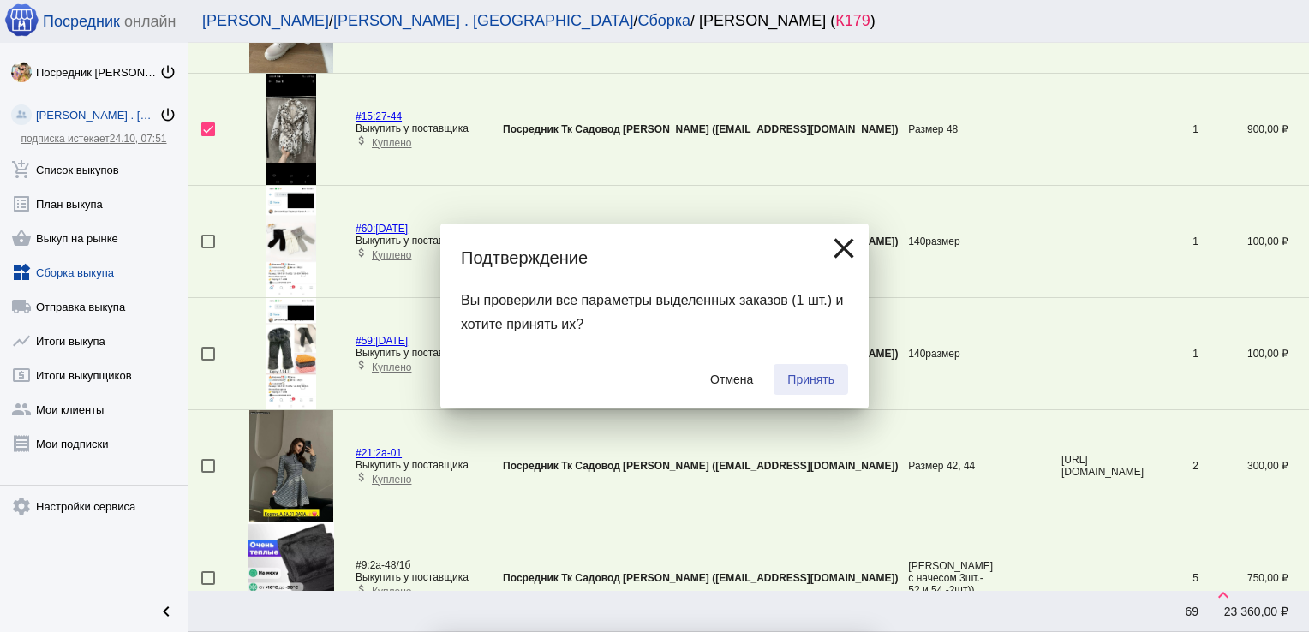
checkbox input "false"
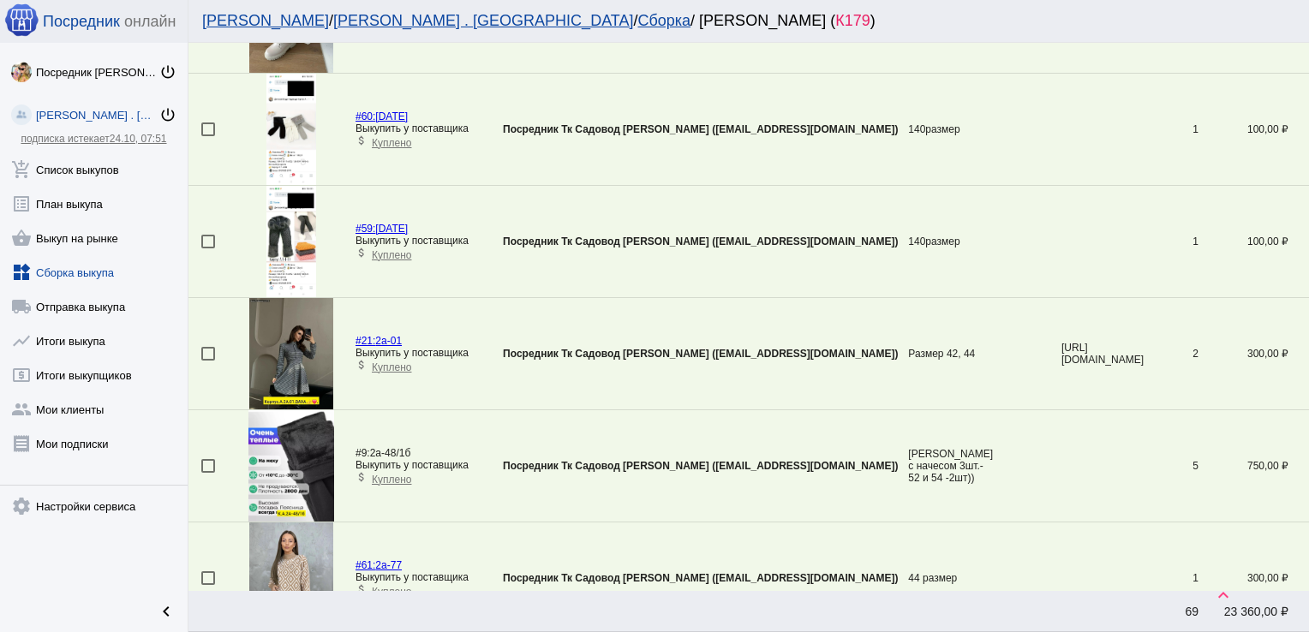
scroll to position [1965, 0]
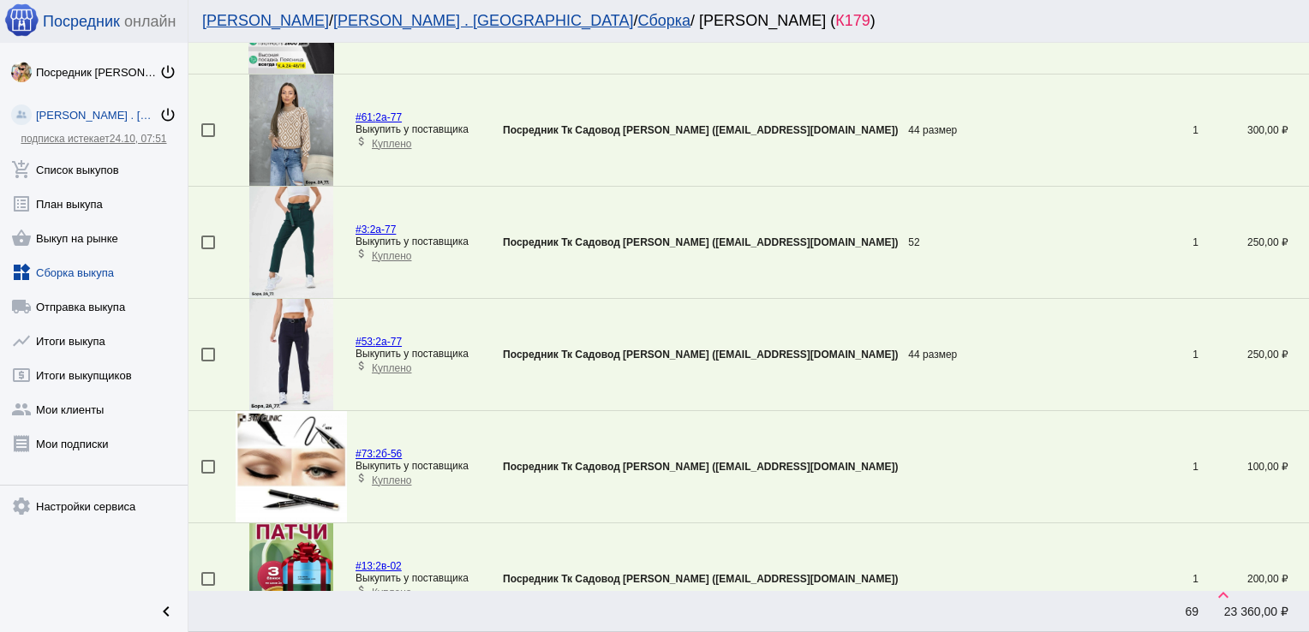
click at [211, 240] on div at bounding box center [208, 243] width 14 height 14
click at [208, 249] on input "checkbox" at bounding box center [207, 249] width 1 height 1
checkbox input "true"
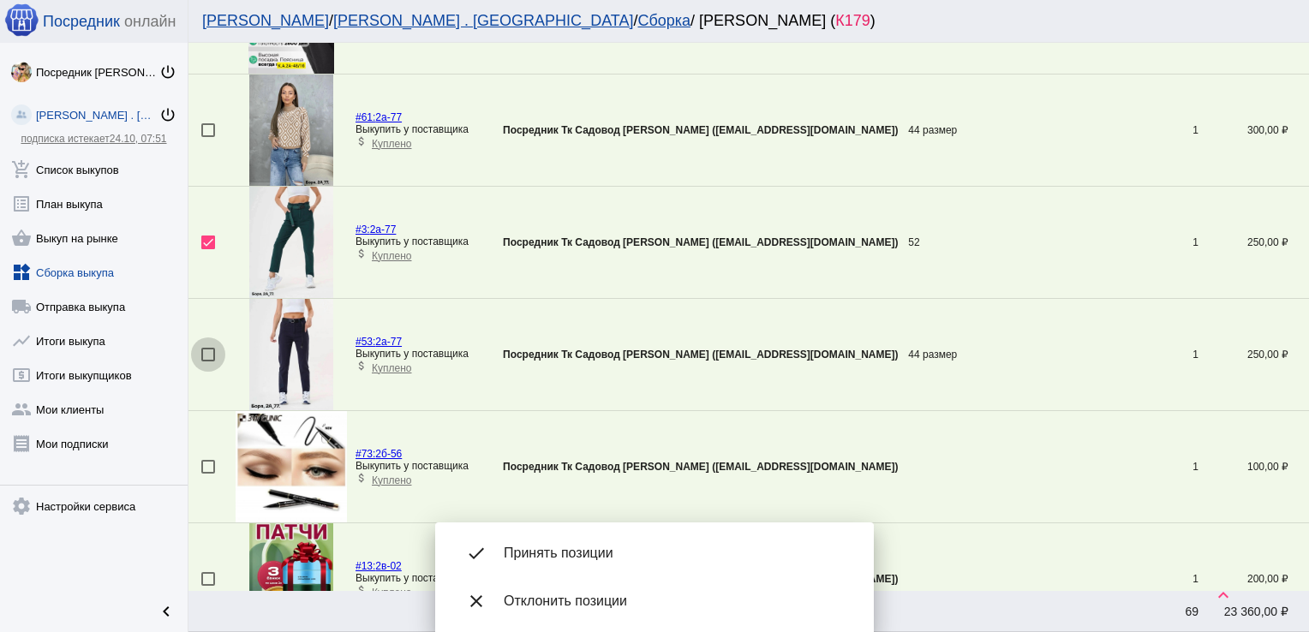
click at [210, 351] on div at bounding box center [208, 355] width 14 height 14
click at [208, 361] on input "checkbox" at bounding box center [207, 361] width 1 height 1
checkbox input "true"
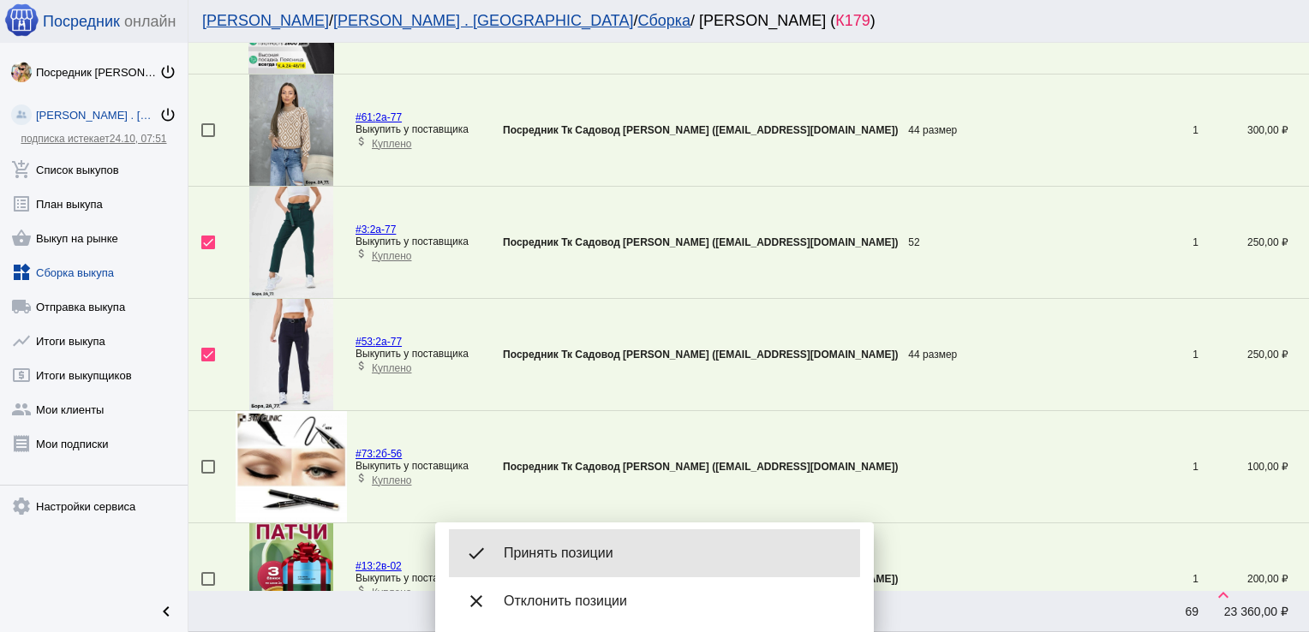
click at [631, 541] on div "done Принять позиции" at bounding box center [654, 553] width 411 height 48
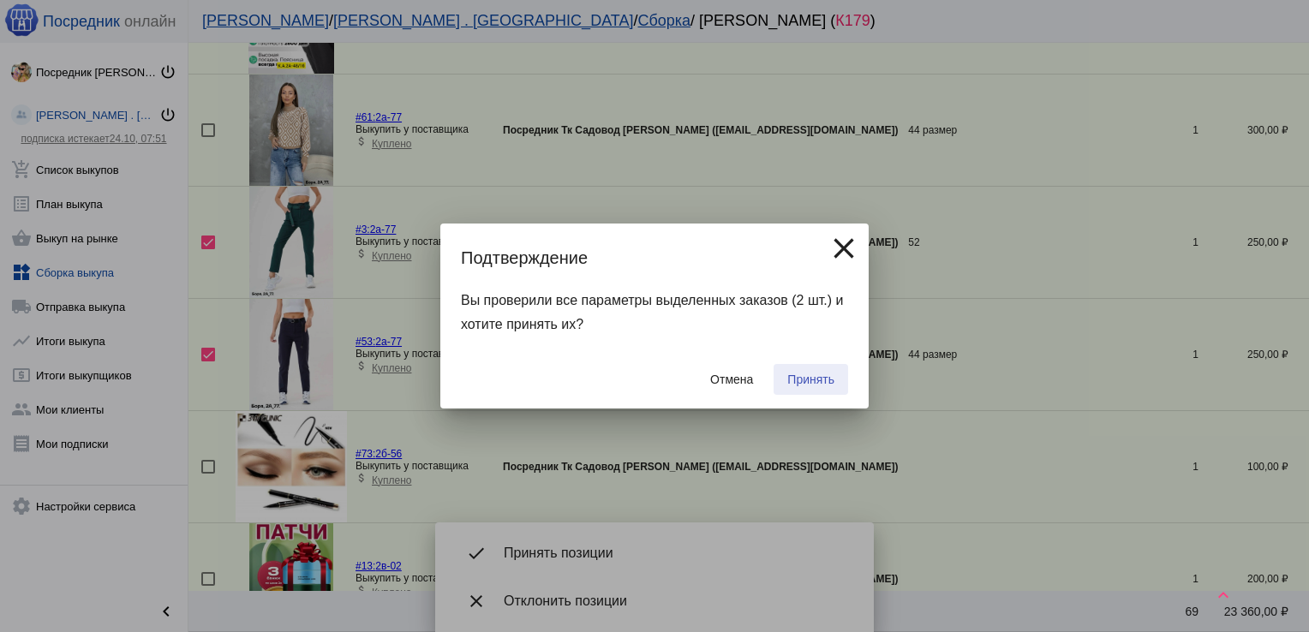
click at [834, 366] on button "Принять" at bounding box center [811, 379] width 75 height 31
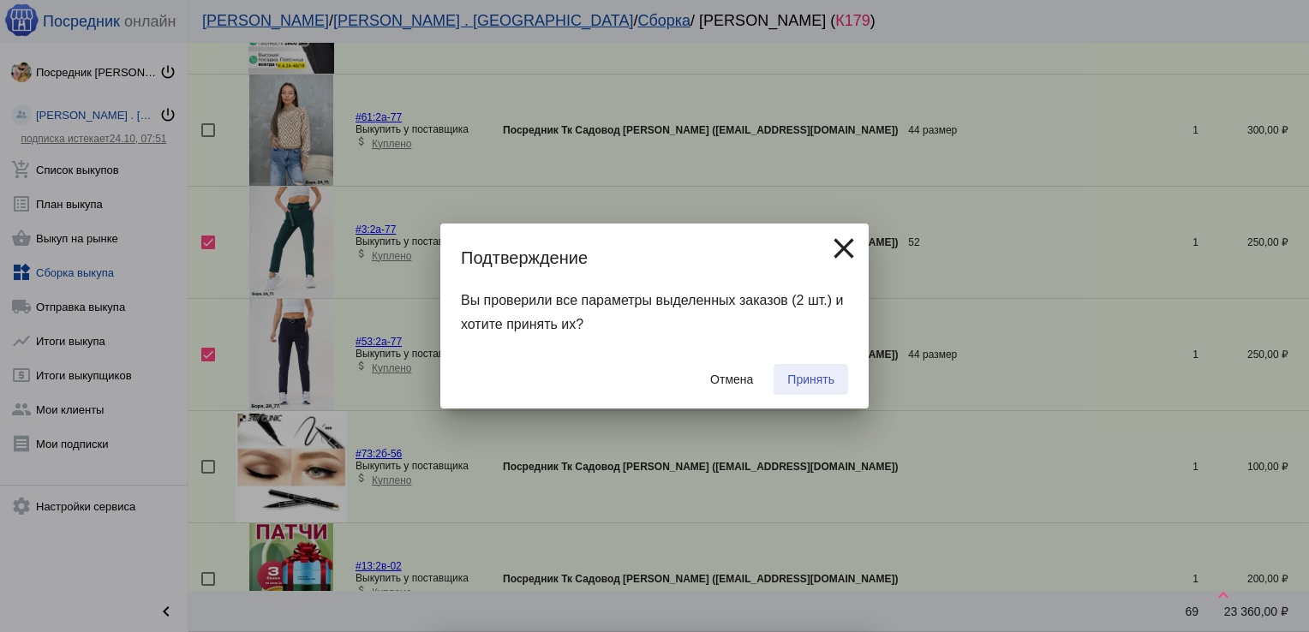
checkbox input "false"
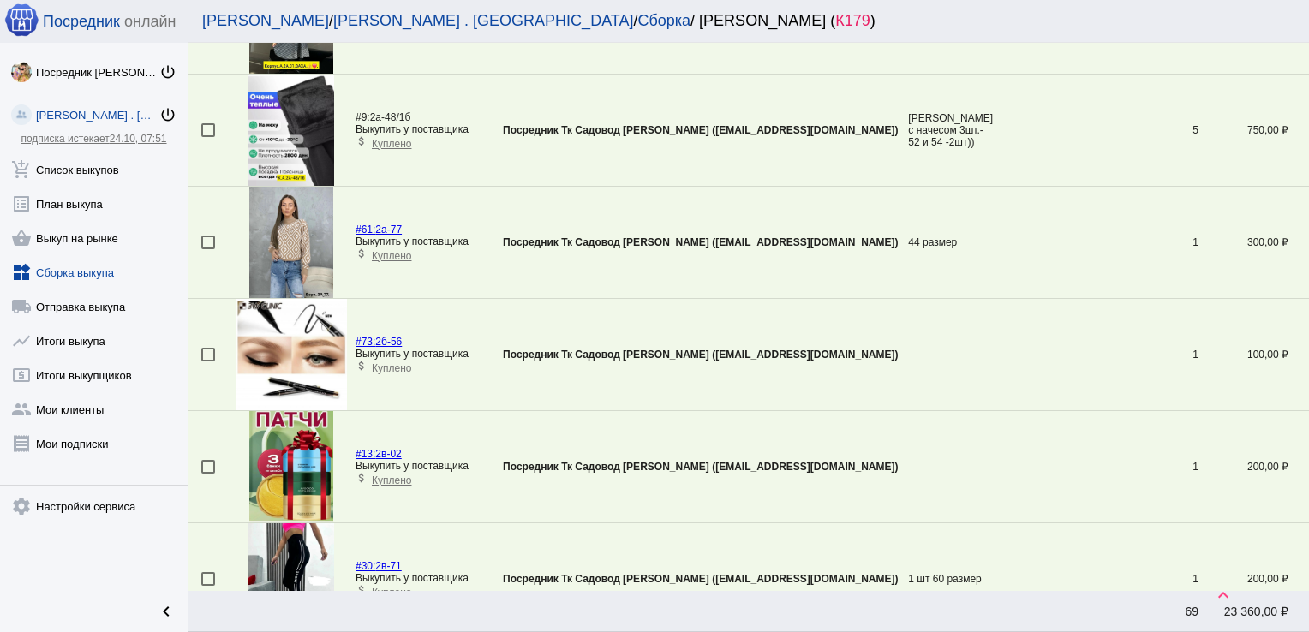
scroll to position [2301, 0]
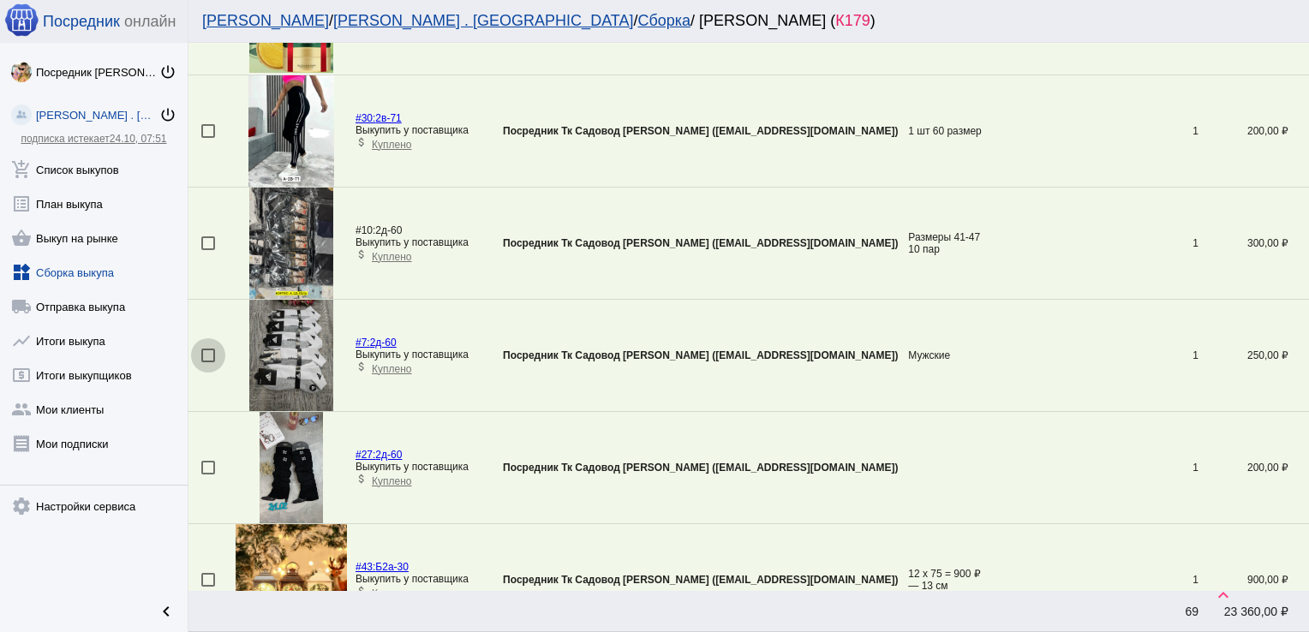
click at [206, 352] on div at bounding box center [208, 356] width 14 height 14
click at [207, 362] on input "checkbox" at bounding box center [207, 362] width 1 height 1
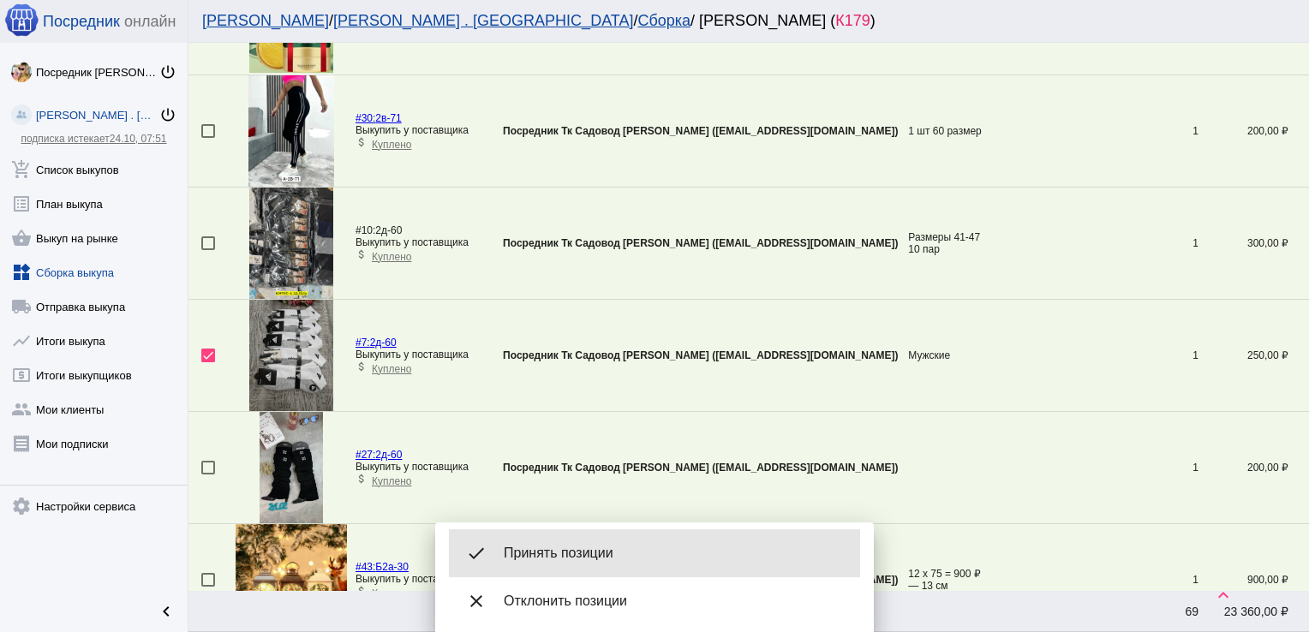
click at [620, 550] on span "Принять позиции" at bounding box center [675, 553] width 343 height 17
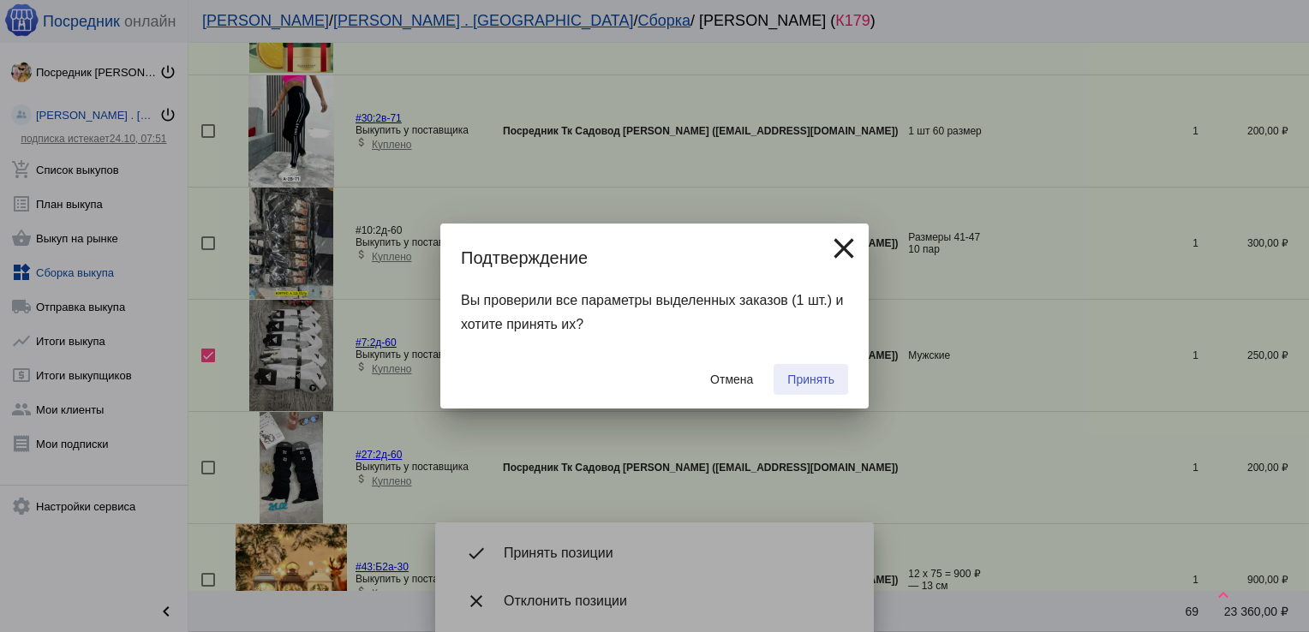
click at [824, 379] on span "Принять" at bounding box center [810, 380] width 47 height 14
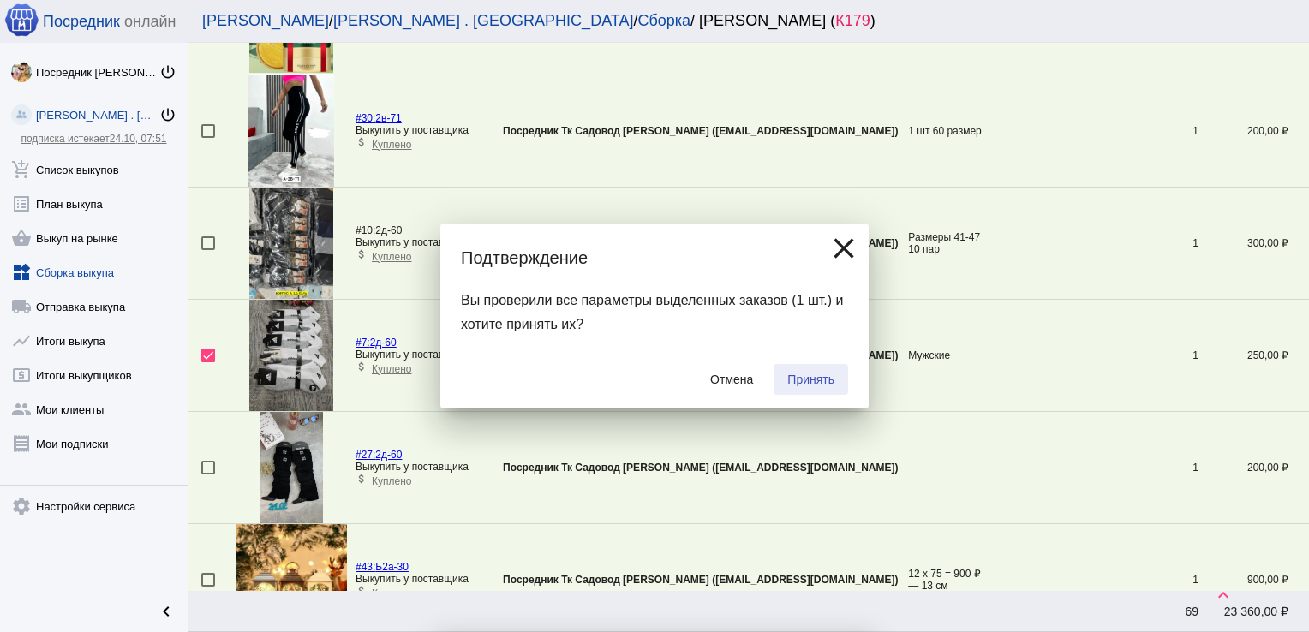
checkbox input "false"
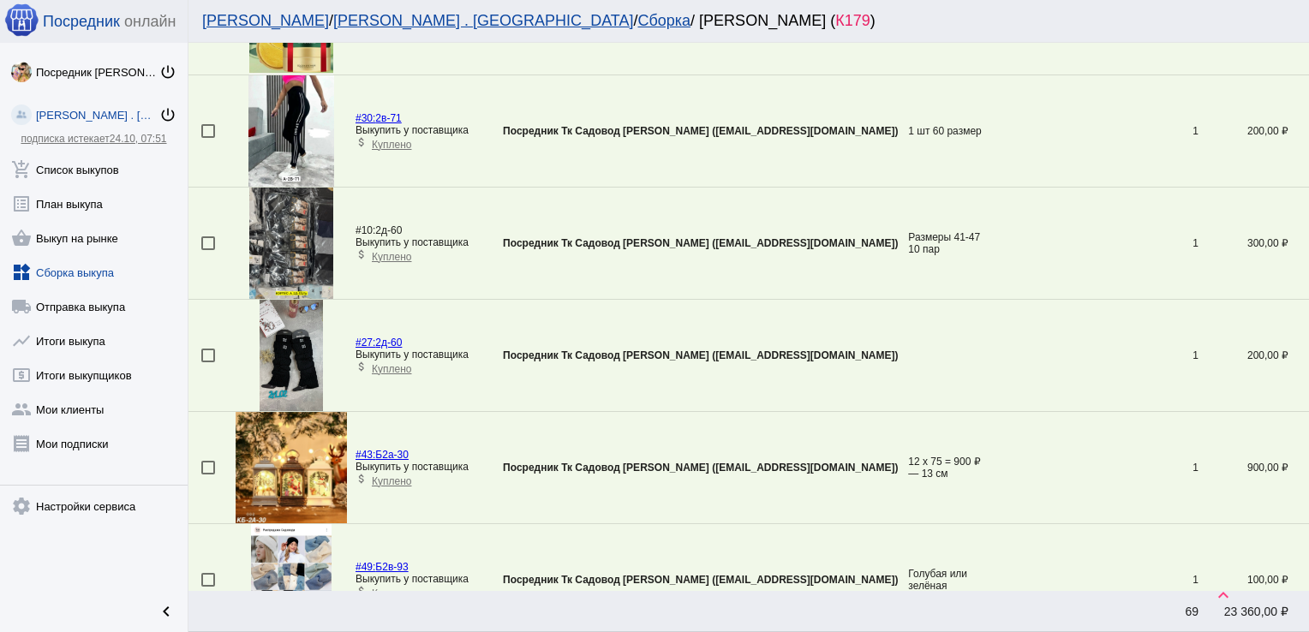
click at [824, 379] on td "Посредник Тк Садовод [PERSON_NAME] ([EMAIL_ADDRESS][DOMAIN_NAME])" at bounding box center [705, 356] width 405 height 112
